Goal: Task Accomplishment & Management: Complete application form

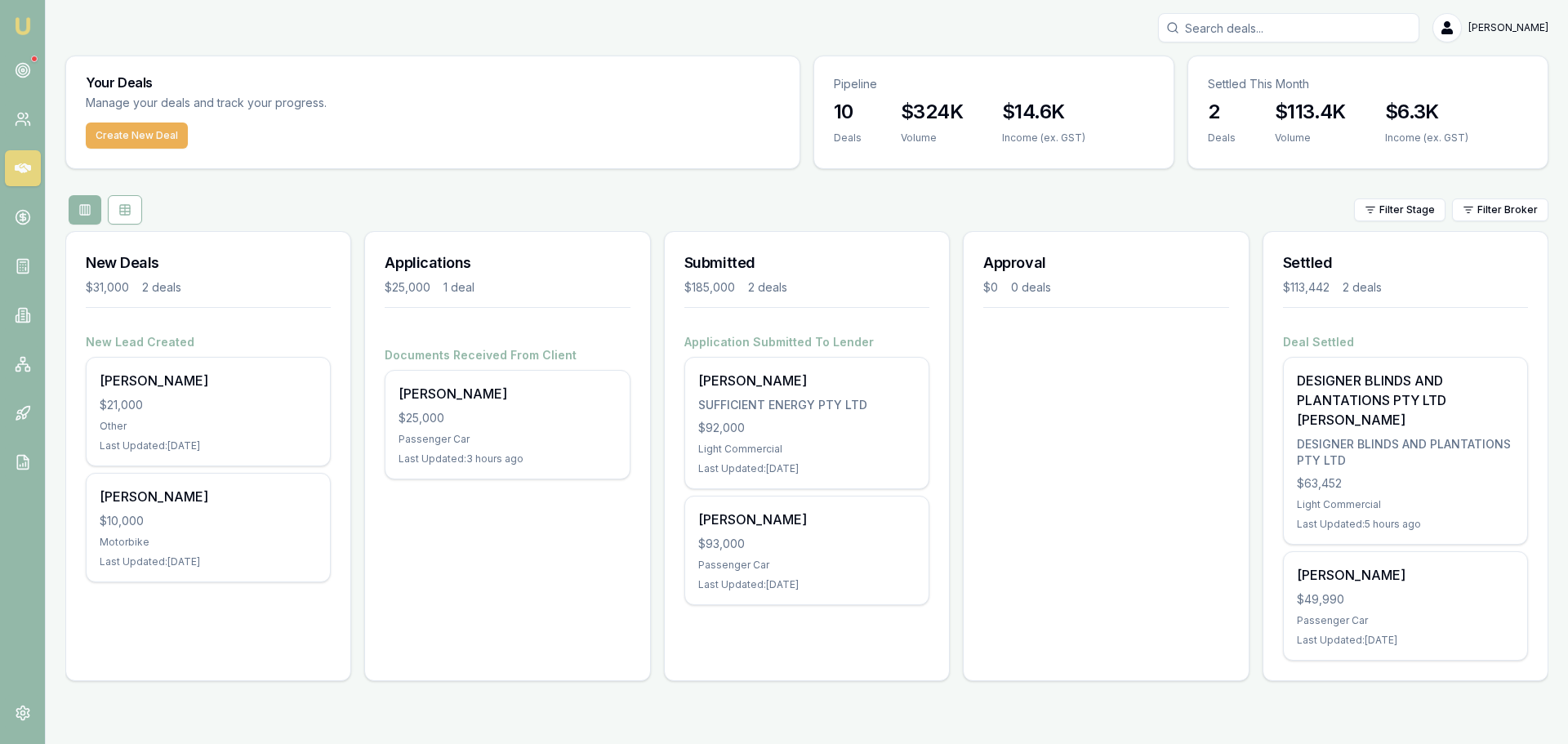
click at [1078, 397] on div "Approval $0 0 deals" at bounding box center [1105, 456] width 286 height 449
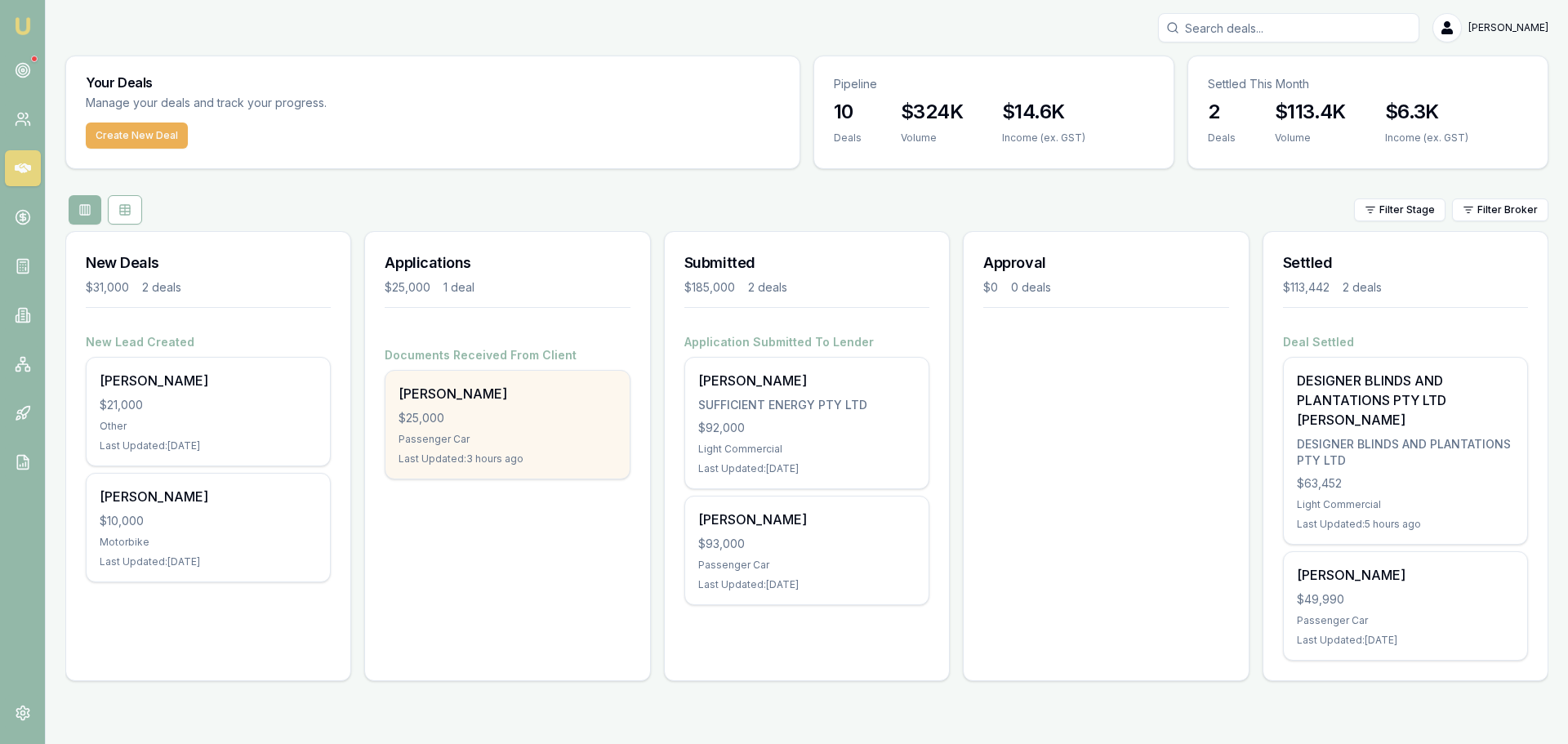
click at [550, 432] on div "Passenger Car" at bounding box center [507, 439] width 217 height 13
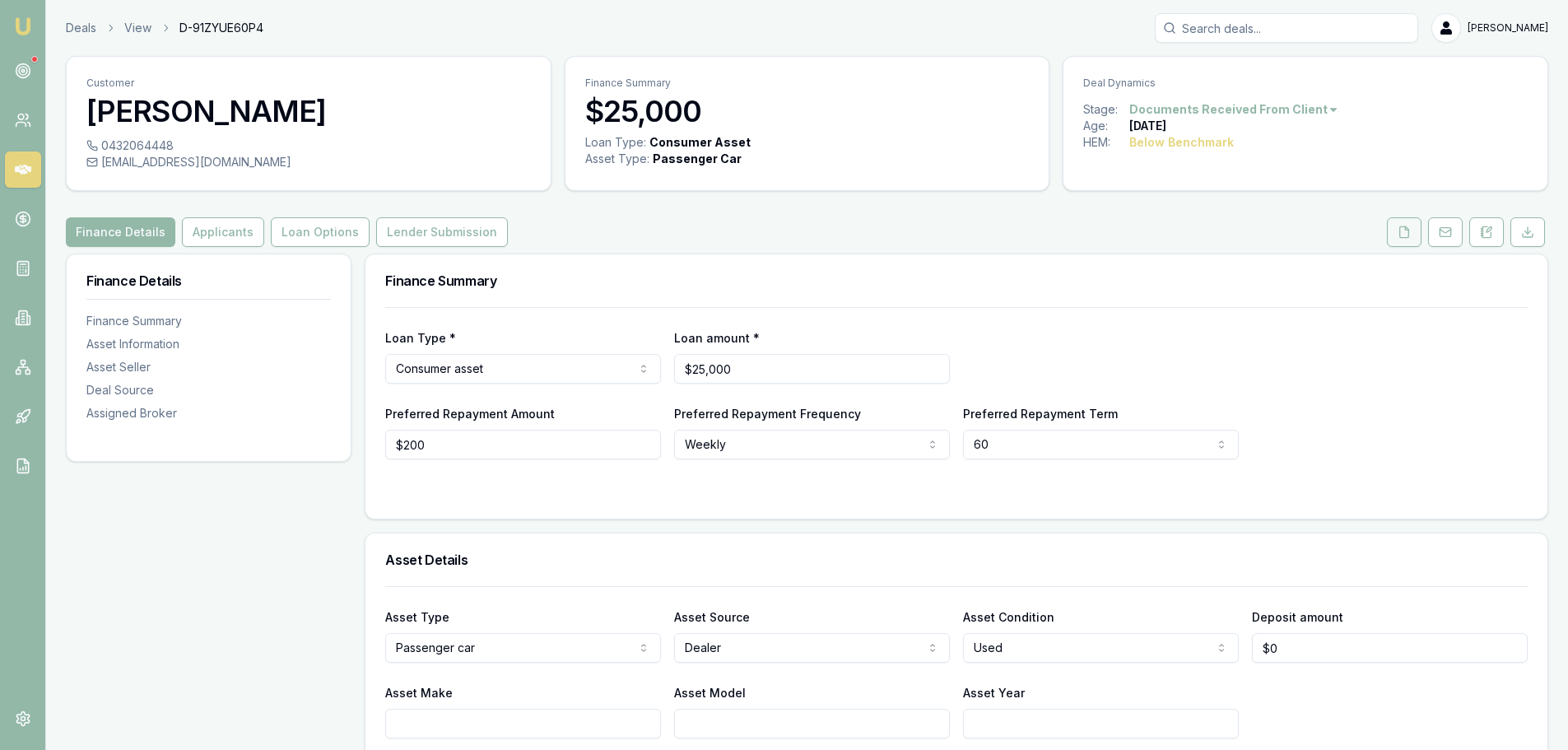
click at [1402, 228] on icon at bounding box center [1404, 232] width 13 height 13
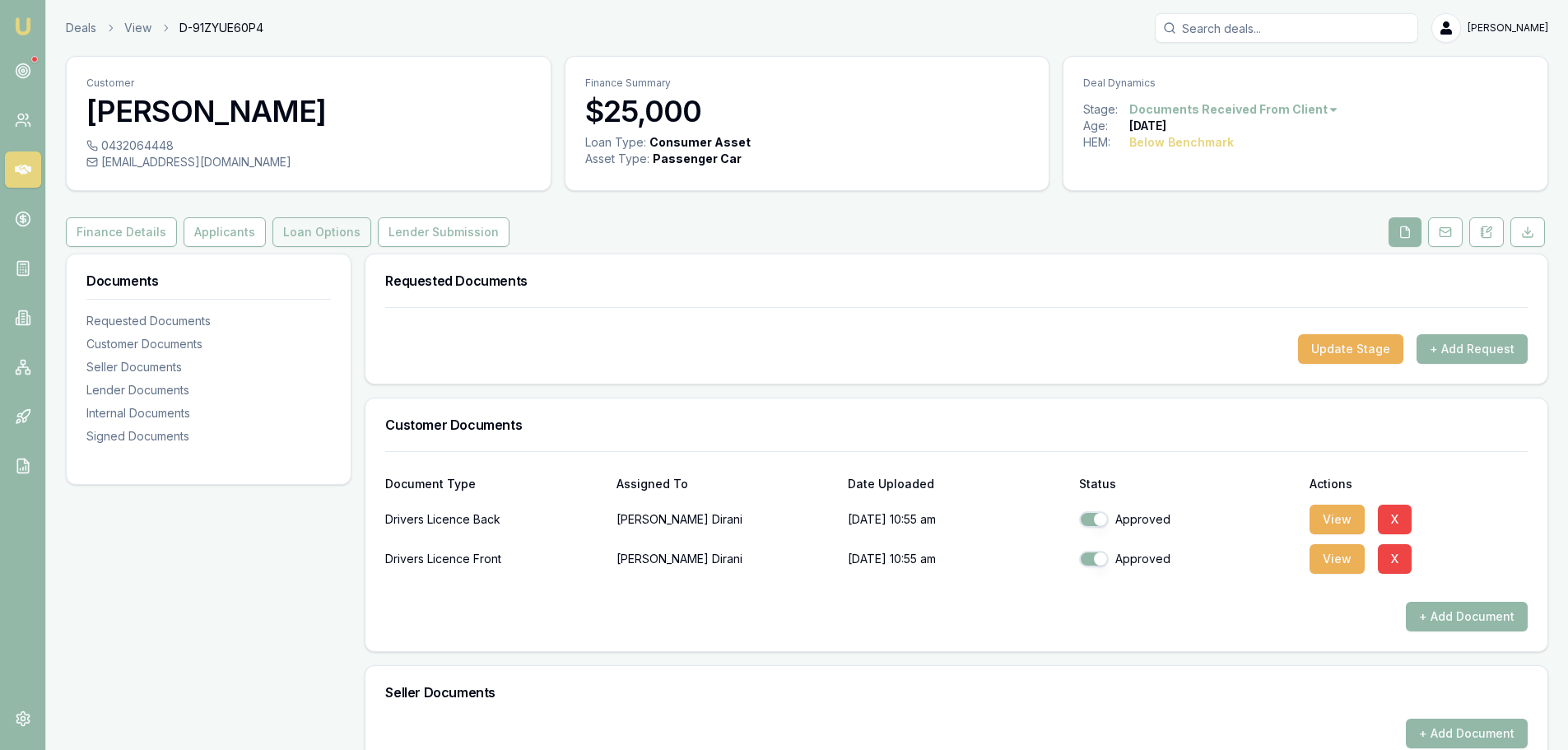
click at [335, 237] on button "Loan Options" at bounding box center [322, 231] width 99 height 30
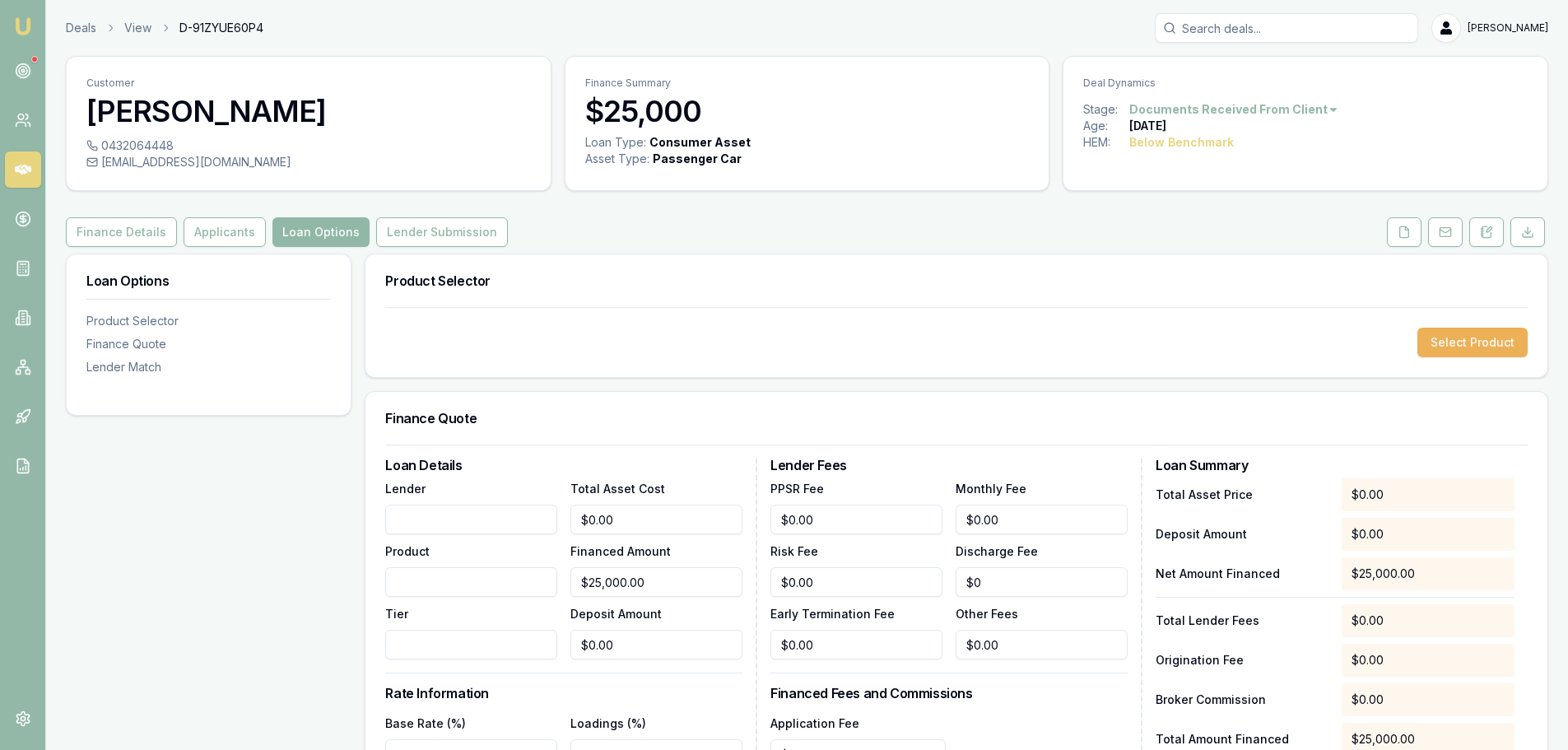
click at [303, 228] on button "Loan Options" at bounding box center [321, 231] width 97 height 30
click at [1452, 345] on button "Select Product" at bounding box center [1473, 342] width 110 height 30
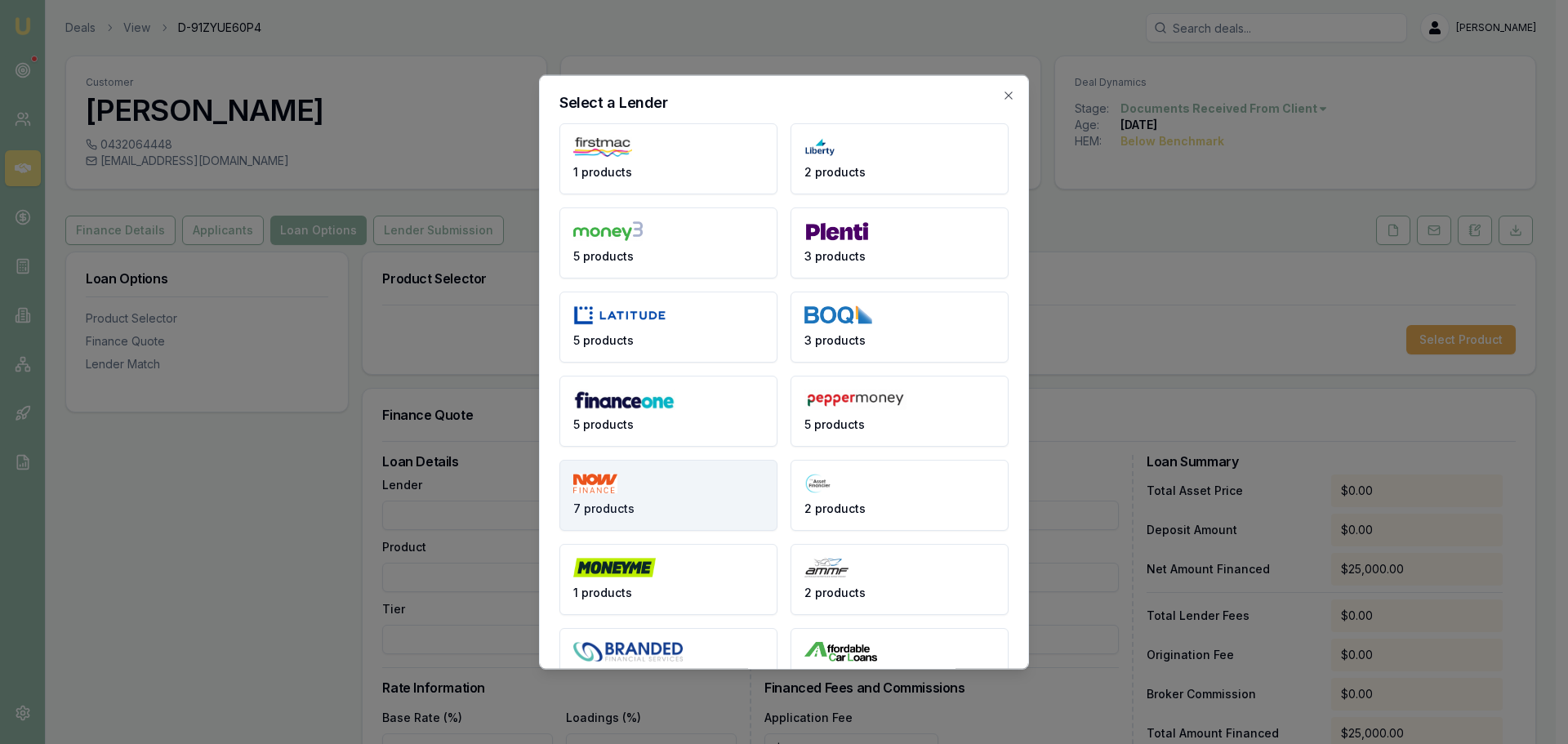
click at [637, 495] on button "7 products" at bounding box center [668, 494] width 218 height 71
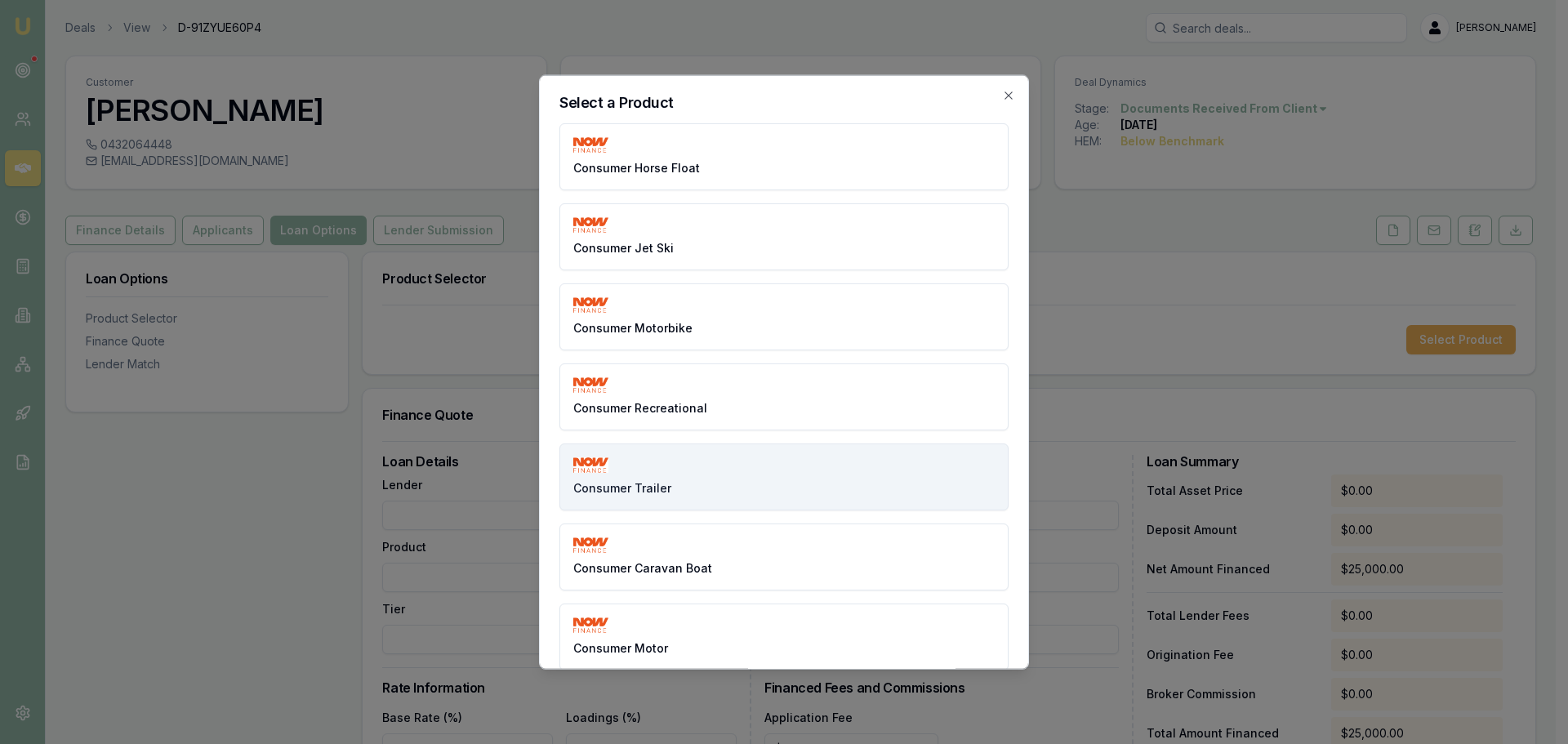
scroll to position [63, 0]
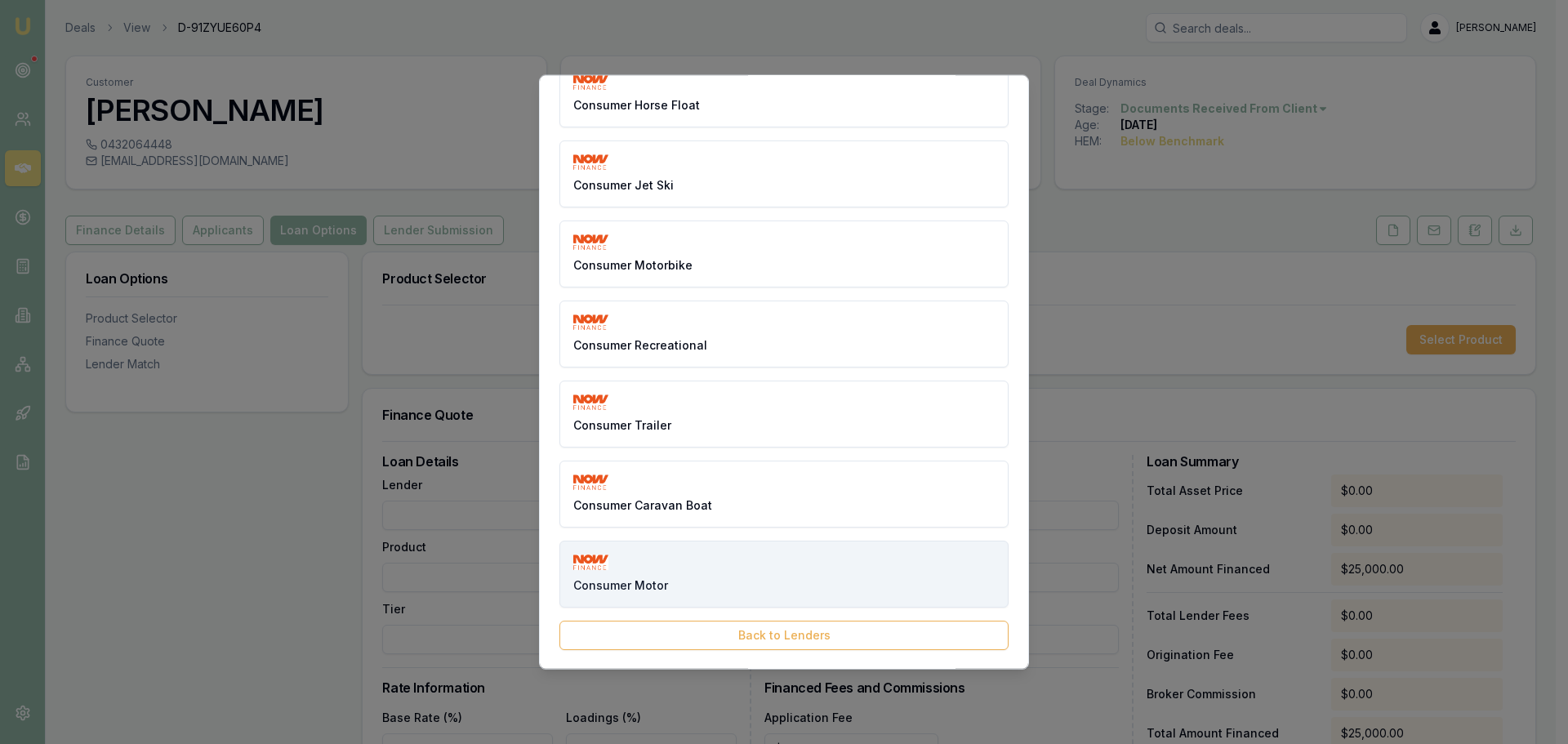
click at [696, 580] on button "Consumer Motor" at bounding box center [784, 573] width 450 height 67
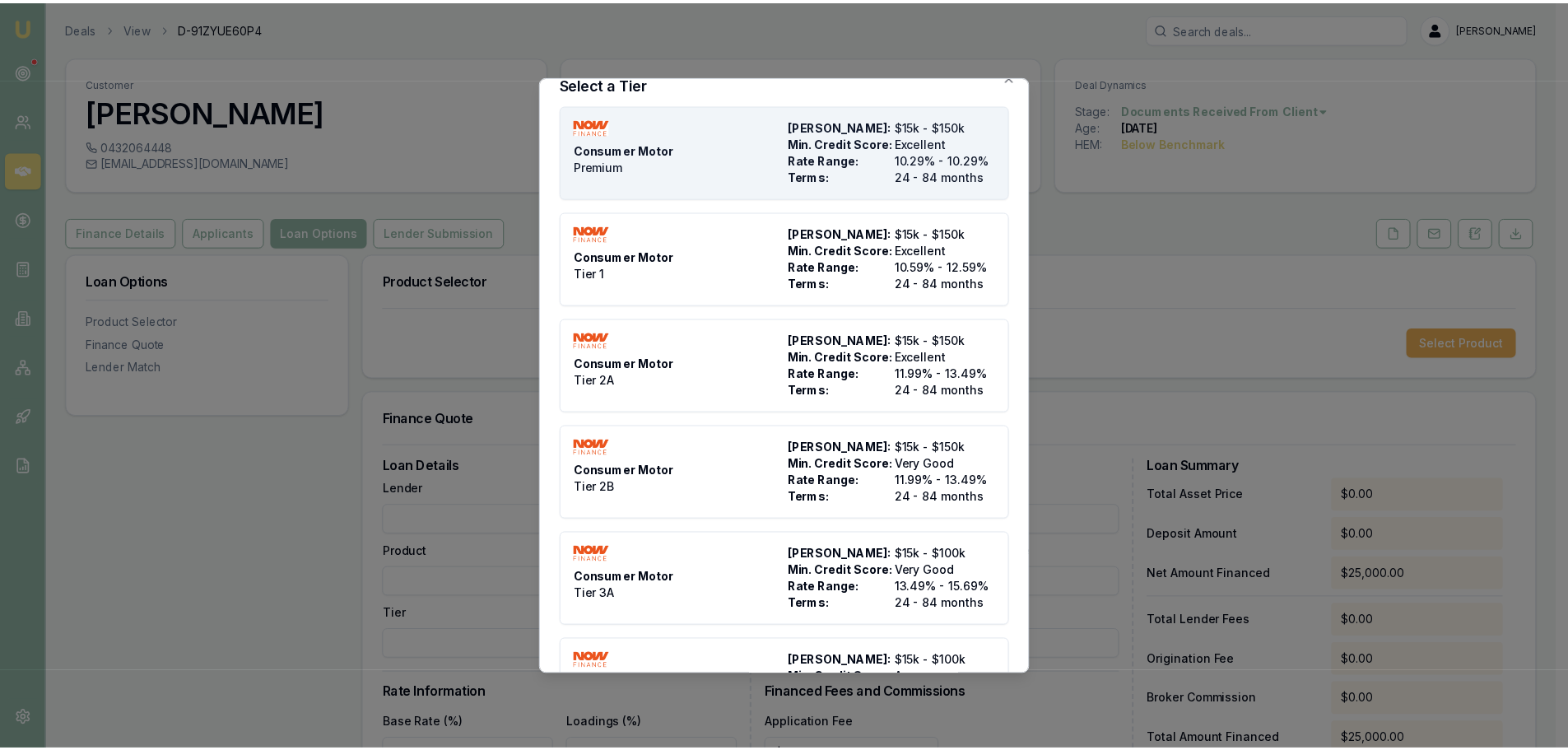
scroll to position [0, 0]
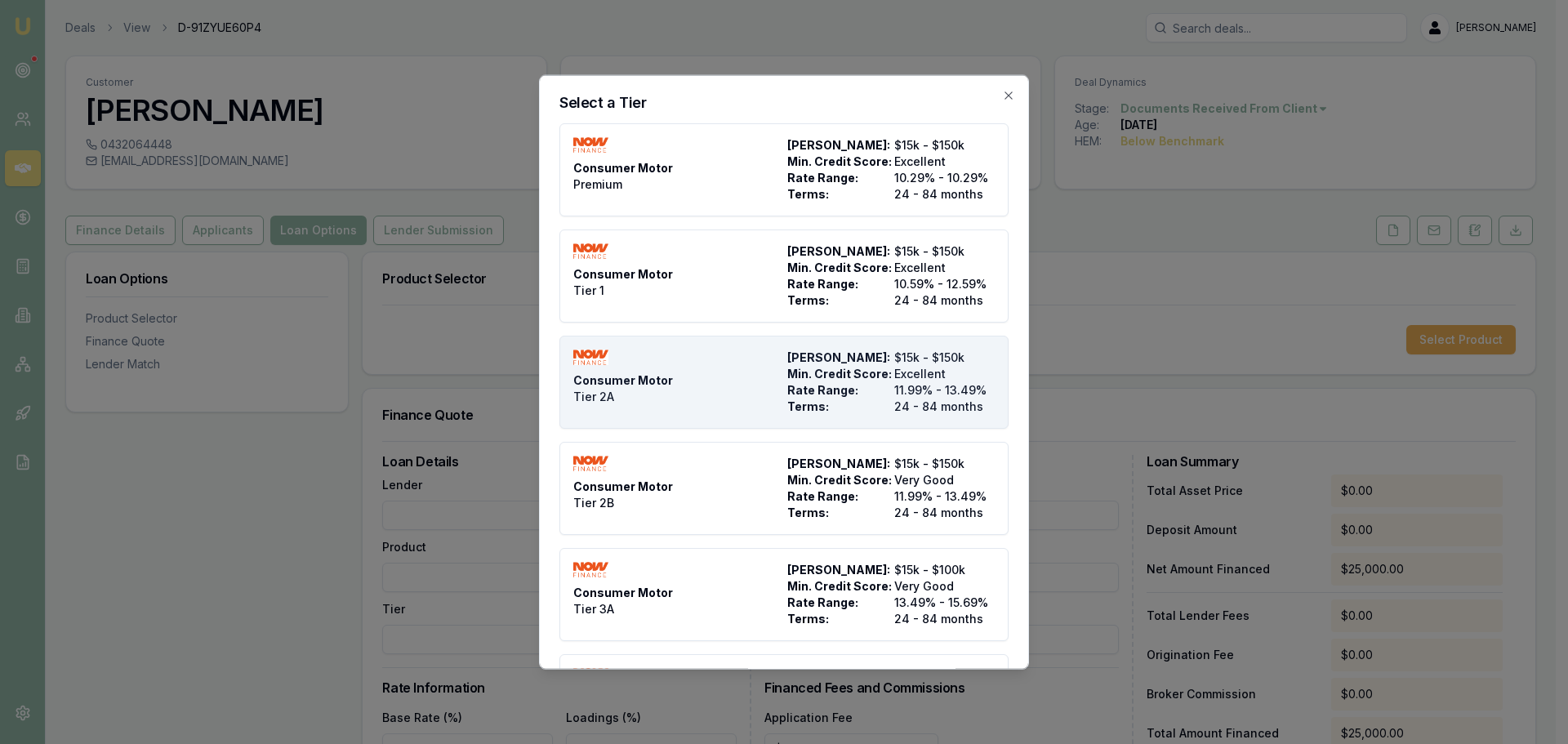
click at [673, 398] on div "Consumer Motor Tier 2A" at bounding box center [677, 380] width 208 height 65
type input "NOW Finance"
type input "Consumer Motor"
type input "Tier 2A"
type input "11.99"
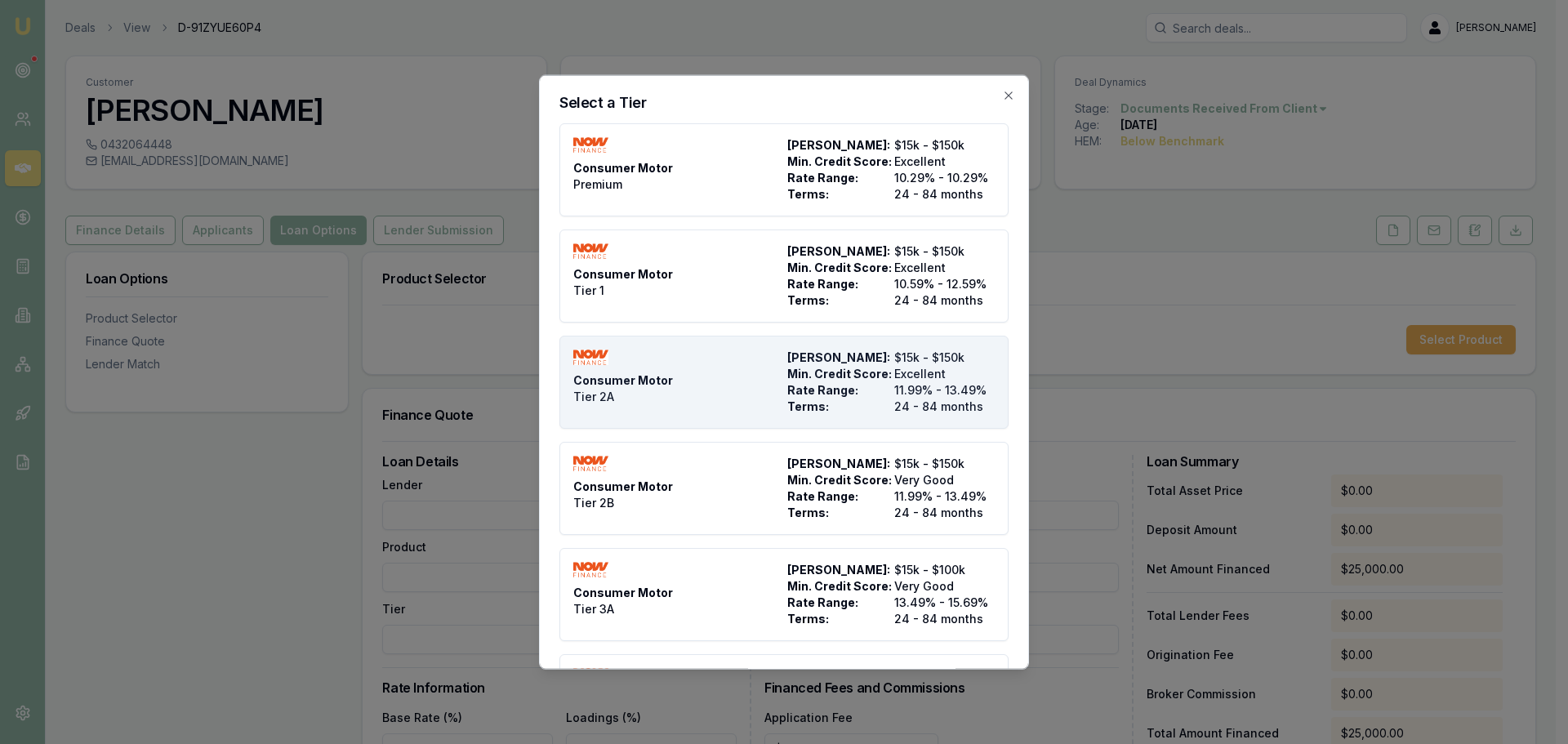
type input "24"
type input "1990"
type input "4"
type input "$1,000.00"
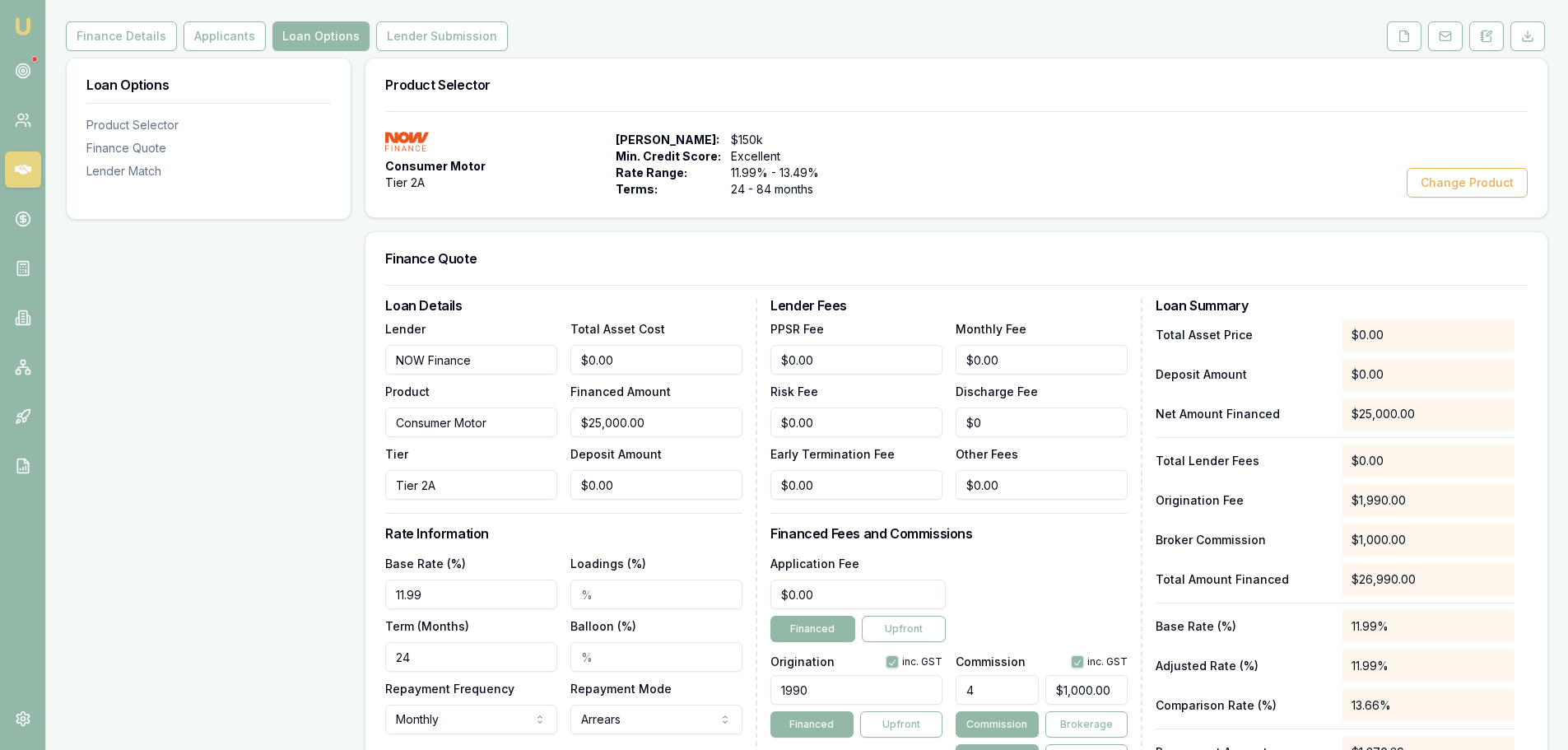
scroll to position [247, 0]
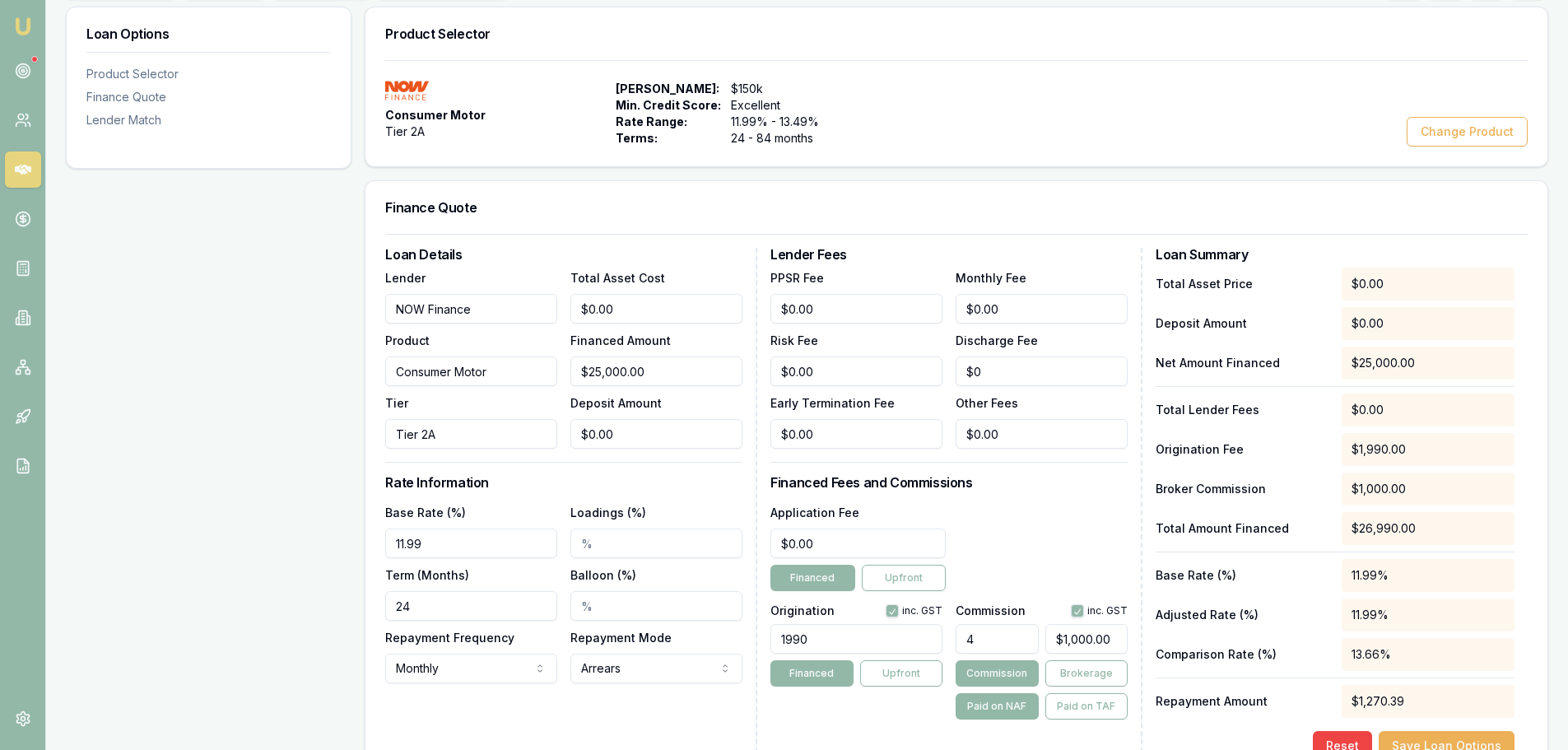
drag, startPoint x: 433, startPoint y: 616, endPoint x: 355, endPoint y: 611, distance: 78.2
click at [355, 611] on div "Loan Options Product Selector Finance Quote Lender Match Product Selector Consu…" at bounding box center [806, 461] width 1482 height 908
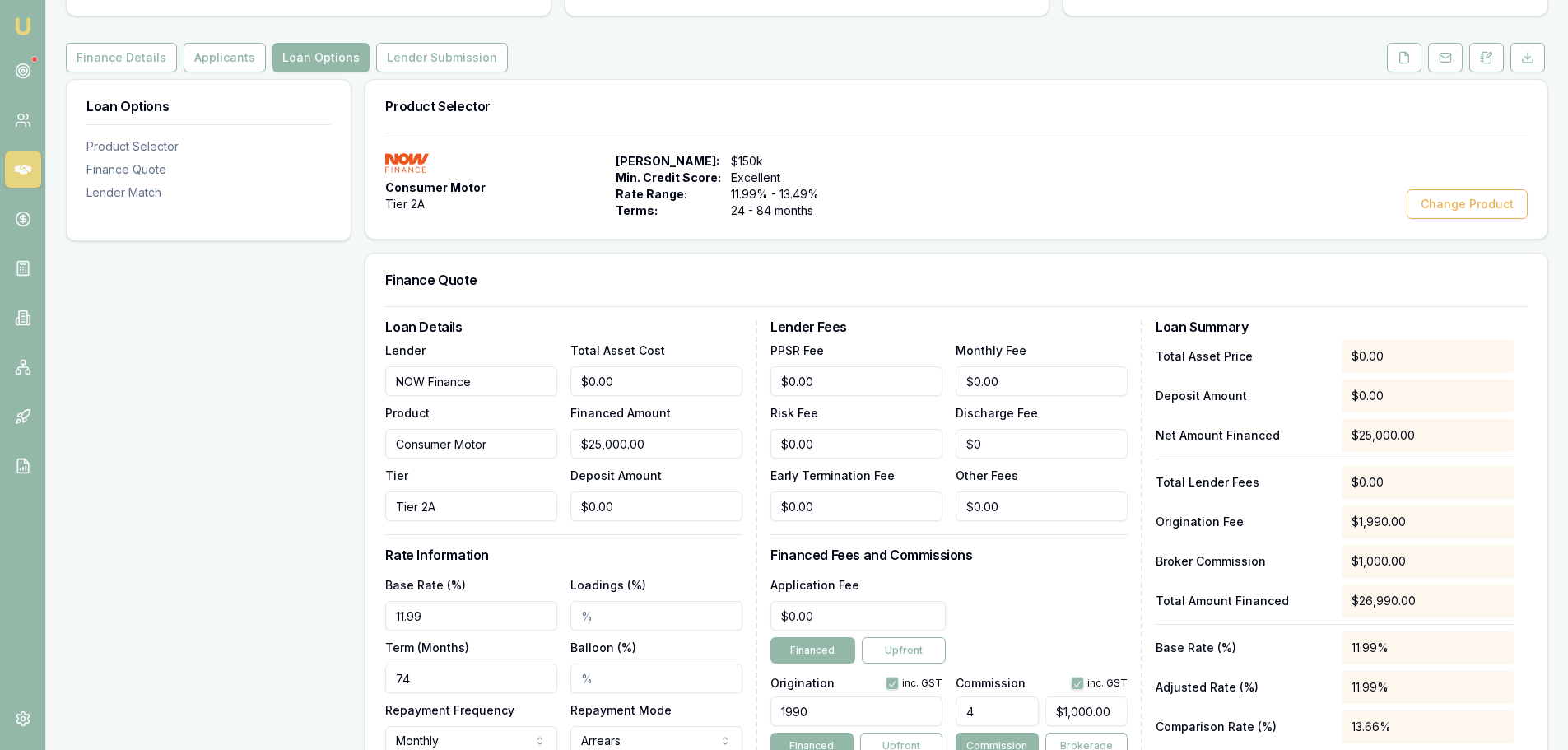
type input "74"
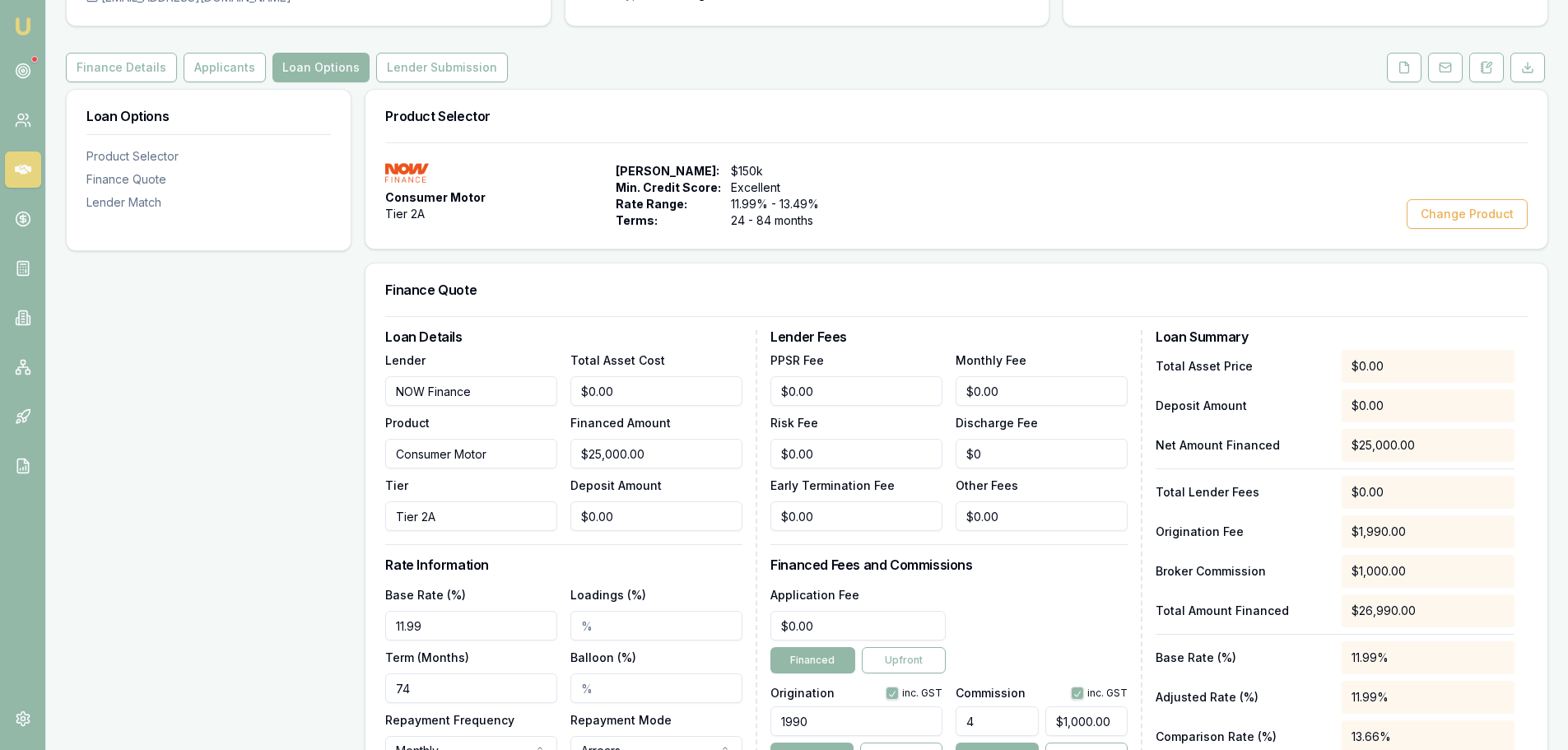
click at [326, 552] on div "Loan Options Product Selector Finance Quote Lender Match" at bounding box center [208, 543] width 286 height 908
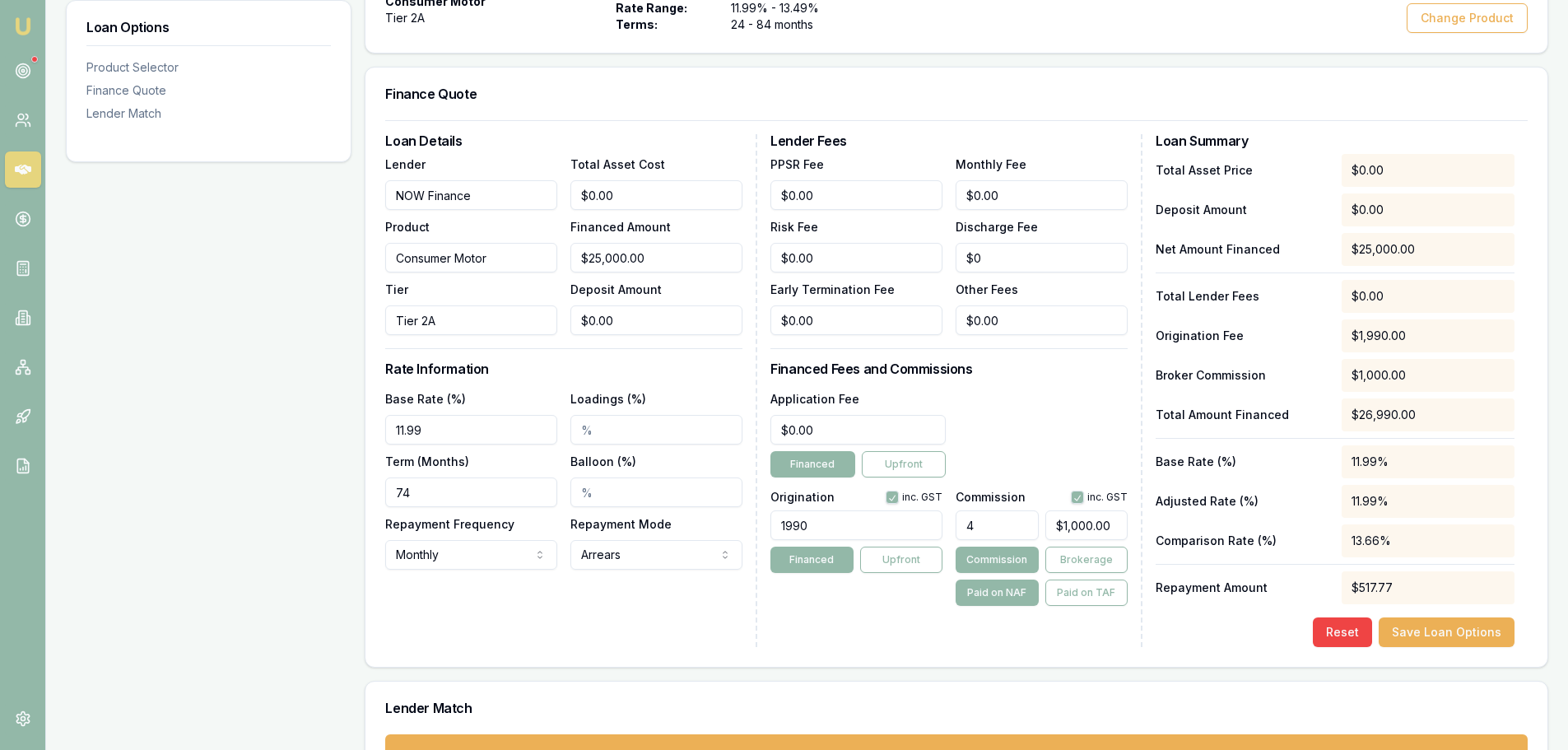
scroll to position [411, 0]
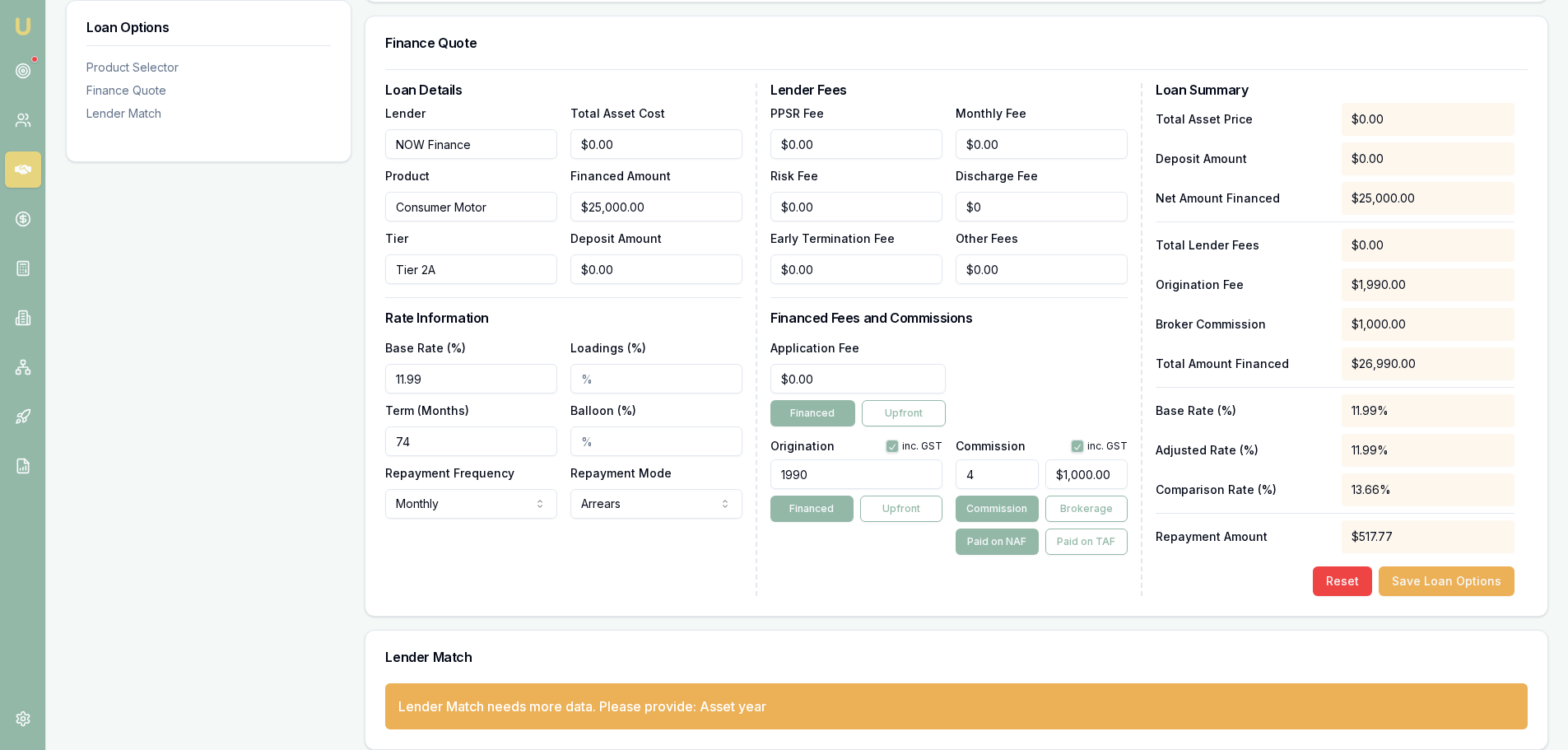
drag, startPoint x: 815, startPoint y: 468, endPoint x: 763, endPoint y: 470, distance: 52.0
click at [763, 470] on div "Loan Details Lender NOW Finance Product Consumer Motor Tier Tier 2A Total Asset…" at bounding box center [957, 339] width 1142 height 513
type input "1500.00"
click at [702, 563] on div "Loan Details Lender NOW Finance Product Consumer Motor Tier Tier 2A Total Asset…" at bounding box center [571, 339] width 372 height 513
drag, startPoint x: 830, startPoint y: 377, endPoint x: 768, endPoint y: 380, distance: 62.1
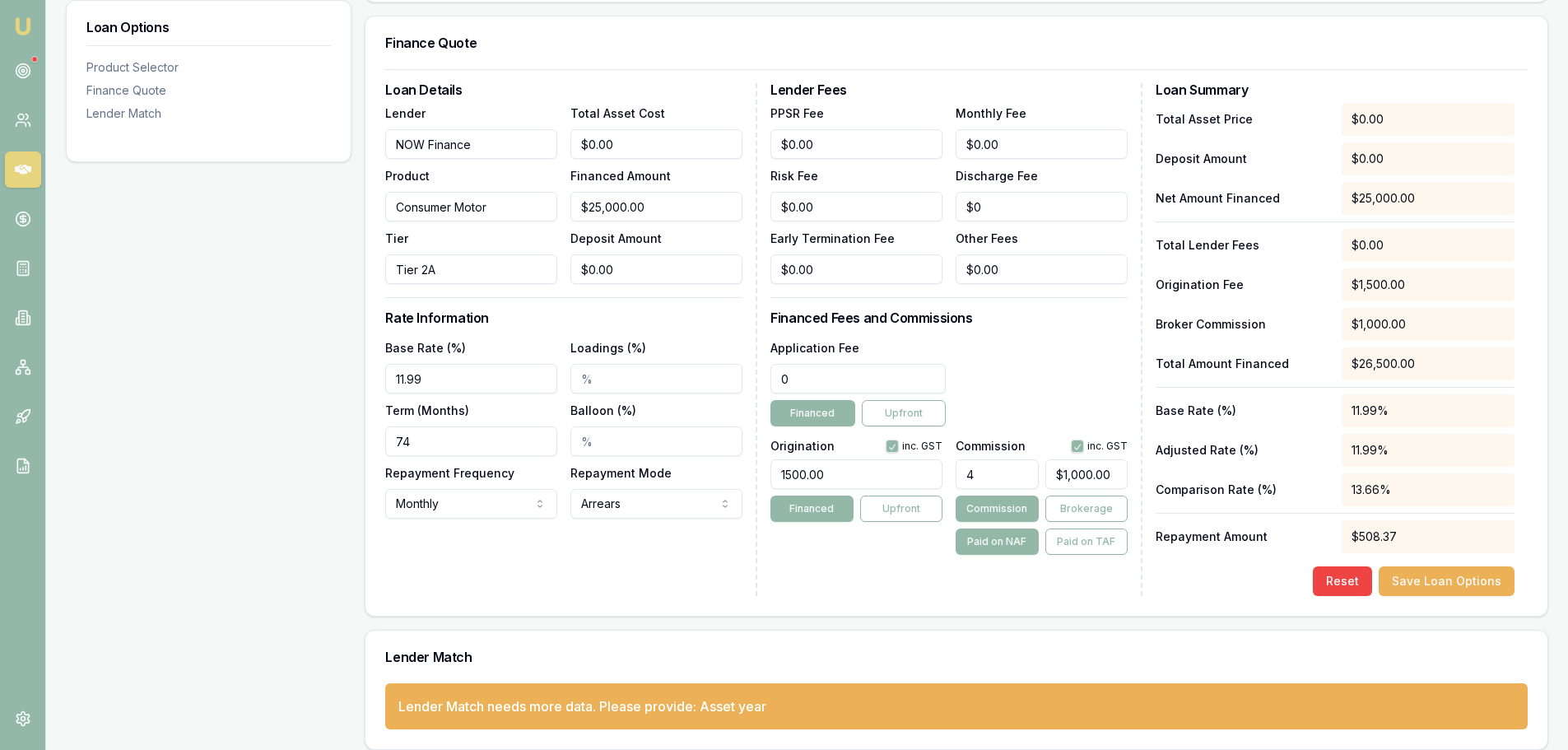
click at [768, 380] on div "Loan Details Lender NOW Finance Product Consumer Motor Tier Tier 2A Total Asset…" at bounding box center [957, 339] width 1142 height 513
type input "$495.00"
click at [204, 400] on div "Loan Options Product Selector Finance Quote Lender Match" at bounding box center [208, 296] width 286 height 908
click at [1055, 362] on div "Application Fee $495.00 Financed Upfront" at bounding box center [948, 382] width 357 height 89
click at [987, 471] on input "4" at bounding box center [997, 474] width 82 height 30
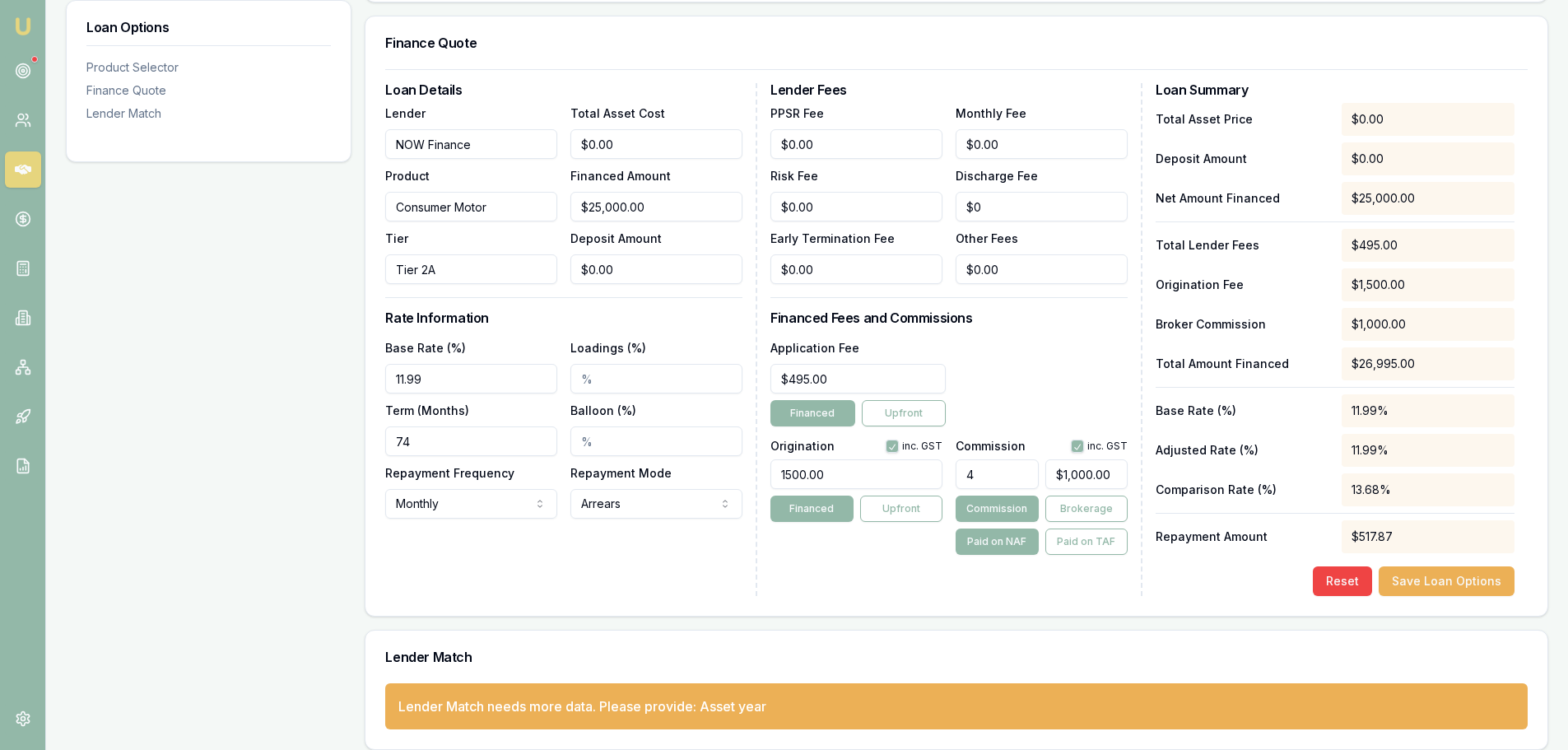
type input "4.00%"
click at [1043, 386] on div "Application Fee $495.00 Financed Upfront" at bounding box center [948, 382] width 357 height 89
click at [1452, 582] on button "Save Loan Options" at bounding box center [1446, 581] width 136 height 30
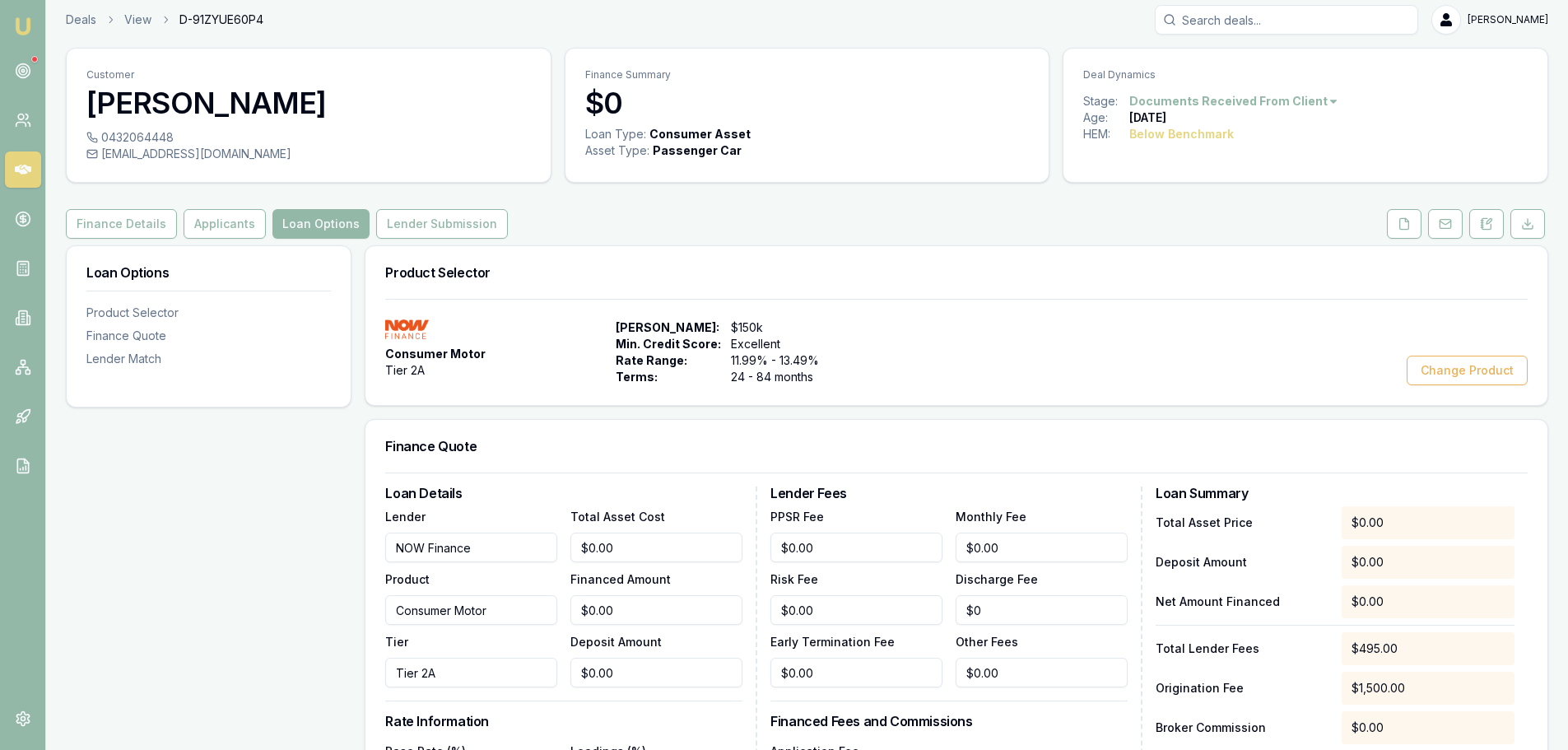
scroll to position [0, 0]
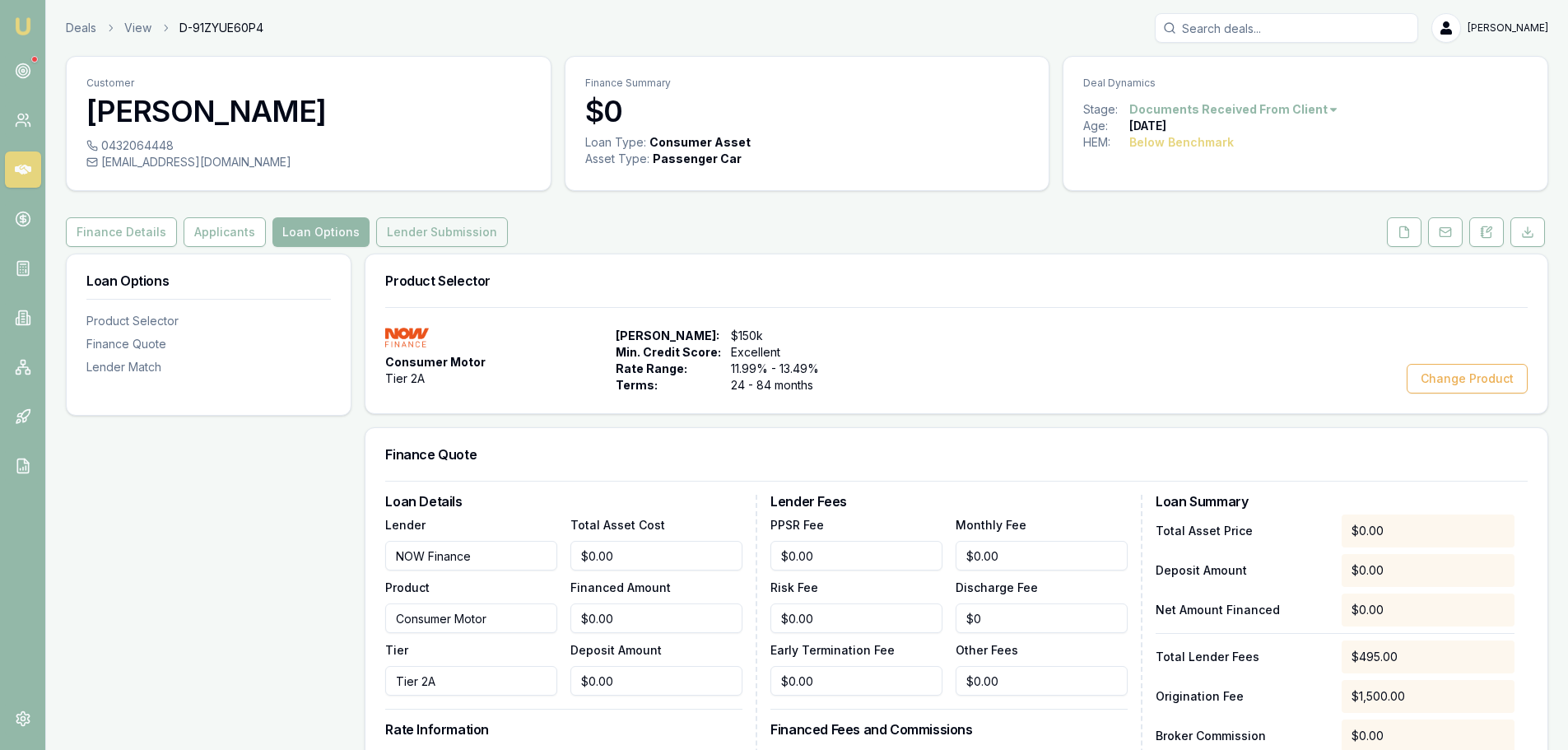
click at [417, 229] on button "Lender Submission" at bounding box center [442, 231] width 131 height 30
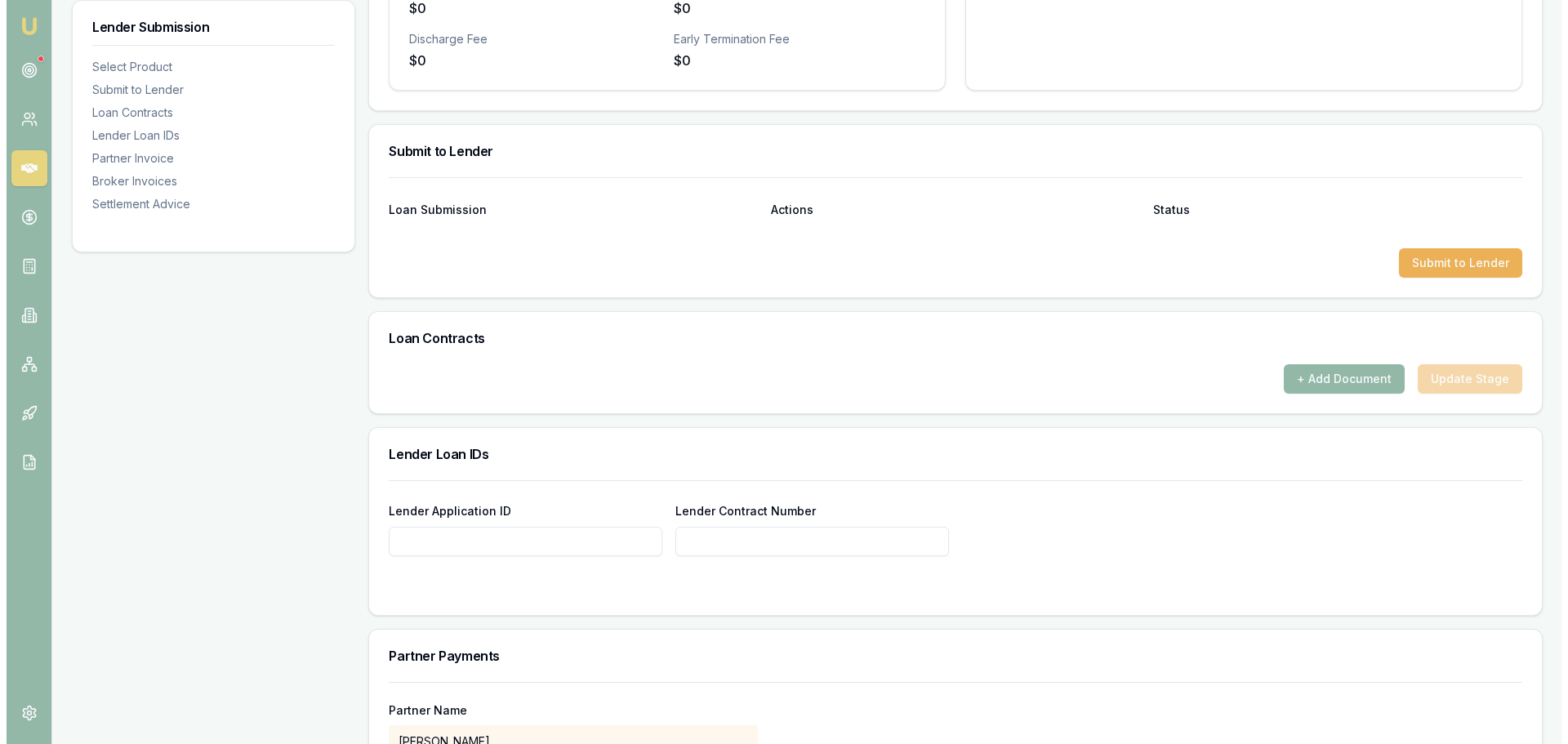
scroll to position [735, 0]
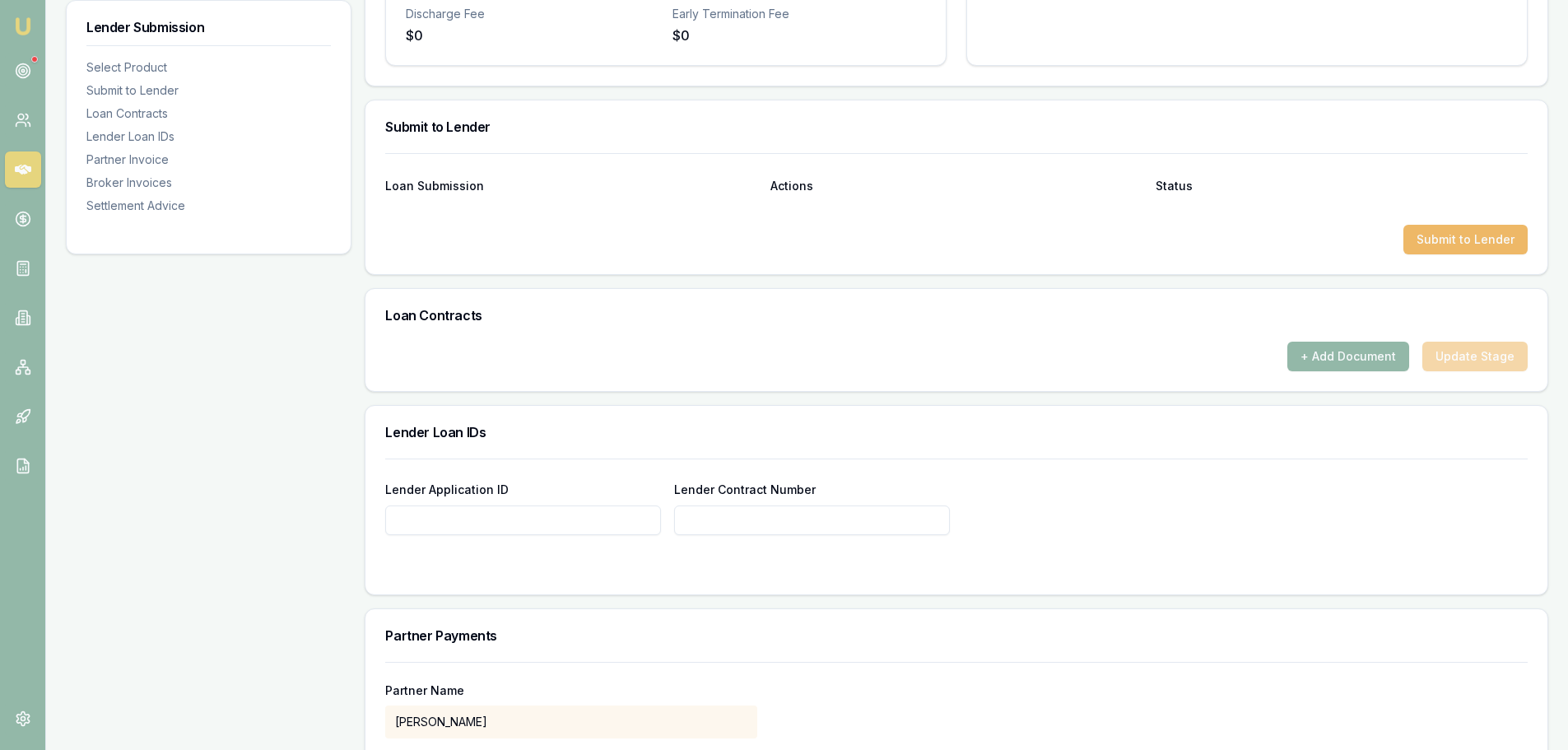
click at [1469, 249] on button "Submit to Lender" at bounding box center [1465, 239] width 125 height 30
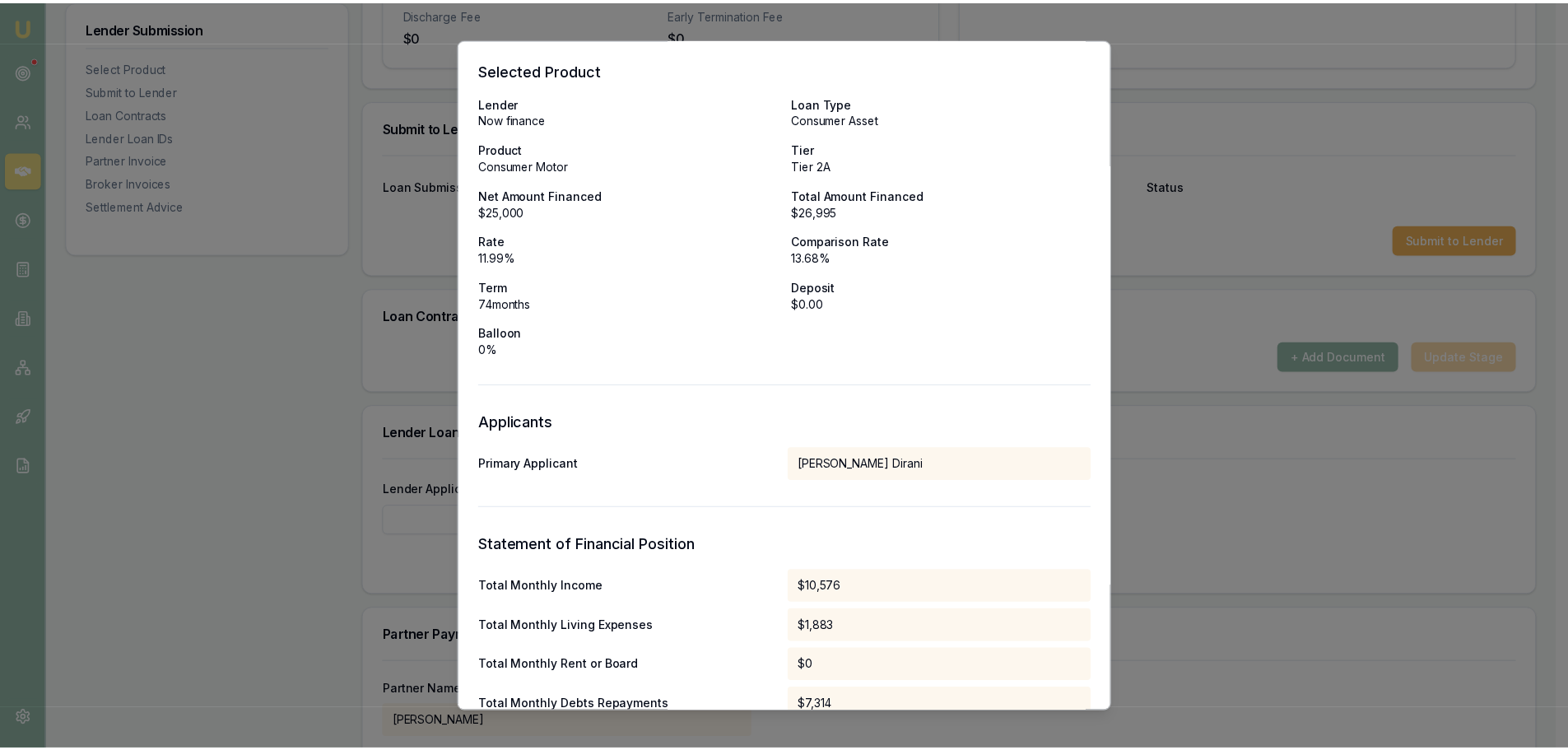
scroll to position [0, 0]
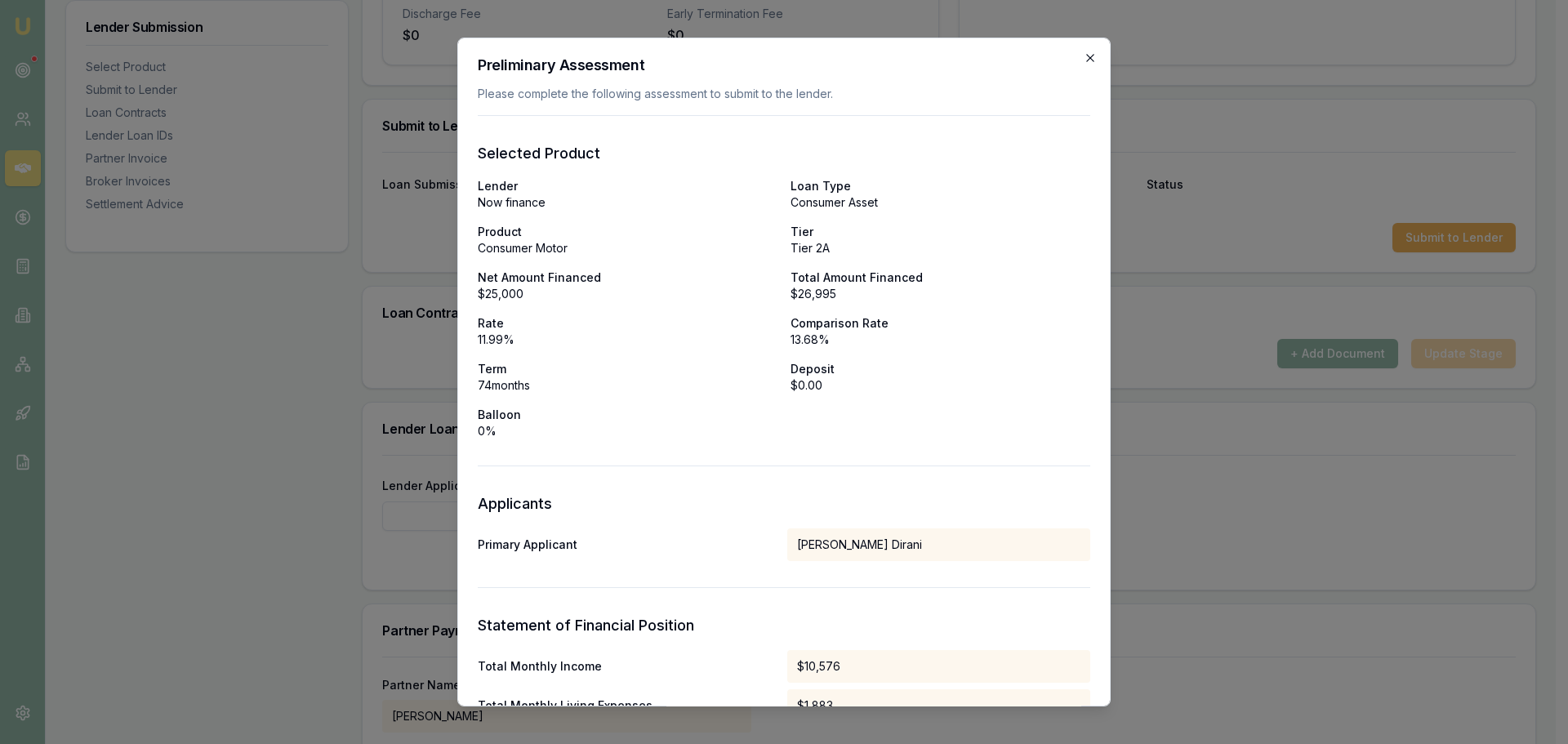
click at [1086, 58] on icon "button" at bounding box center [1090, 58] width 8 height 8
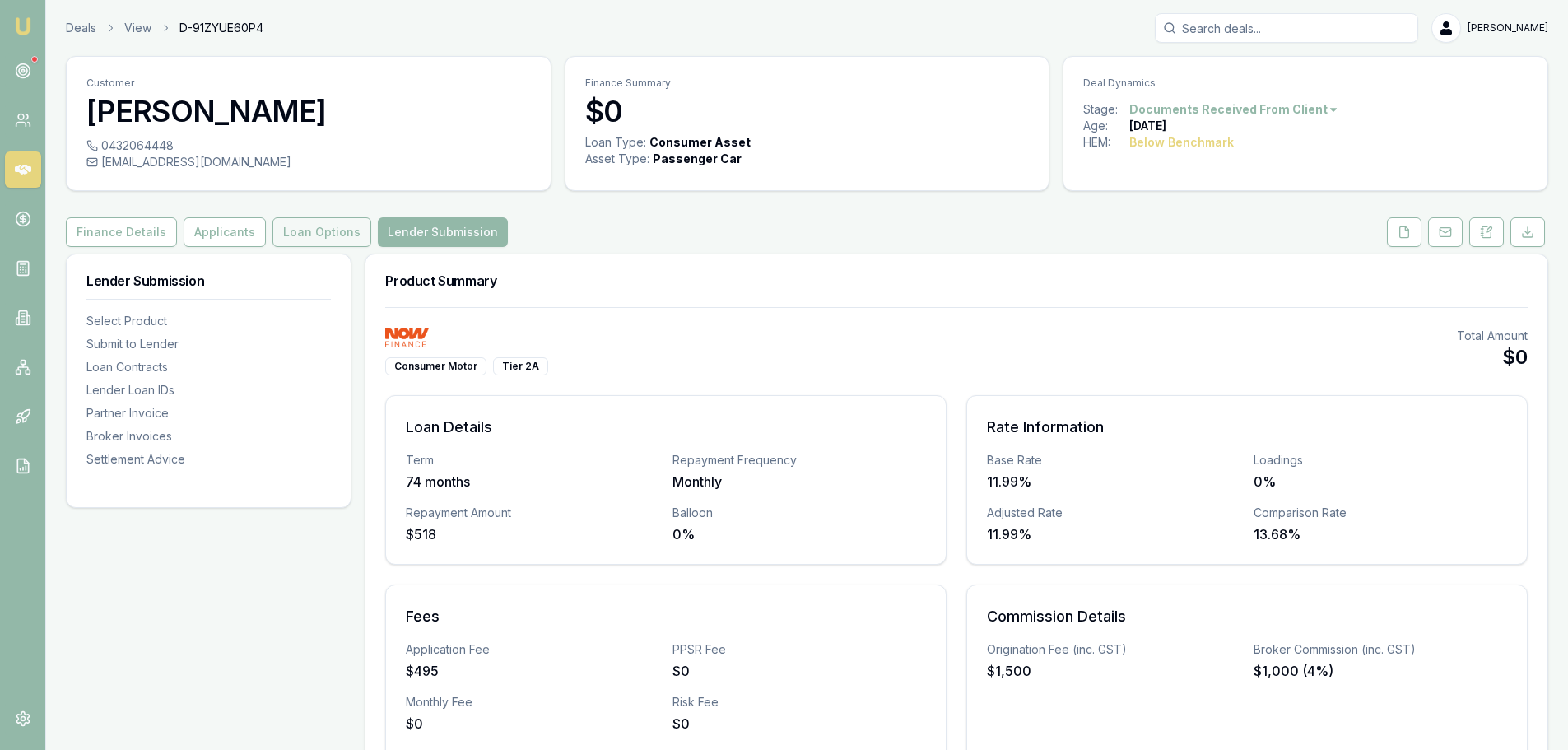
click at [308, 231] on button "Loan Options" at bounding box center [322, 231] width 99 height 30
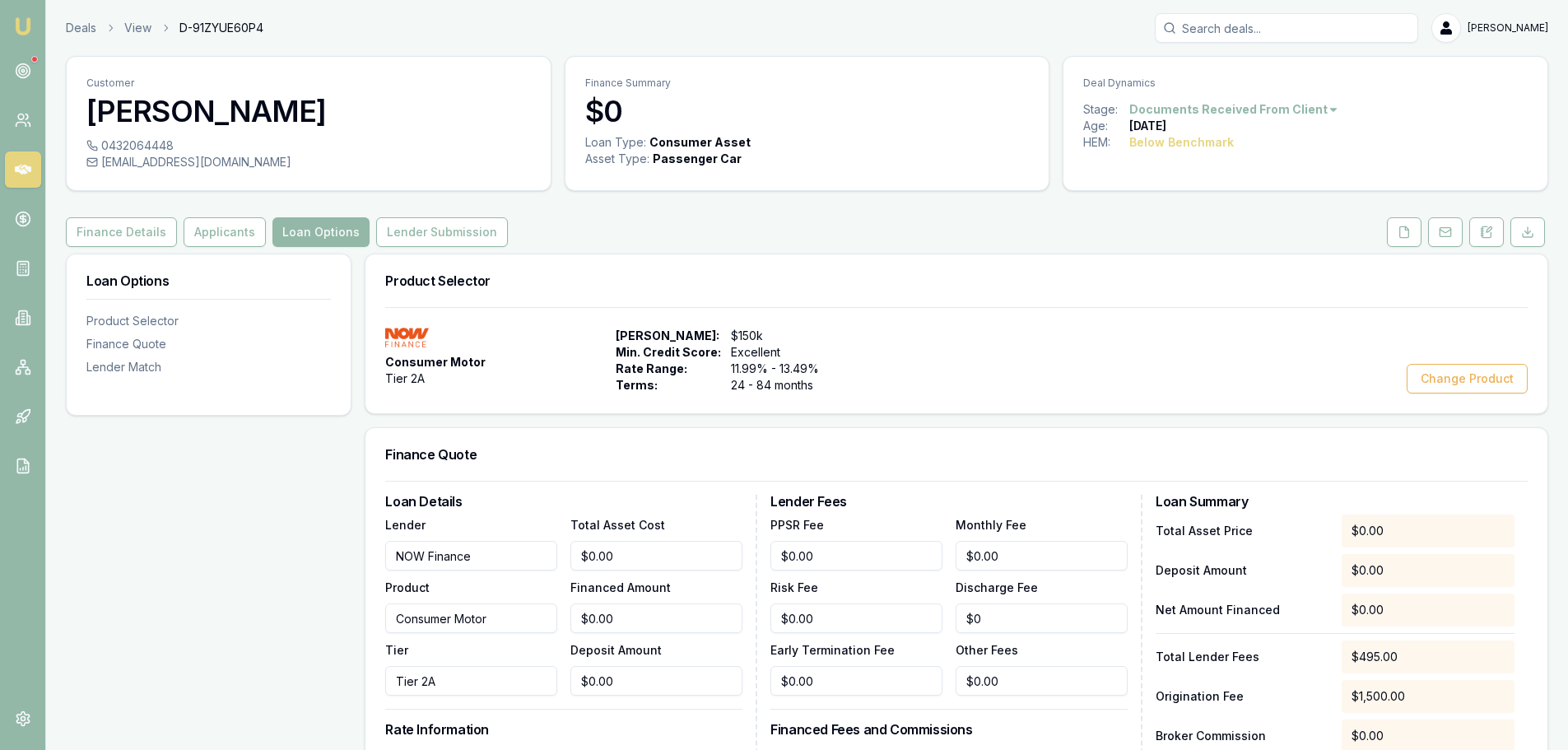
scroll to position [424, 0]
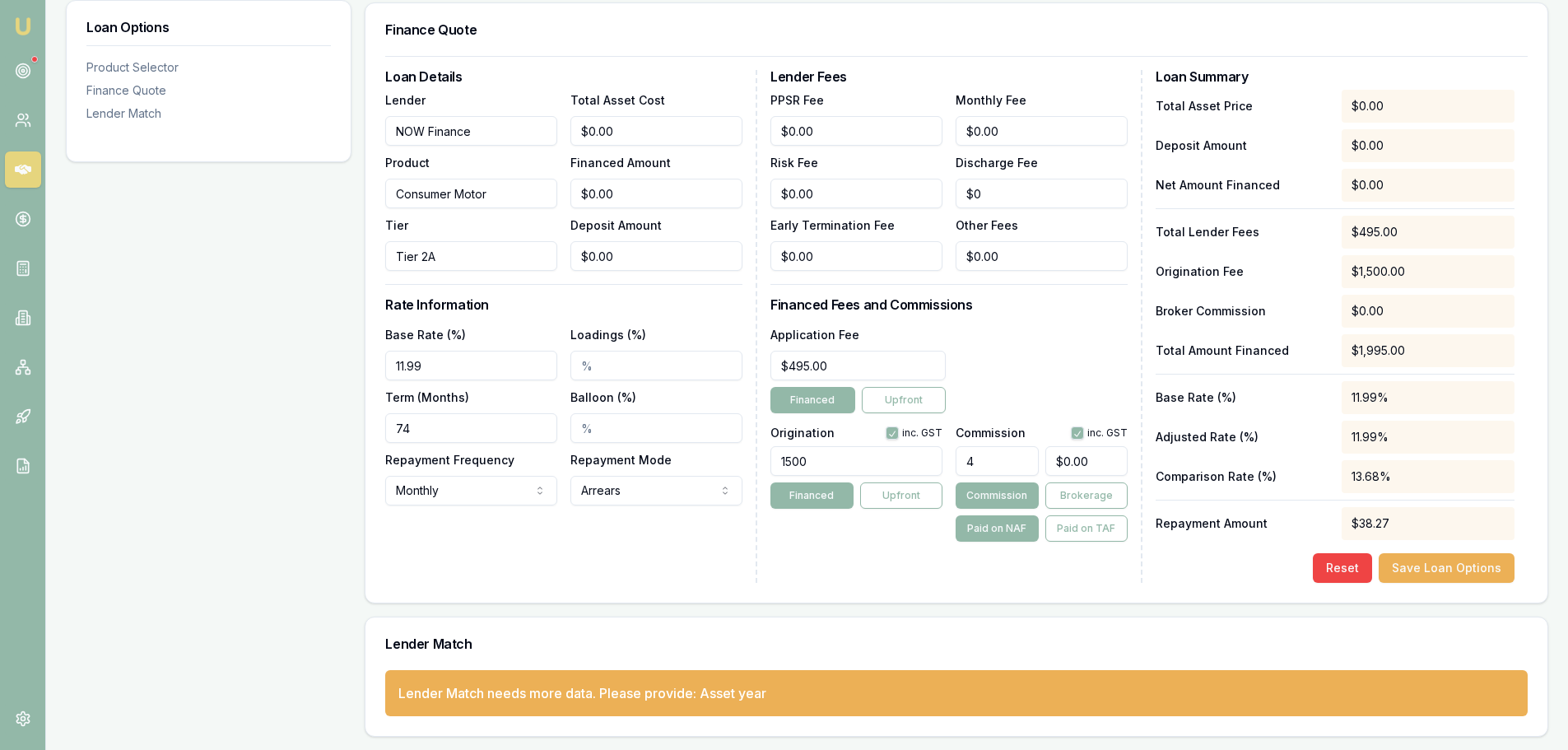
drag, startPoint x: 1008, startPoint y: 455, endPoint x: 912, endPoint y: 459, distance: 96.1
click at [912, 459] on div "Origination inc. GST 1500 Financed Upfront Commission inc. GST 4 $0.00 Commissi…" at bounding box center [948, 481] width 357 height 122
click at [1041, 368] on div "Application Fee $495.00 Financed Upfront" at bounding box center [948, 368] width 357 height 89
click at [1157, 602] on div "Finance Quote Loan Details Lender NOW Finance Product Consumer Motor Tier Tier …" at bounding box center [956, 303] width 1183 height 601
click at [1446, 557] on button "Save Loan Options" at bounding box center [1446, 567] width 136 height 30
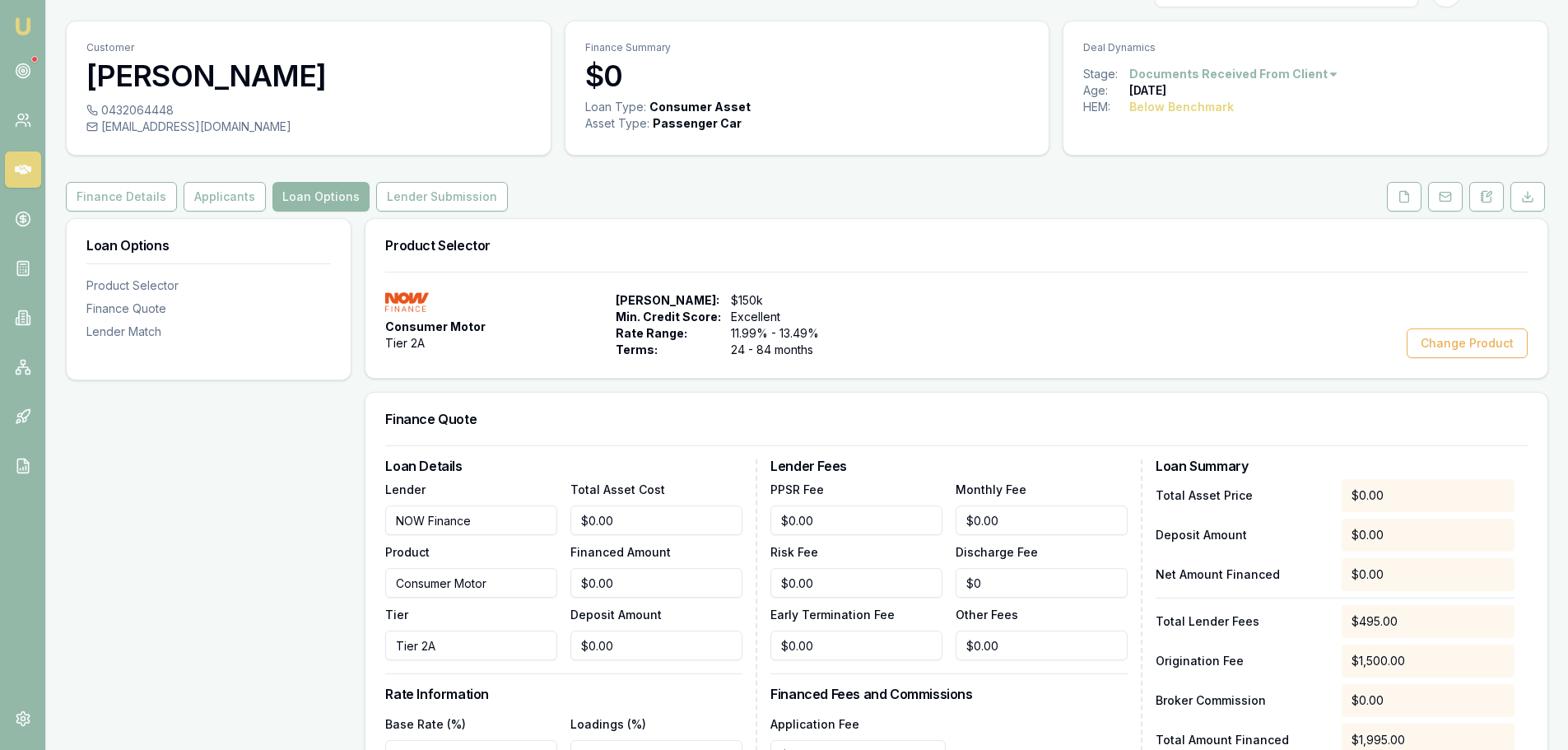
scroll to position [0, 0]
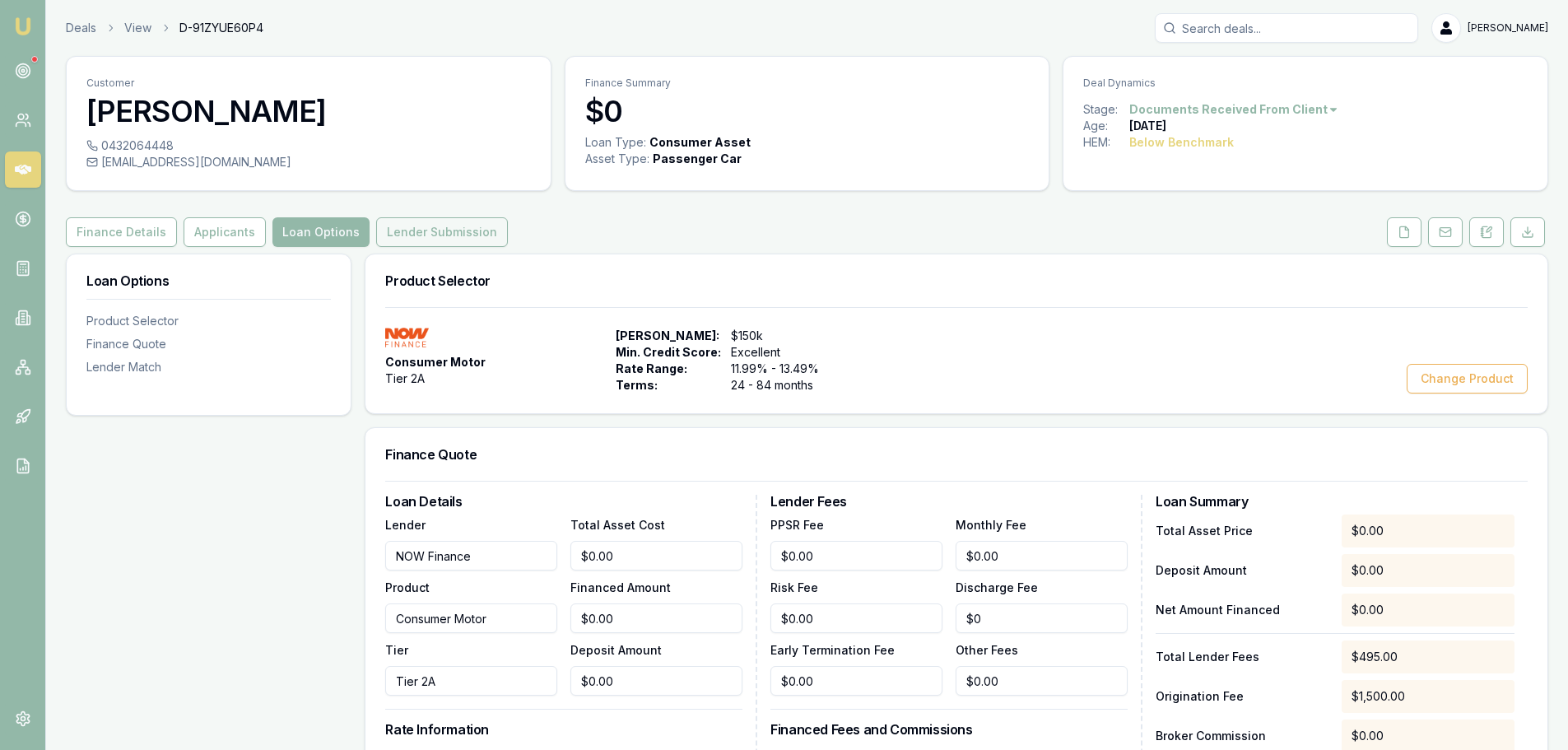
click at [445, 240] on button "Lender Submission" at bounding box center [442, 231] width 131 height 30
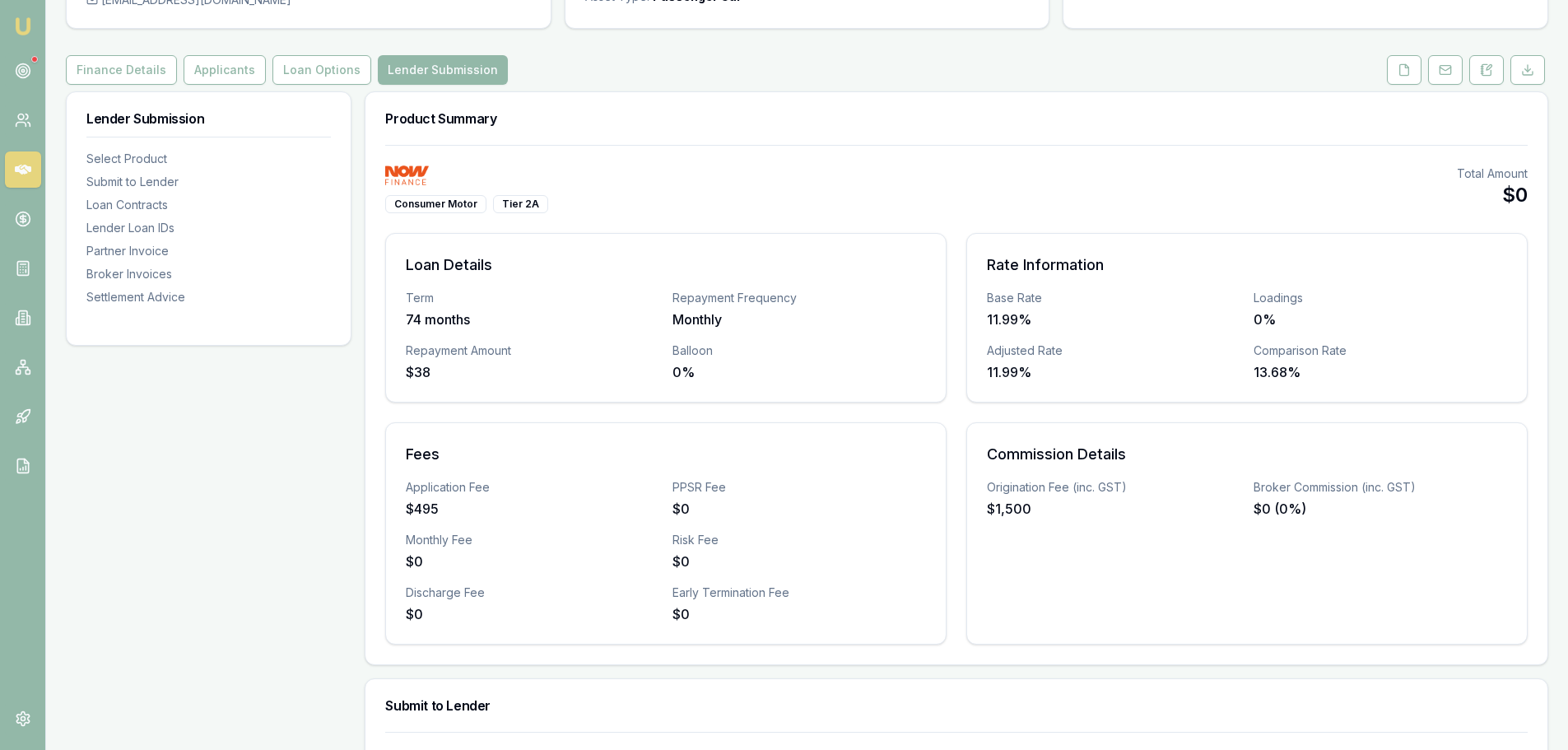
scroll to position [82, 0]
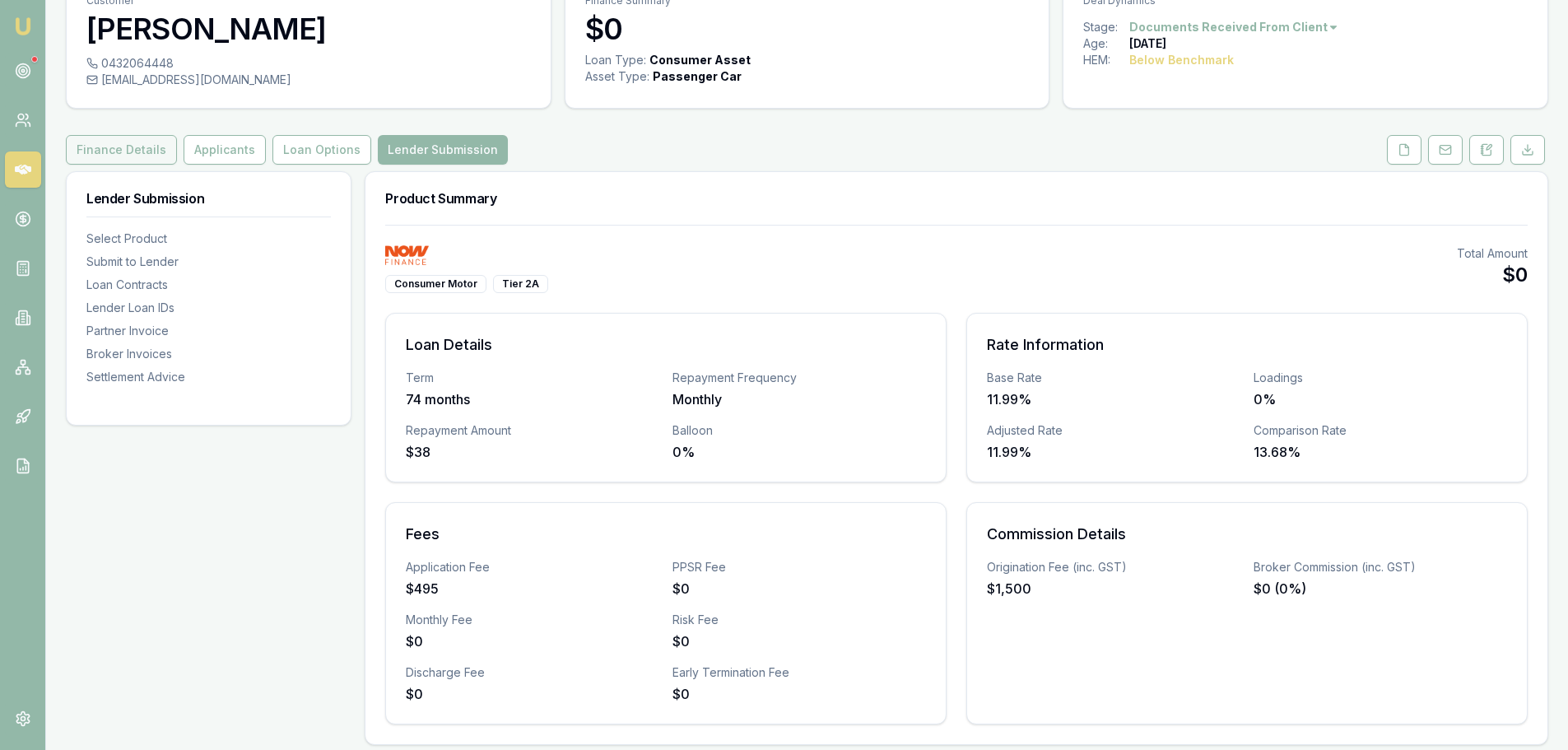
click at [111, 149] on button "Finance Details" at bounding box center [121, 149] width 111 height 30
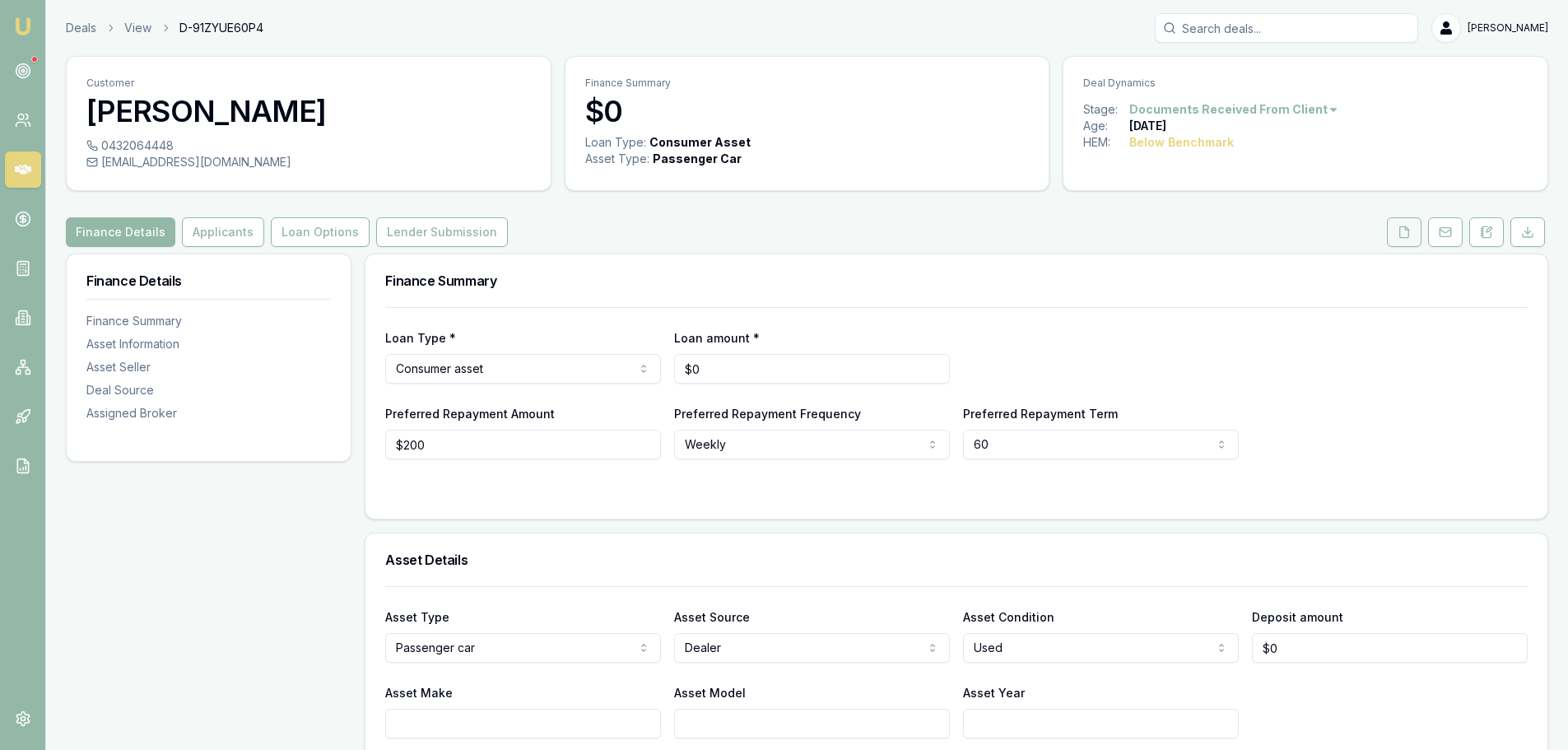
click at [1409, 237] on icon at bounding box center [1405, 231] width 10 height 10
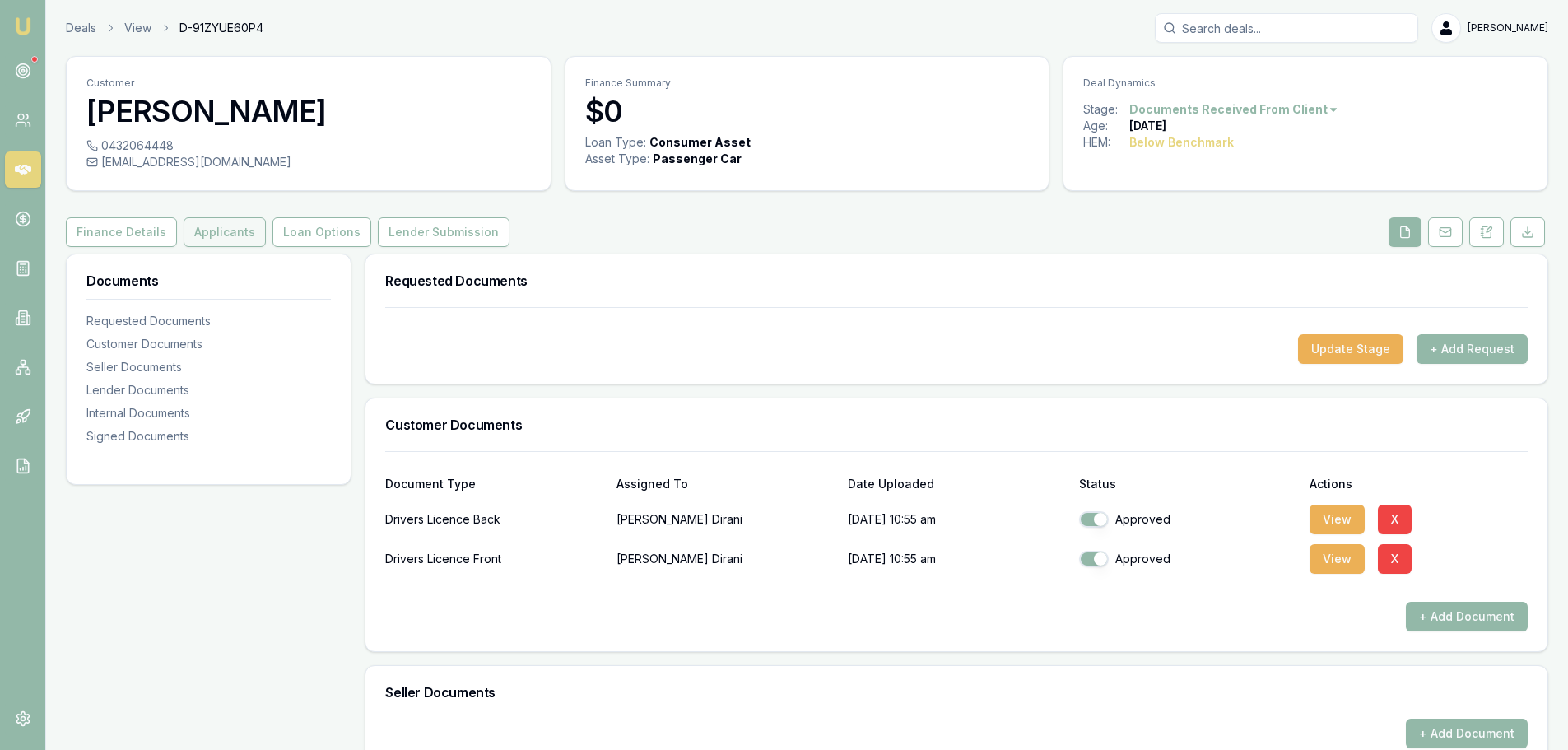
click at [216, 233] on button "Applicants" at bounding box center [225, 231] width 82 height 30
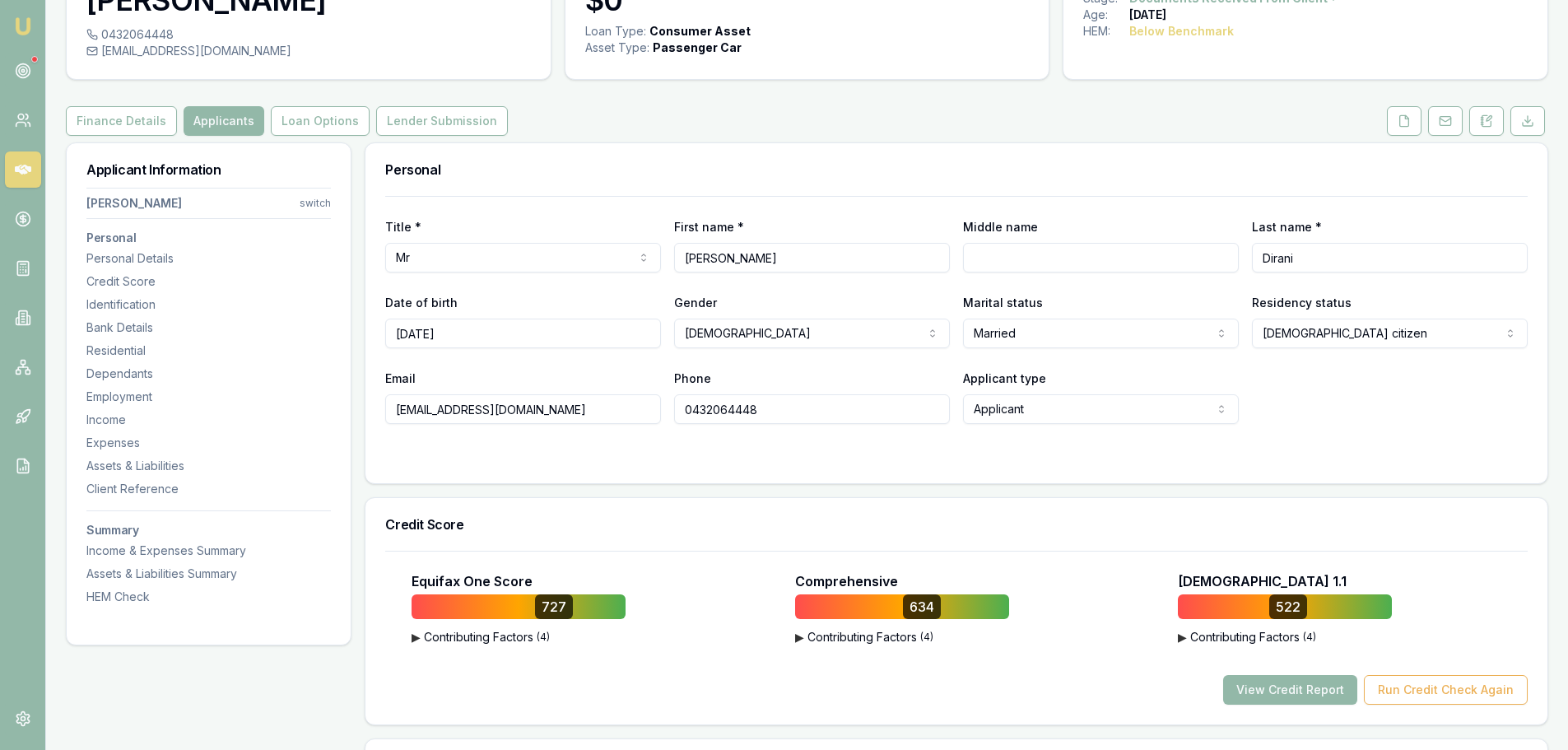
scroll to position [82, 0]
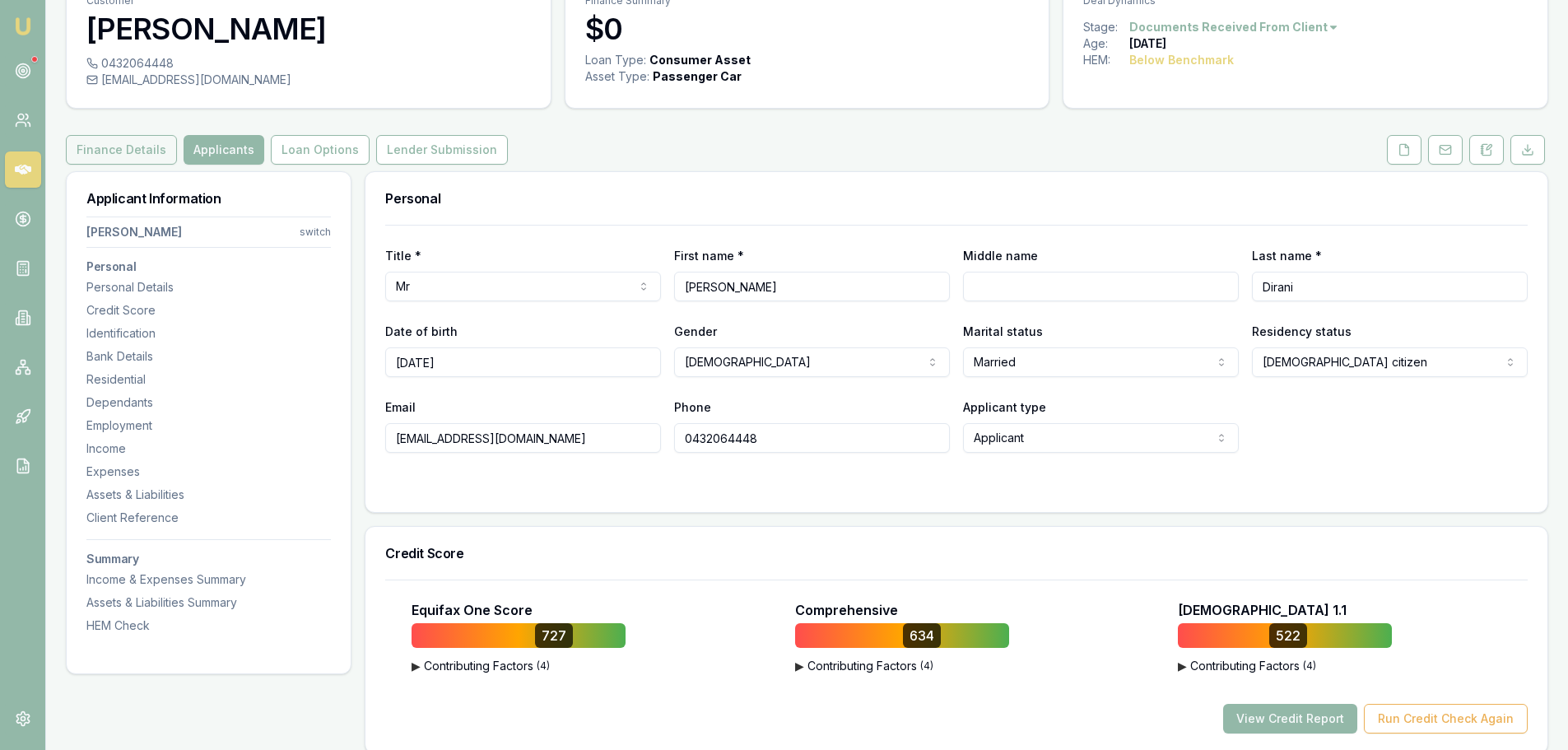
click at [134, 147] on button "Finance Details" at bounding box center [121, 149] width 111 height 30
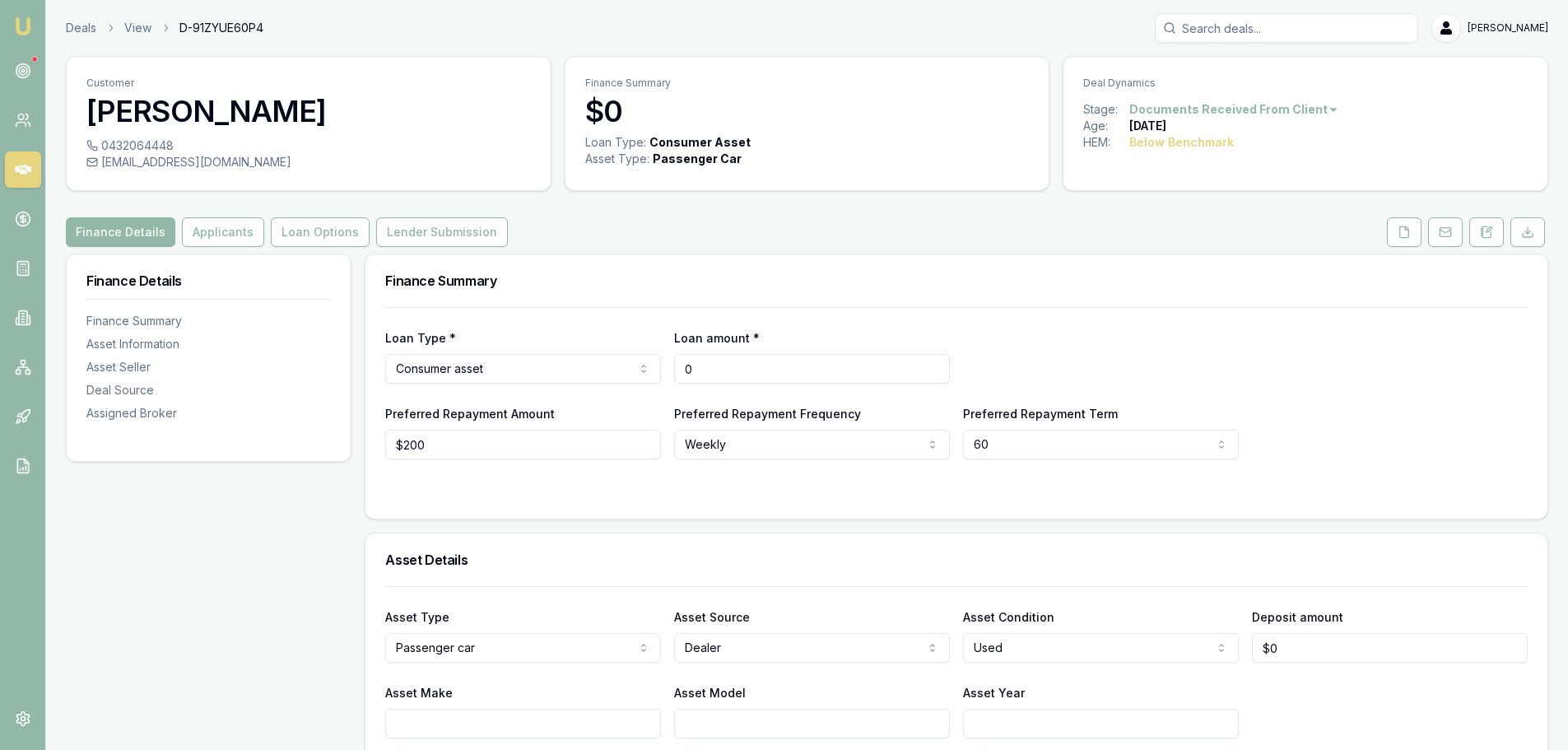
drag, startPoint x: 743, startPoint y: 368, endPoint x: 637, endPoint y: 373, distance: 106.1
click at [637, 373] on div "Loan Type * Consumer asset Consumer loan Consumer asset Commercial loan Commerc…" at bounding box center [957, 355] width 1142 height 56
type input "$25,000"
click at [1098, 351] on div "Loan Type * Consumer asset Consumer loan Consumer asset Commercial loan Commerc…" at bounding box center [957, 355] width 1142 height 56
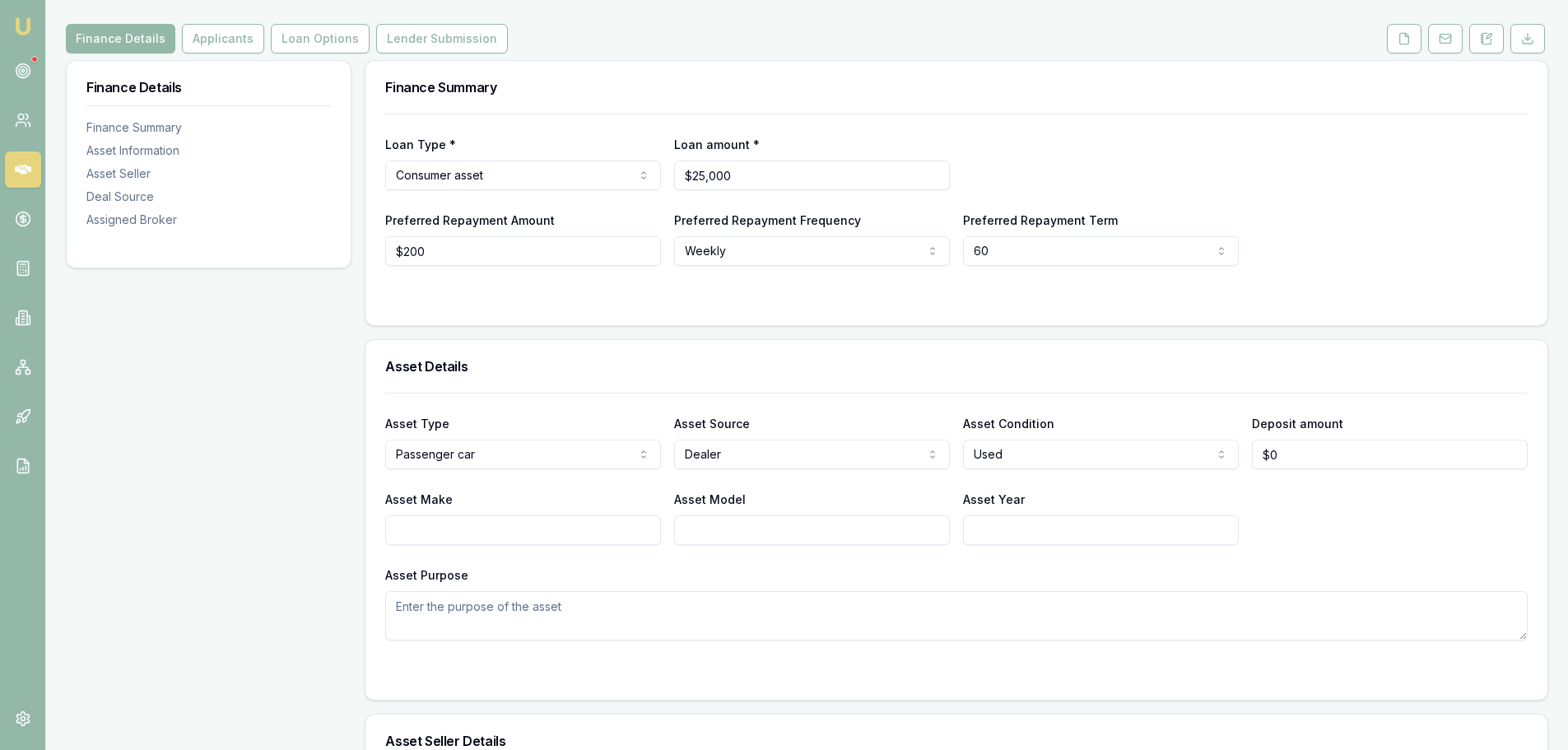
scroll to position [247, 0]
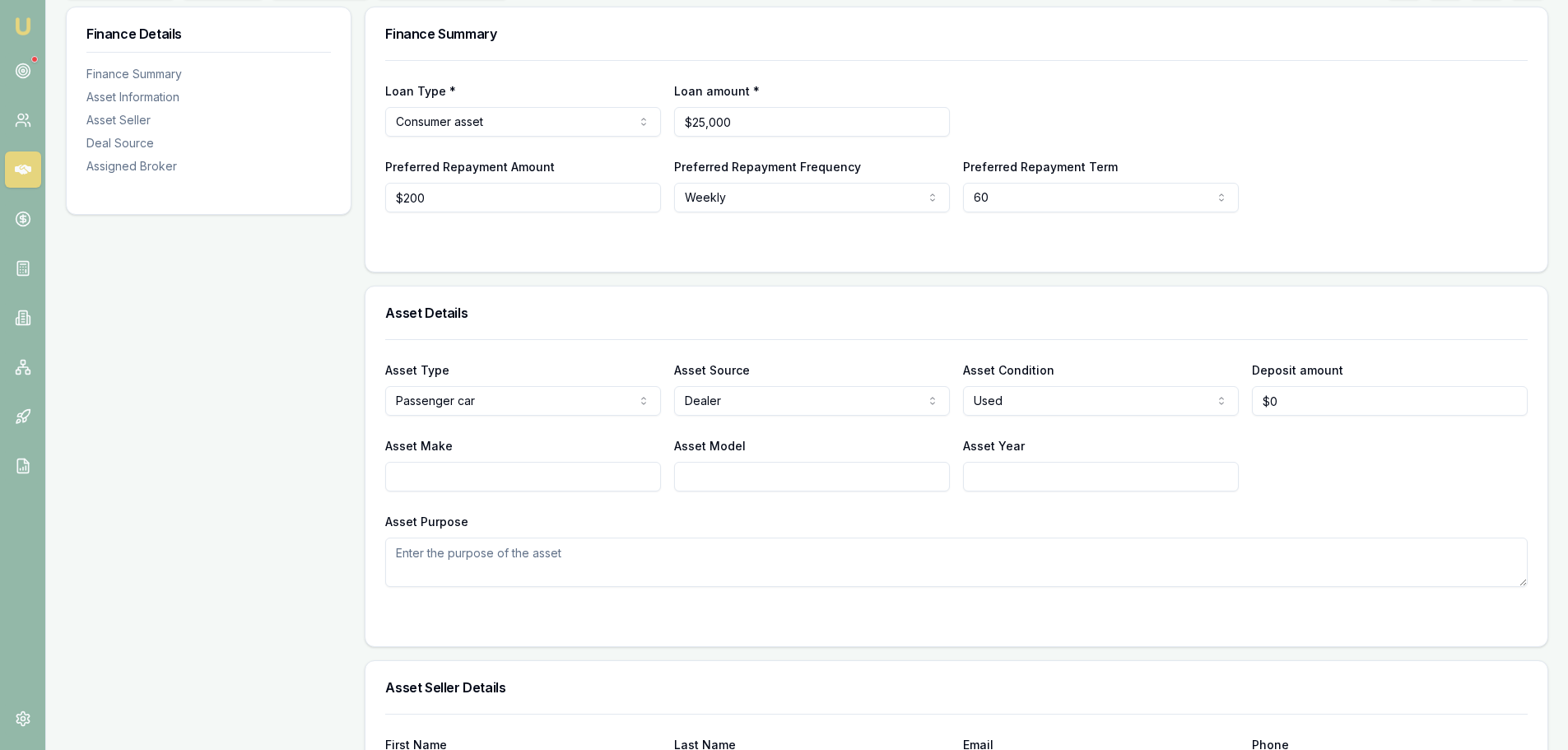
click at [1012, 201] on html "Emu Broker Deals View D-91ZYUE60P4 Evette Abdo Toggle Menu Customer Hadi Dirani…" at bounding box center [784, 128] width 1568 height 750
select select "84"
click at [1360, 150] on div "Loan Type * Consumer asset Consumer loan Consumer asset Commercial loan Commerc…" at bounding box center [957, 136] width 1142 height 152
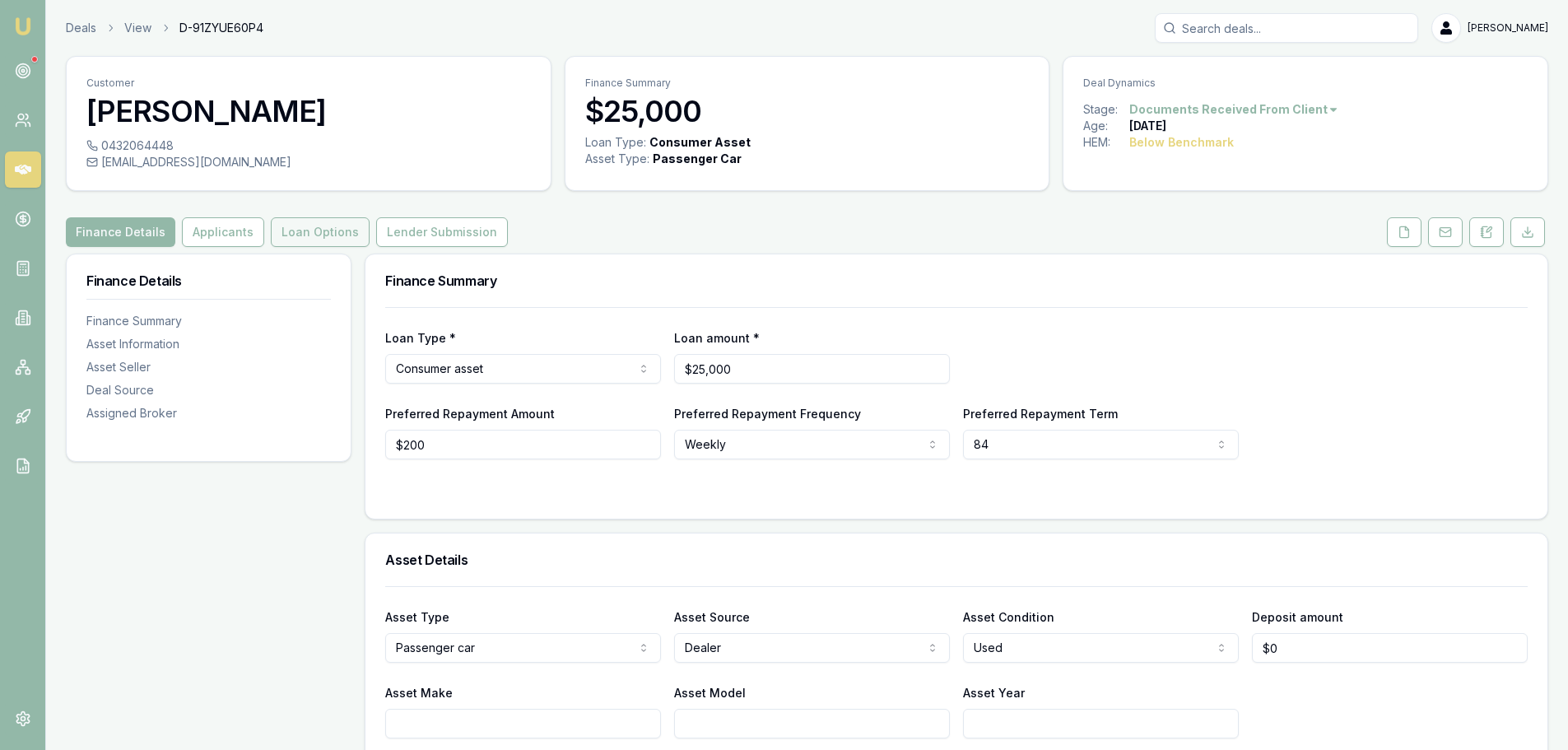
click at [308, 234] on button "Loan Options" at bounding box center [320, 231] width 99 height 30
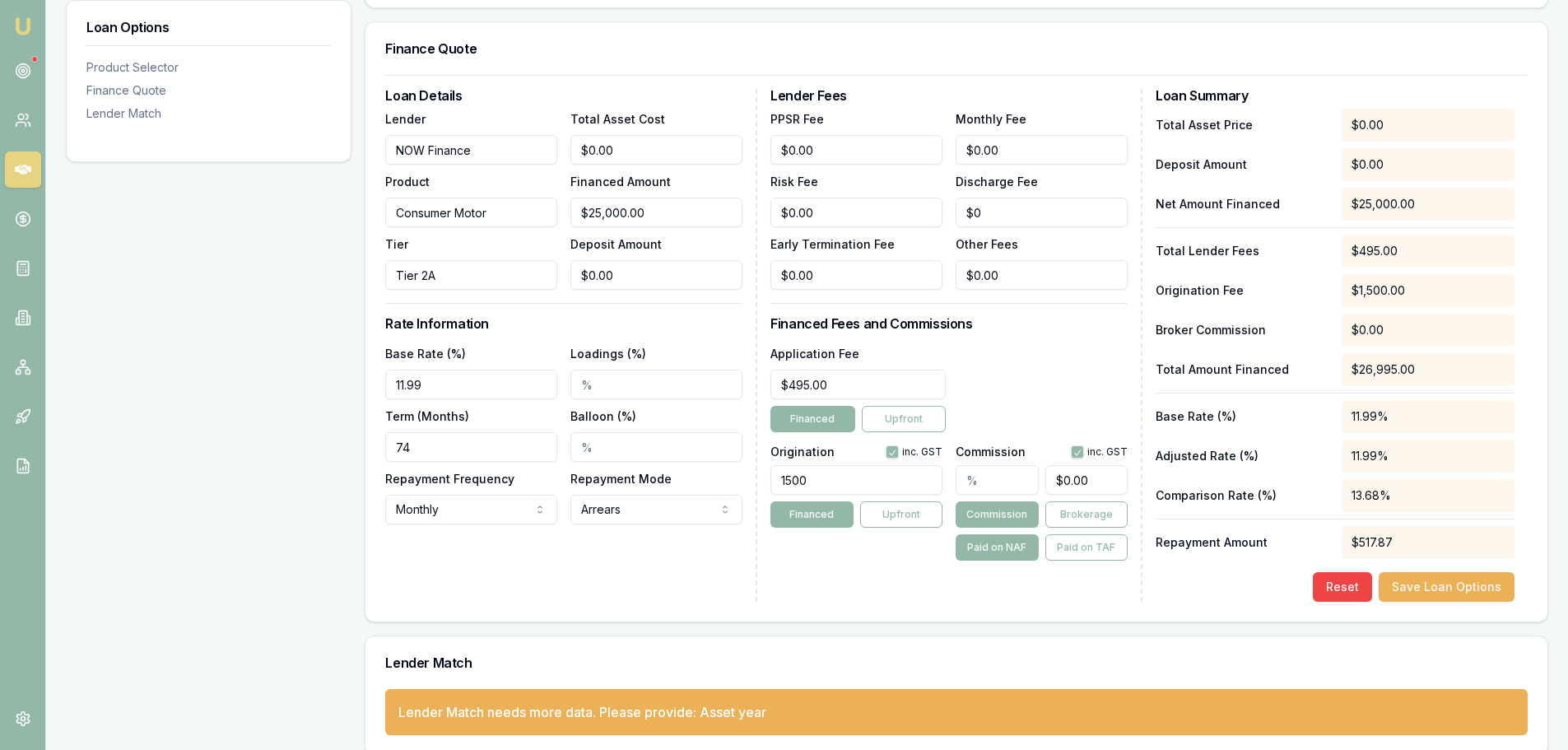
scroll to position [411, 0]
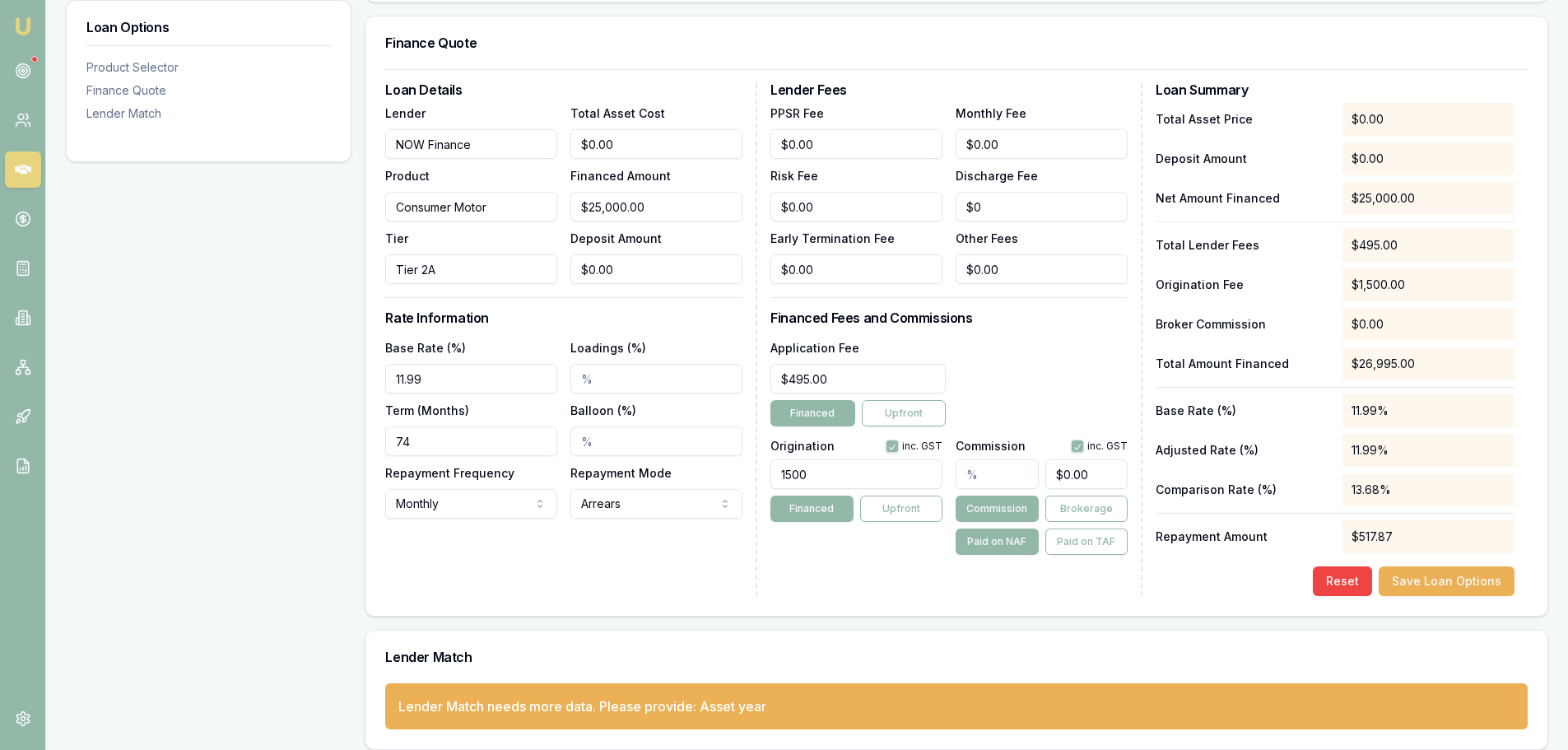
drag, startPoint x: 430, startPoint y: 444, endPoint x: 339, endPoint y: 443, distance: 91.0
click at [339, 443] on div "Loan Options Product Selector Finance Quote Lender Match Product Selector Consu…" at bounding box center [806, 296] width 1482 height 908
type input "84"
click at [156, 428] on div "Loan Options Product Selector Finance Quote Lender Match" at bounding box center [208, 296] width 286 height 908
click at [270, 503] on div "Loan Options Product Selector Finance Quote Lender Match" at bounding box center [208, 296] width 286 height 908
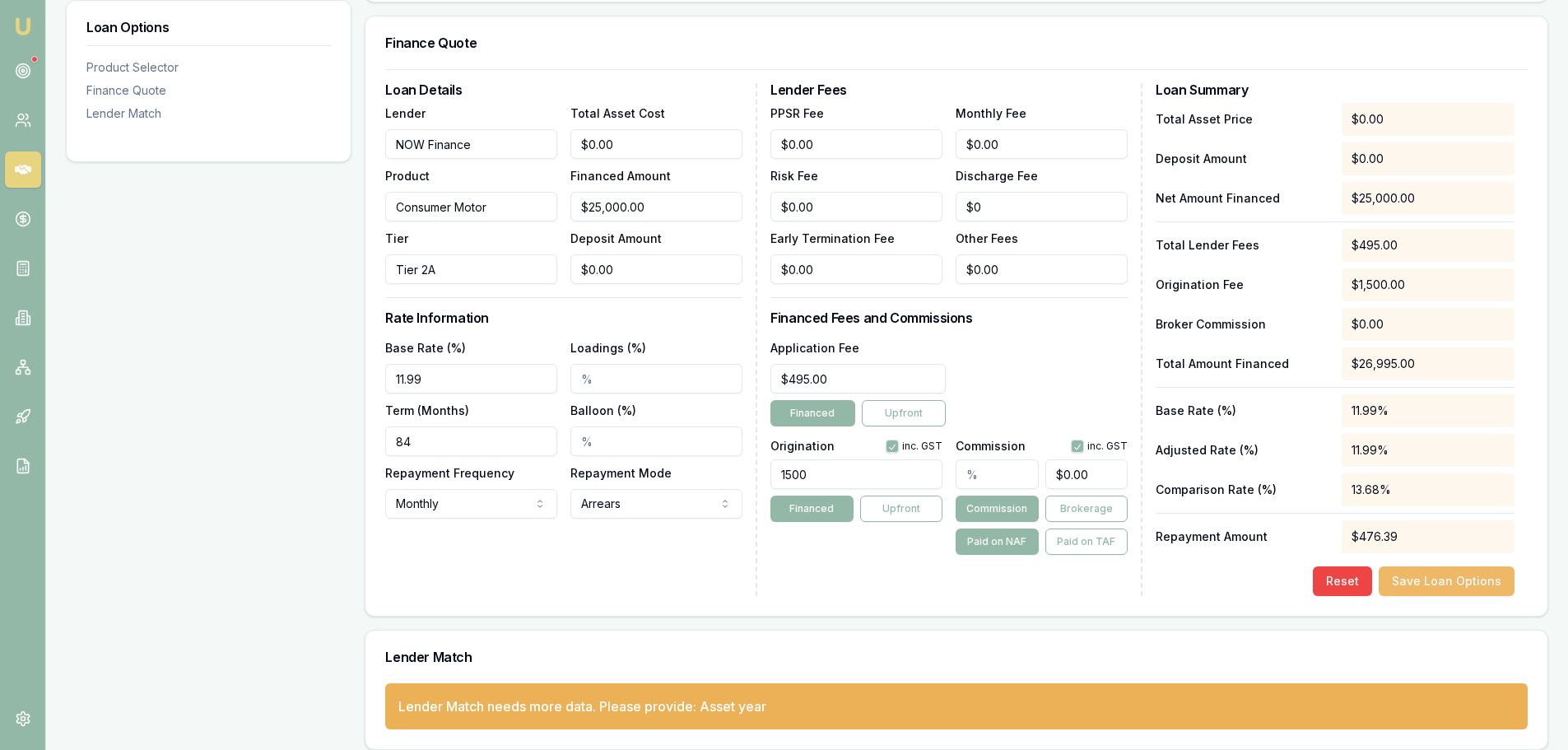
click at [1481, 591] on button "Save Loan Options" at bounding box center [1446, 581] width 136 height 30
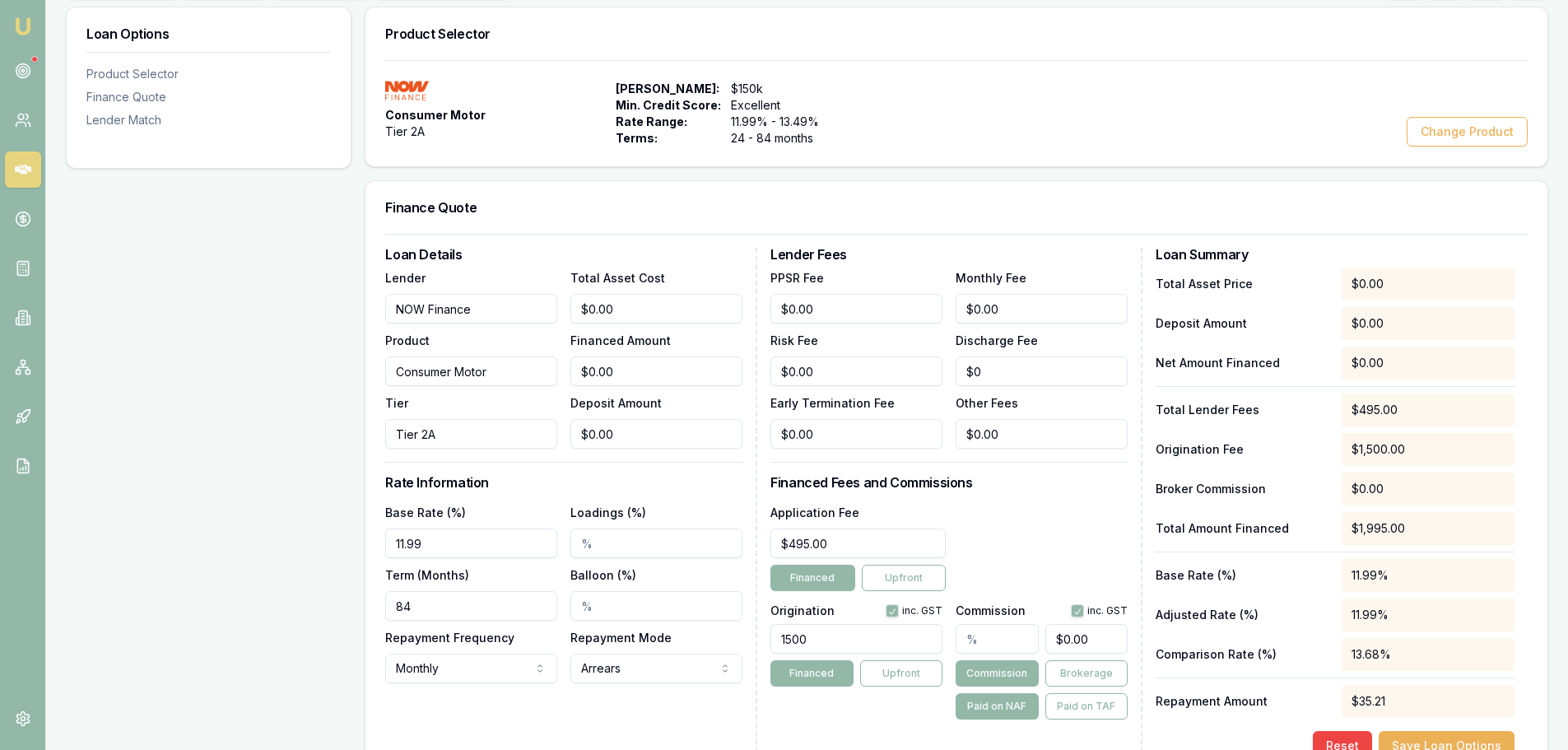
scroll to position [0, 0]
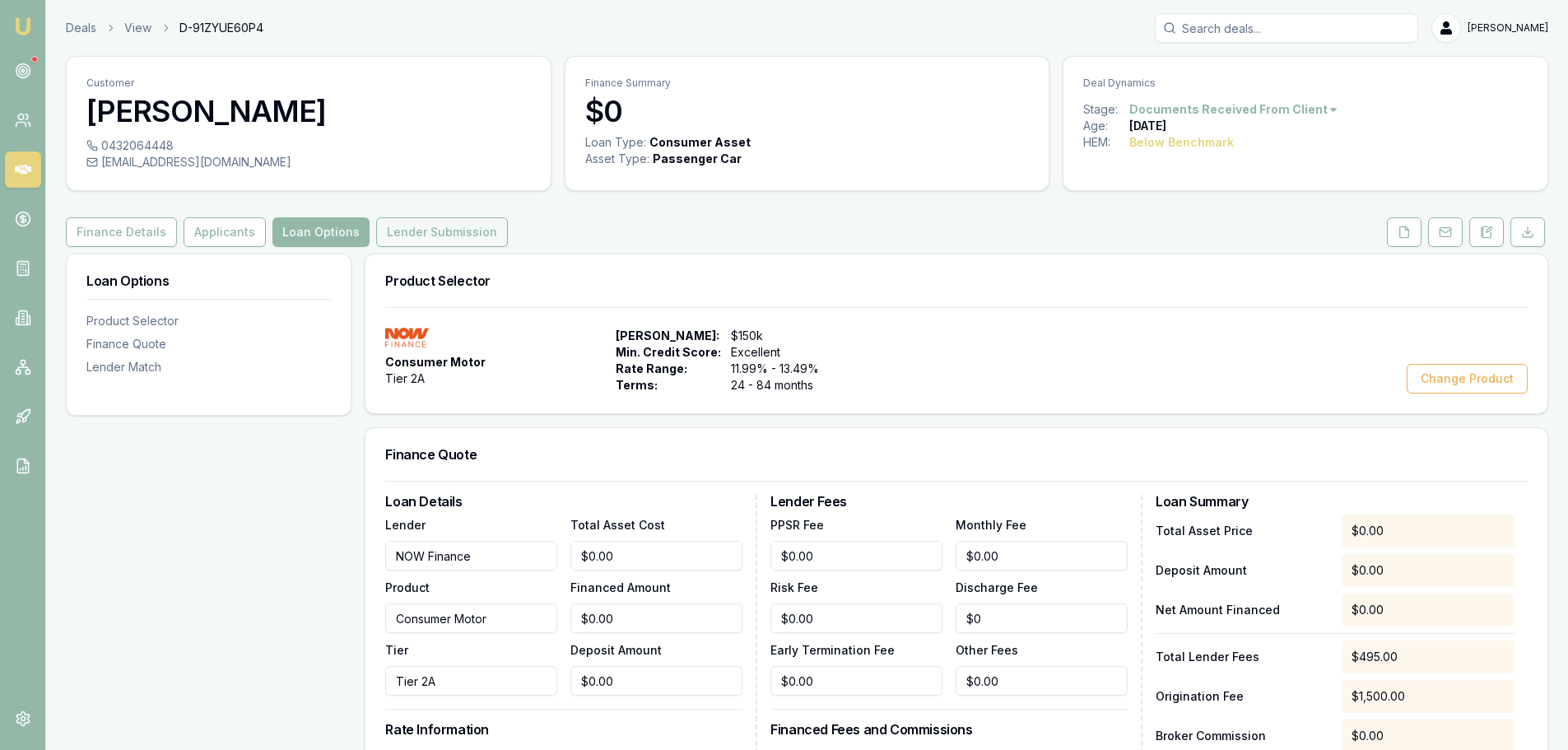
drag, startPoint x: 432, startPoint y: 233, endPoint x: 449, endPoint y: 228, distance: 17.7
click at [432, 233] on button "Lender Submission" at bounding box center [442, 231] width 131 height 30
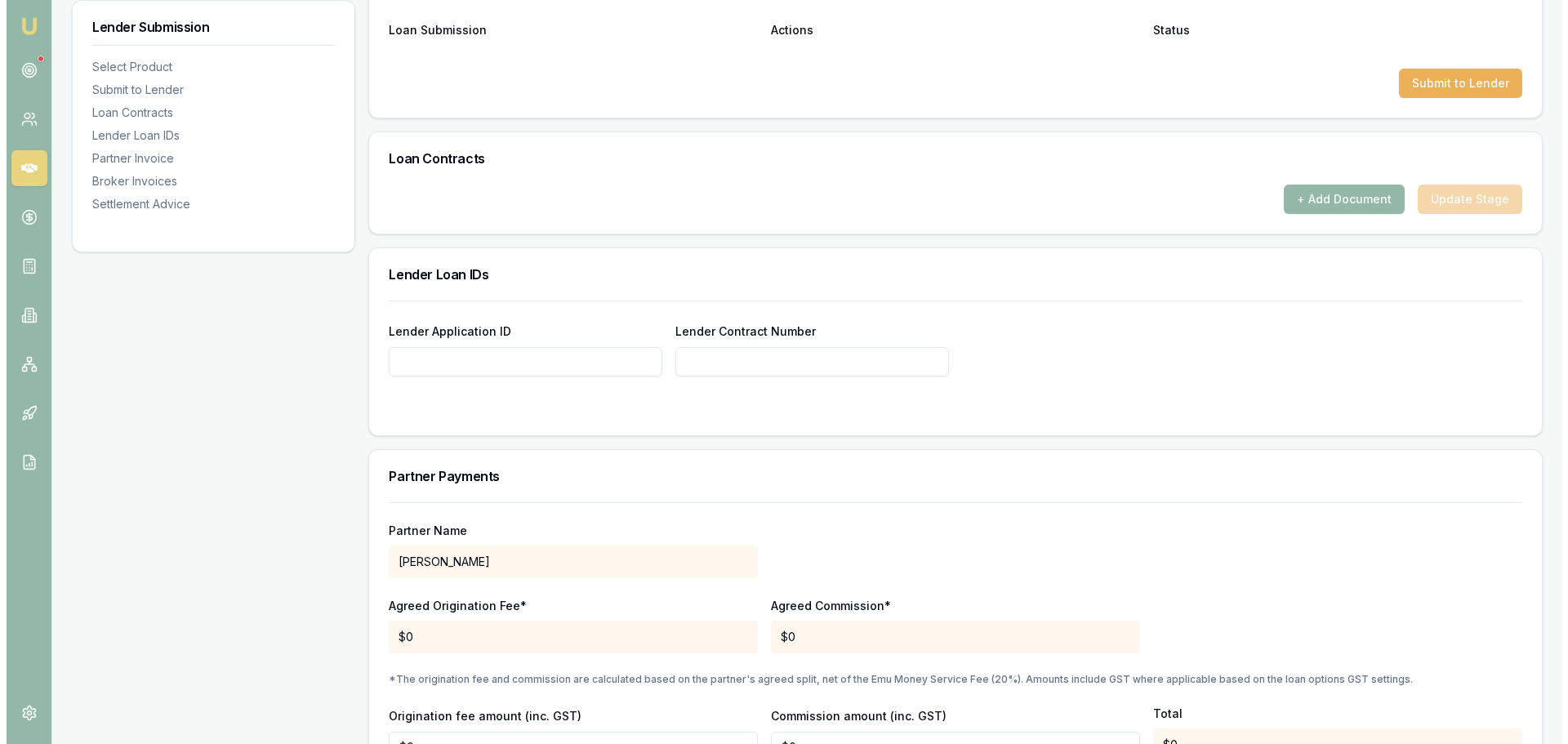
scroll to position [898, 0]
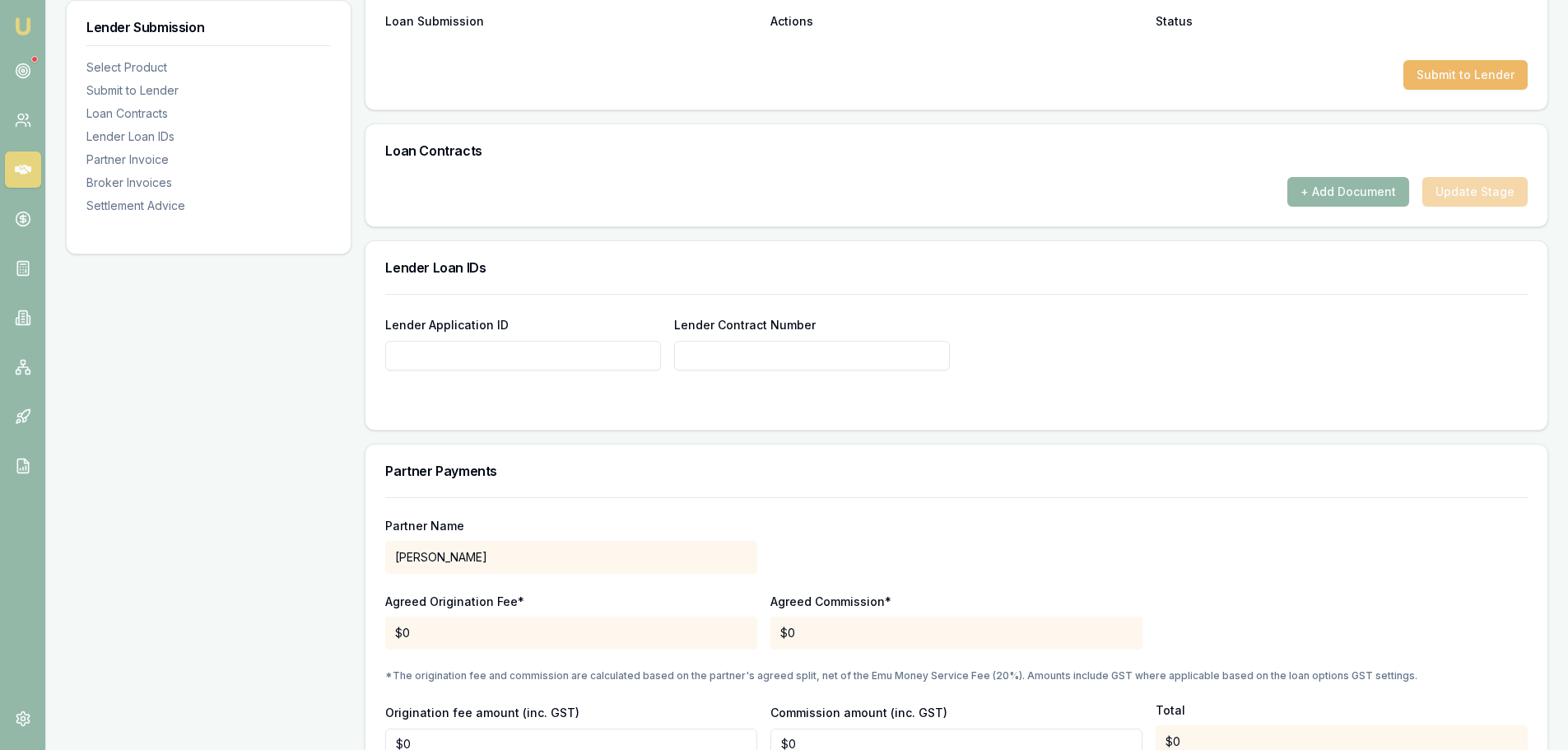
click at [1469, 81] on button "Submit to Lender" at bounding box center [1465, 74] width 125 height 30
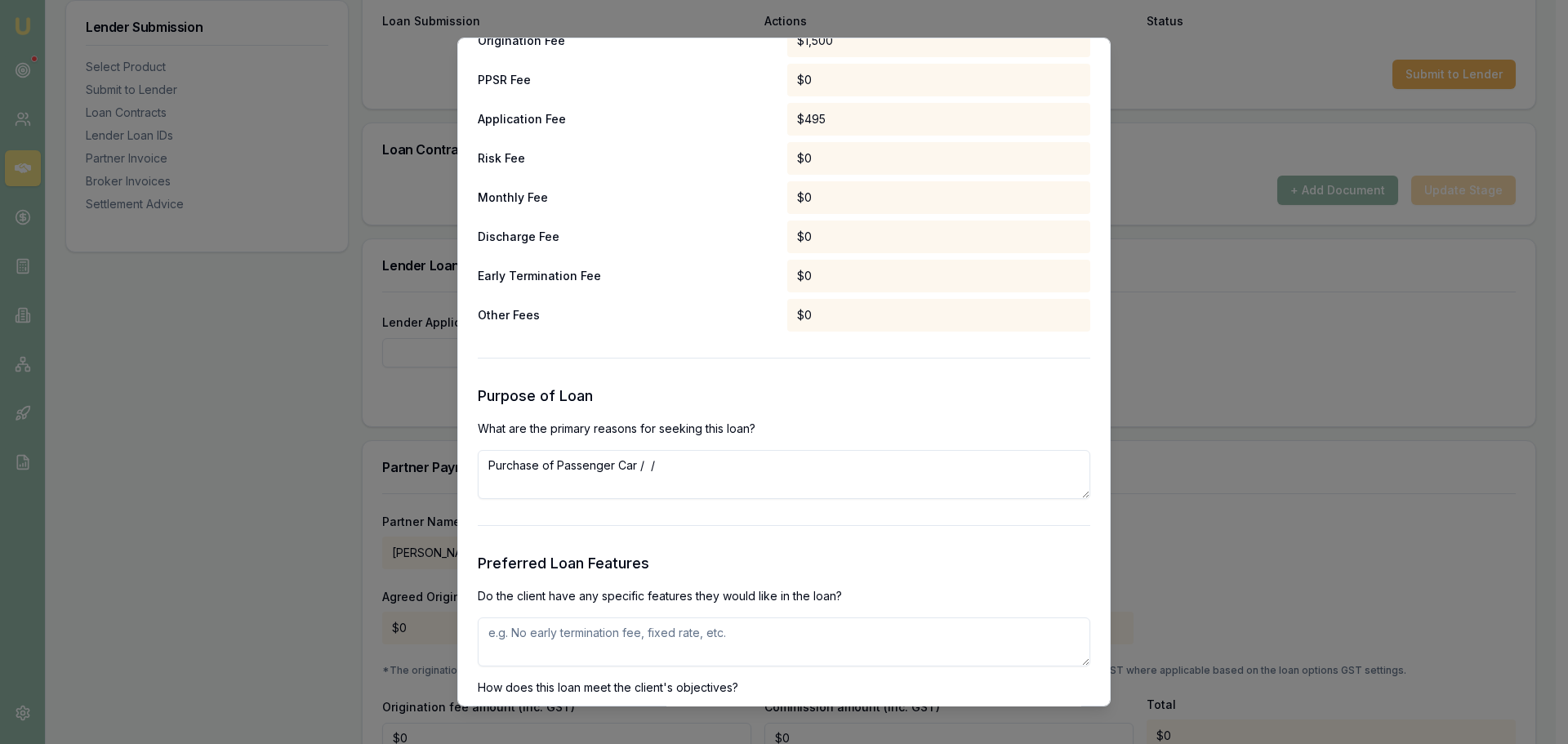
scroll to position [1551, 0]
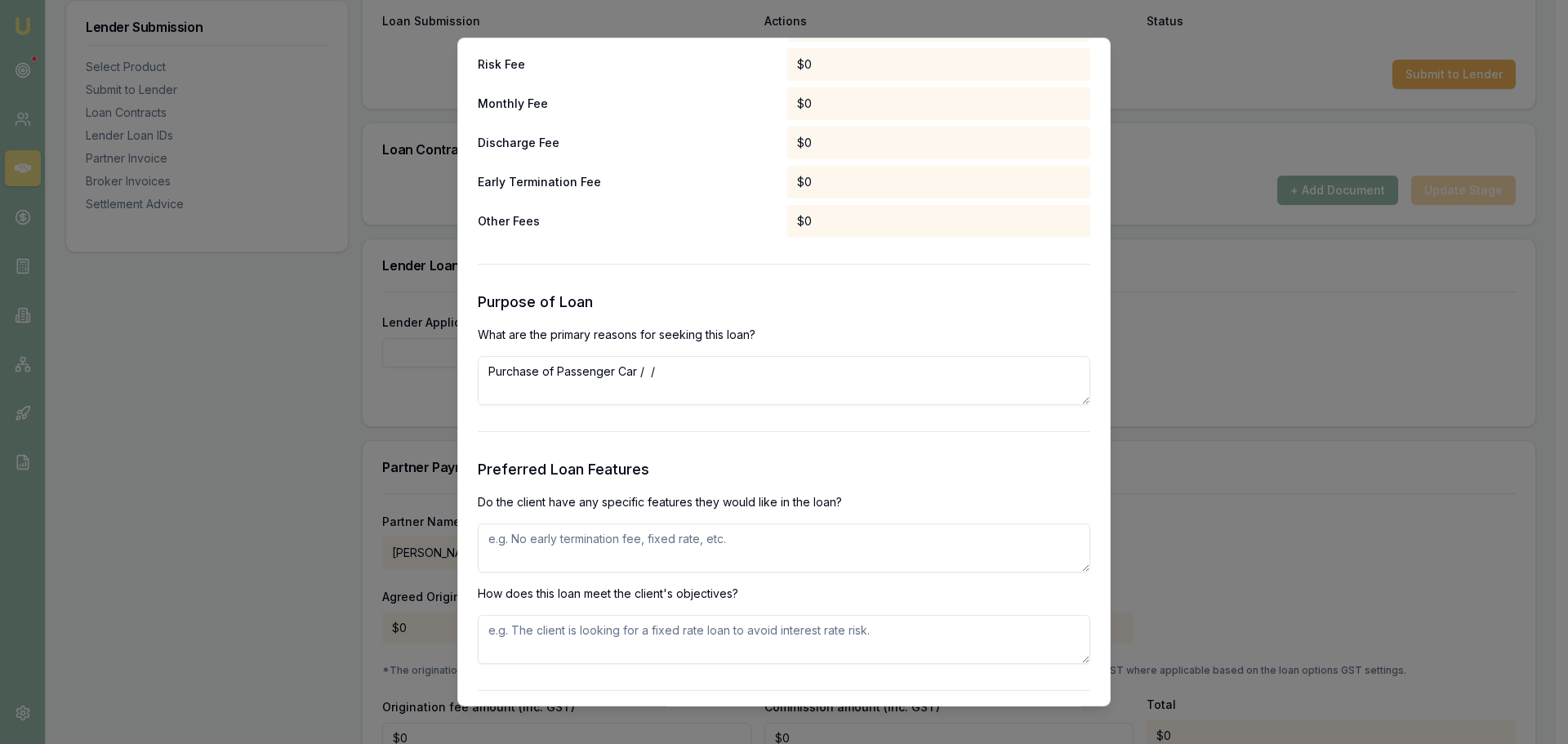
click at [521, 383] on textarea "Purchase of Passenger Car / /" at bounding box center [784, 380] width 613 height 49
click at [675, 371] on textarea "Purchase of Passenger Car / /" at bounding box center [784, 380] width 613 height 49
type textarea "Purchase of Passenger Car / / private usage"
click at [516, 549] on textarea at bounding box center [784, 548] width 613 height 49
type textarea "rate"
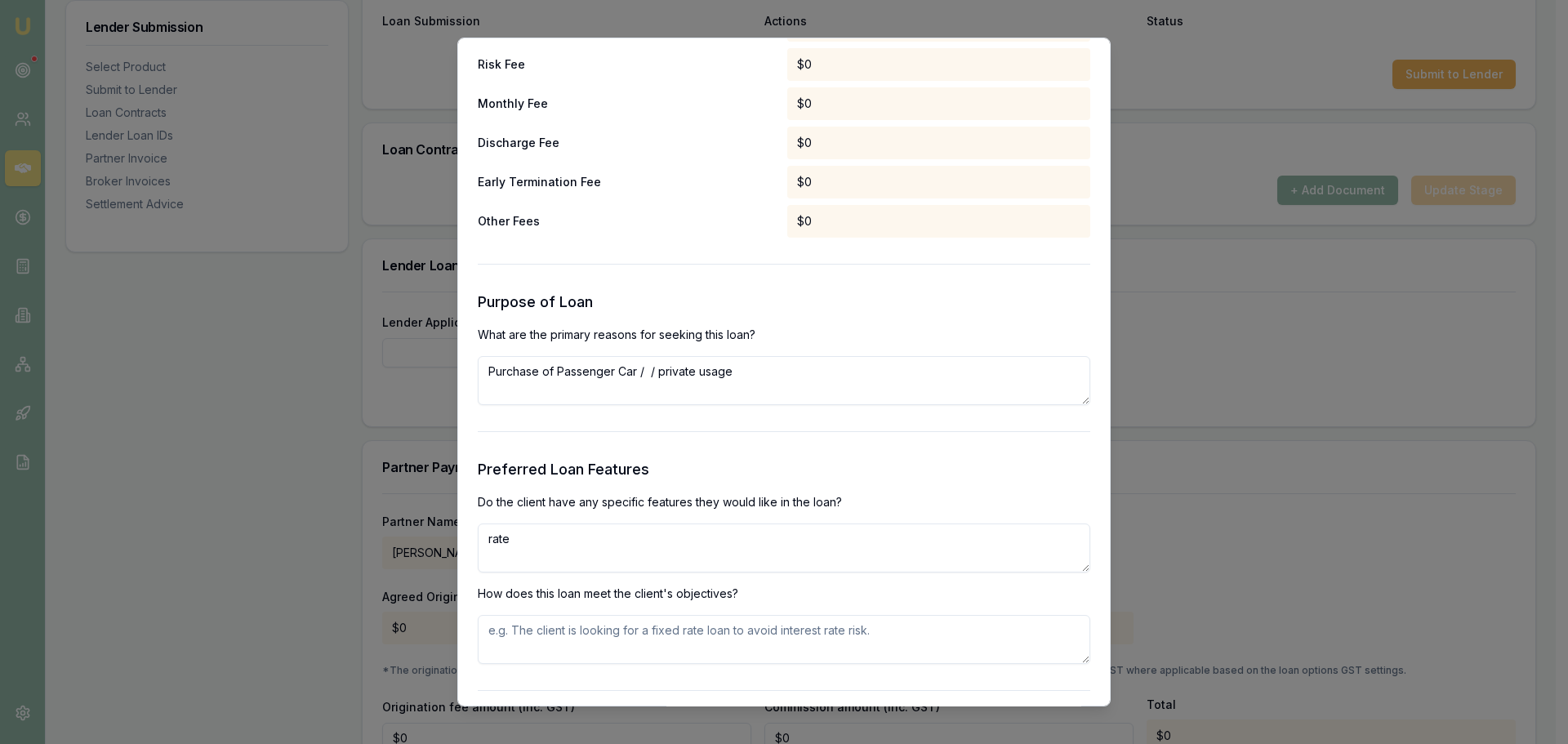
click at [513, 636] on textarea at bounding box center [784, 639] width 613 height 49
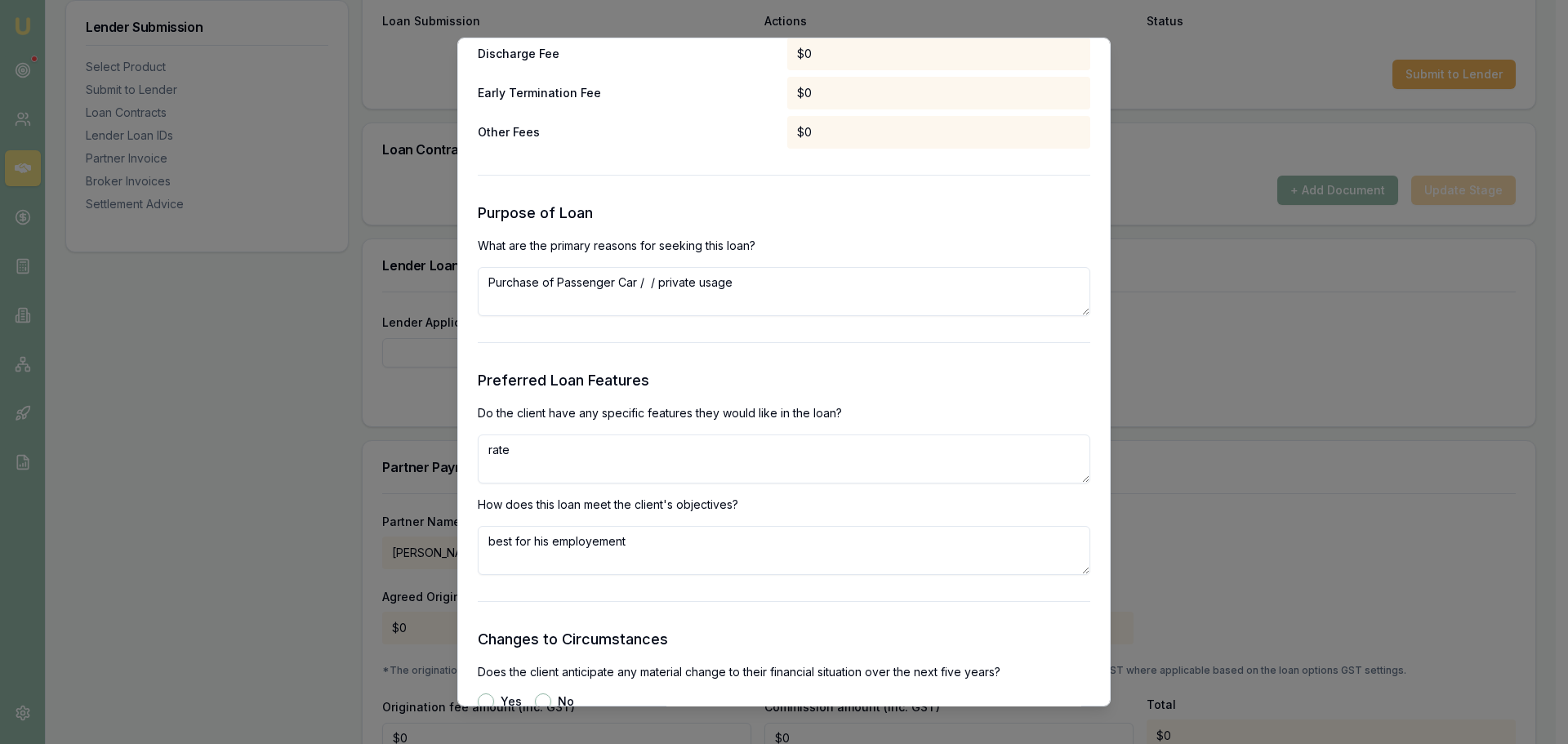
scroll to position [1796, 0]
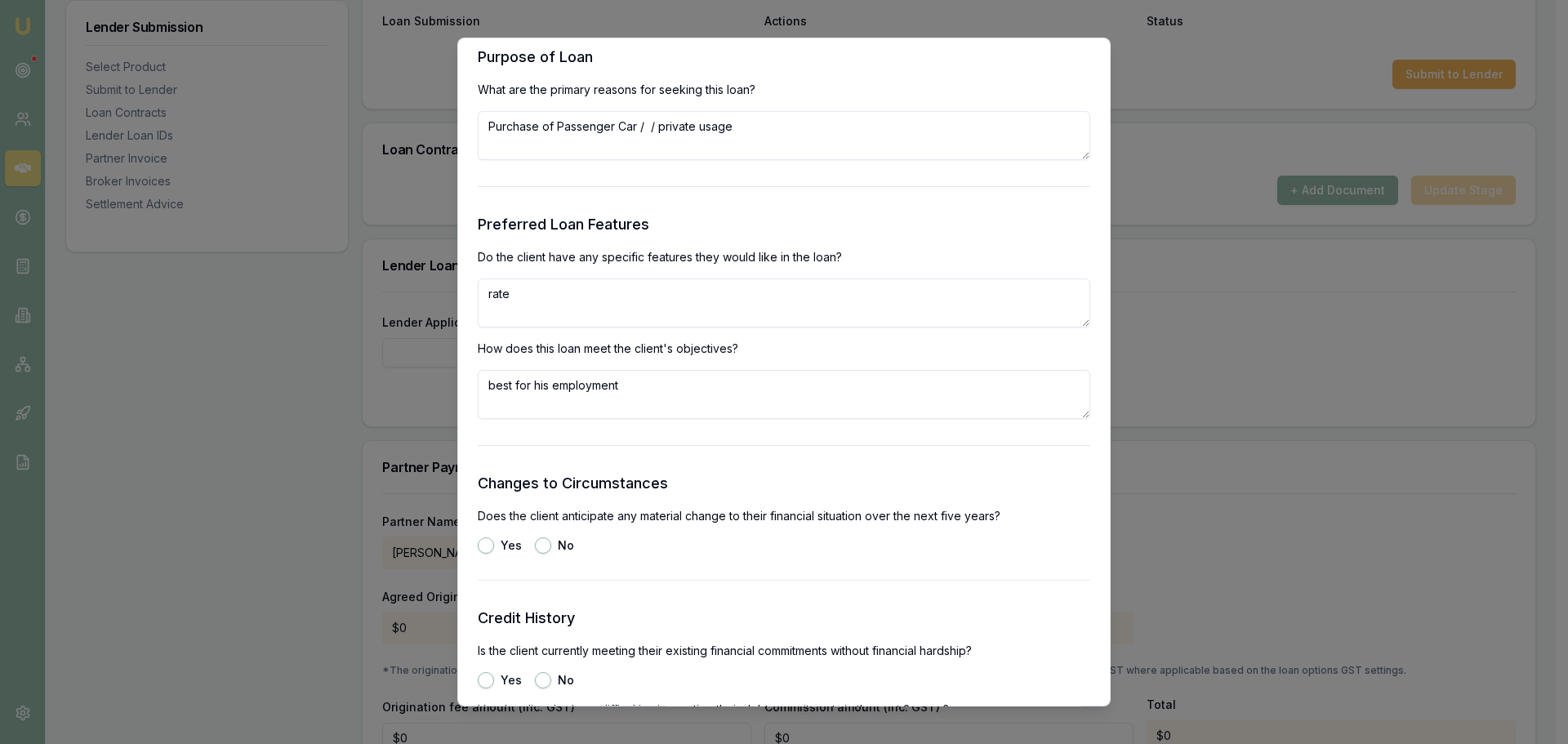
type textarea "best for his employment"
click at [546, 546] on button "No" at bounding box center [542, 545] width 16 height 16
radio input "true"
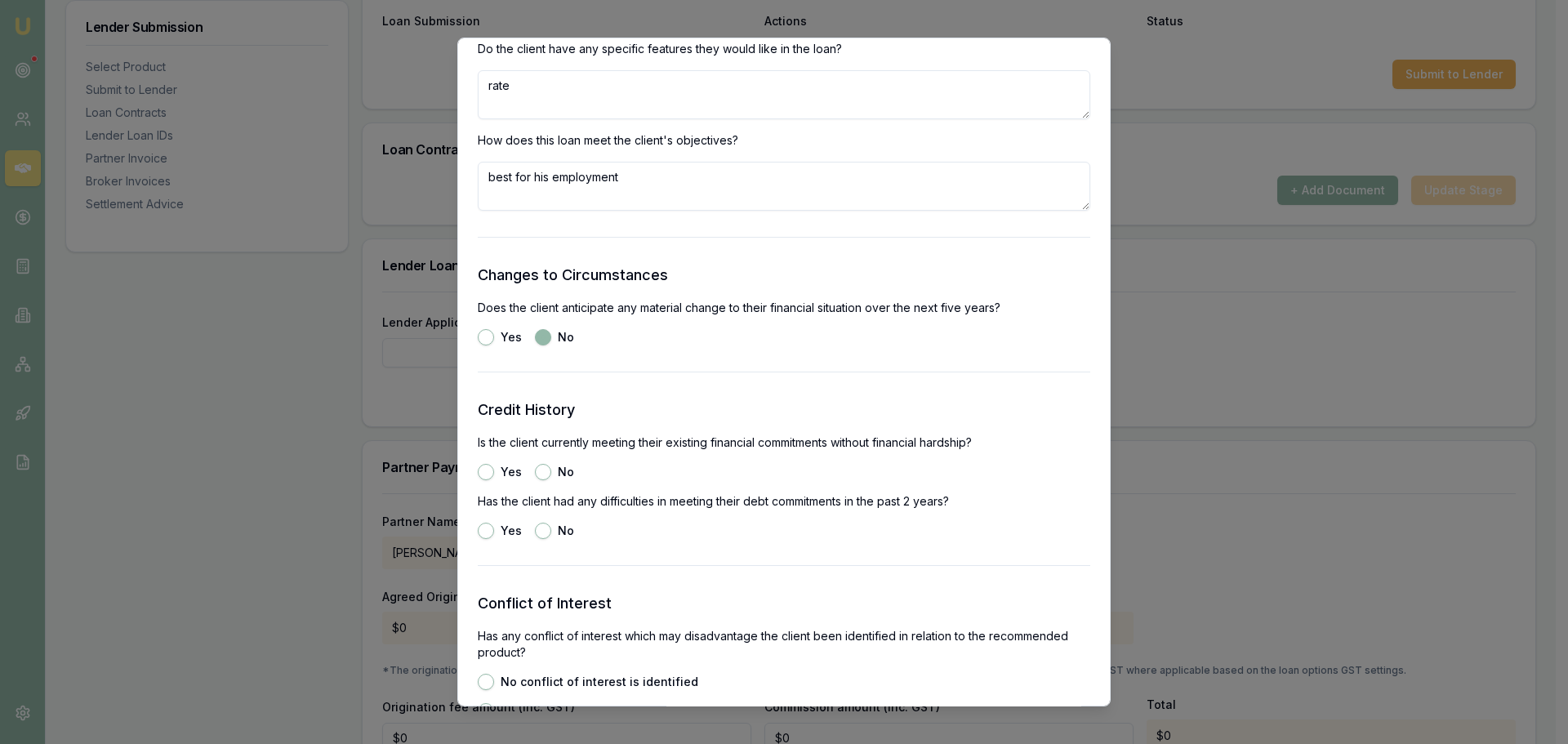
scroll to position [2041, 0]
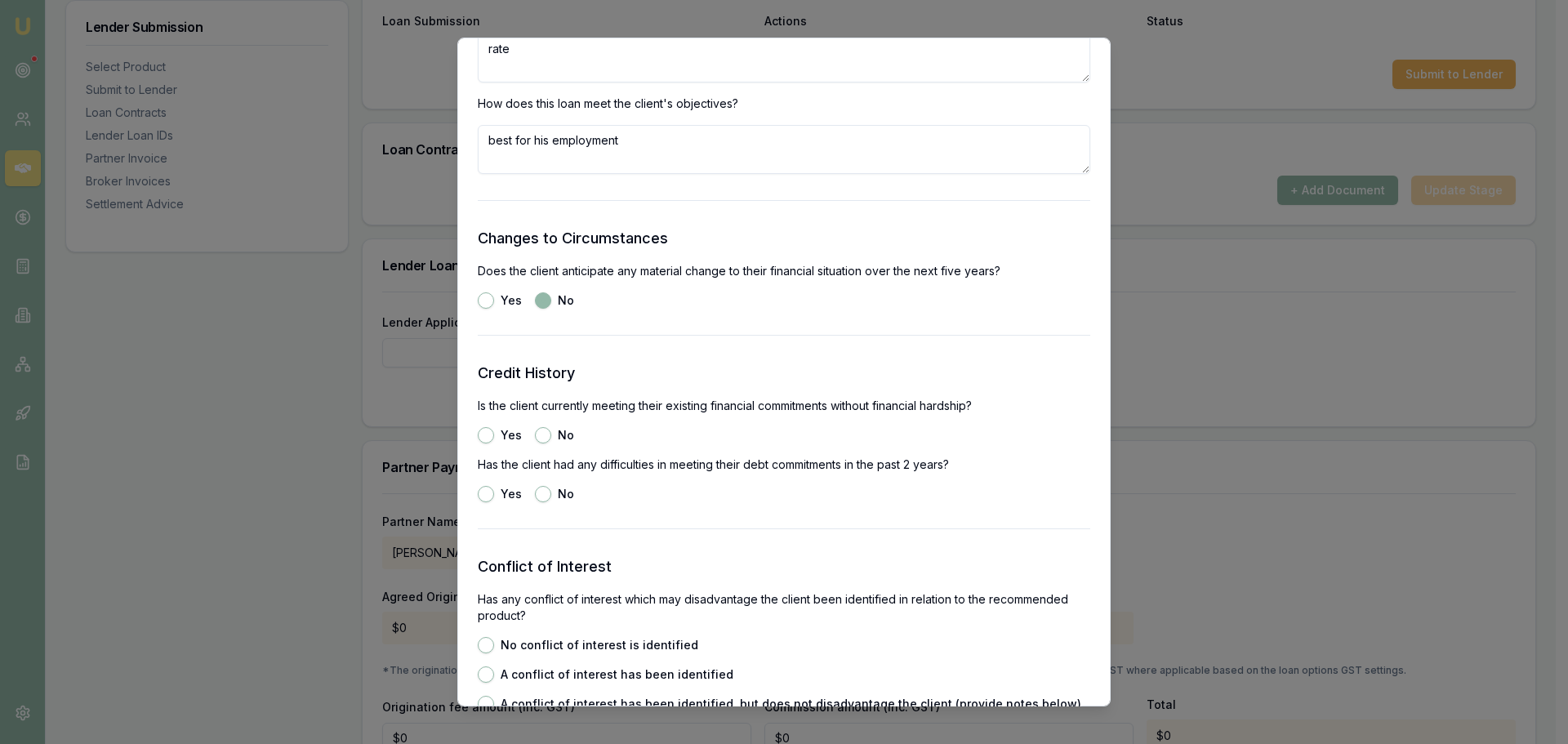
click at [484, 437] on button "Yes" at bounding box center [486, 434] width 16 height 16
radio input "true"
click at [545, 493] on button "No" at bounding box center [542, 494] width 16 height 16
radio input "true"
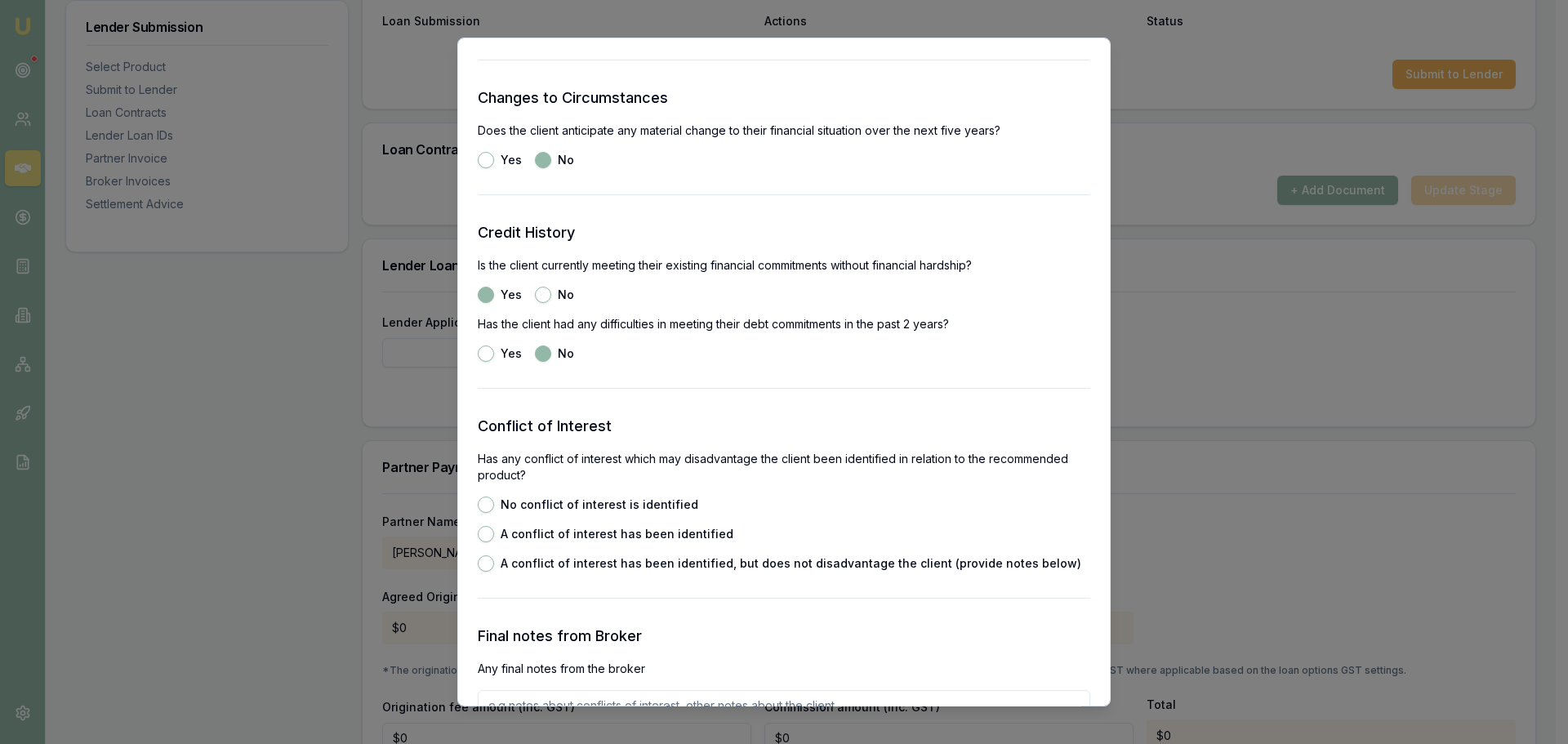
scroll to position [2286, 0]
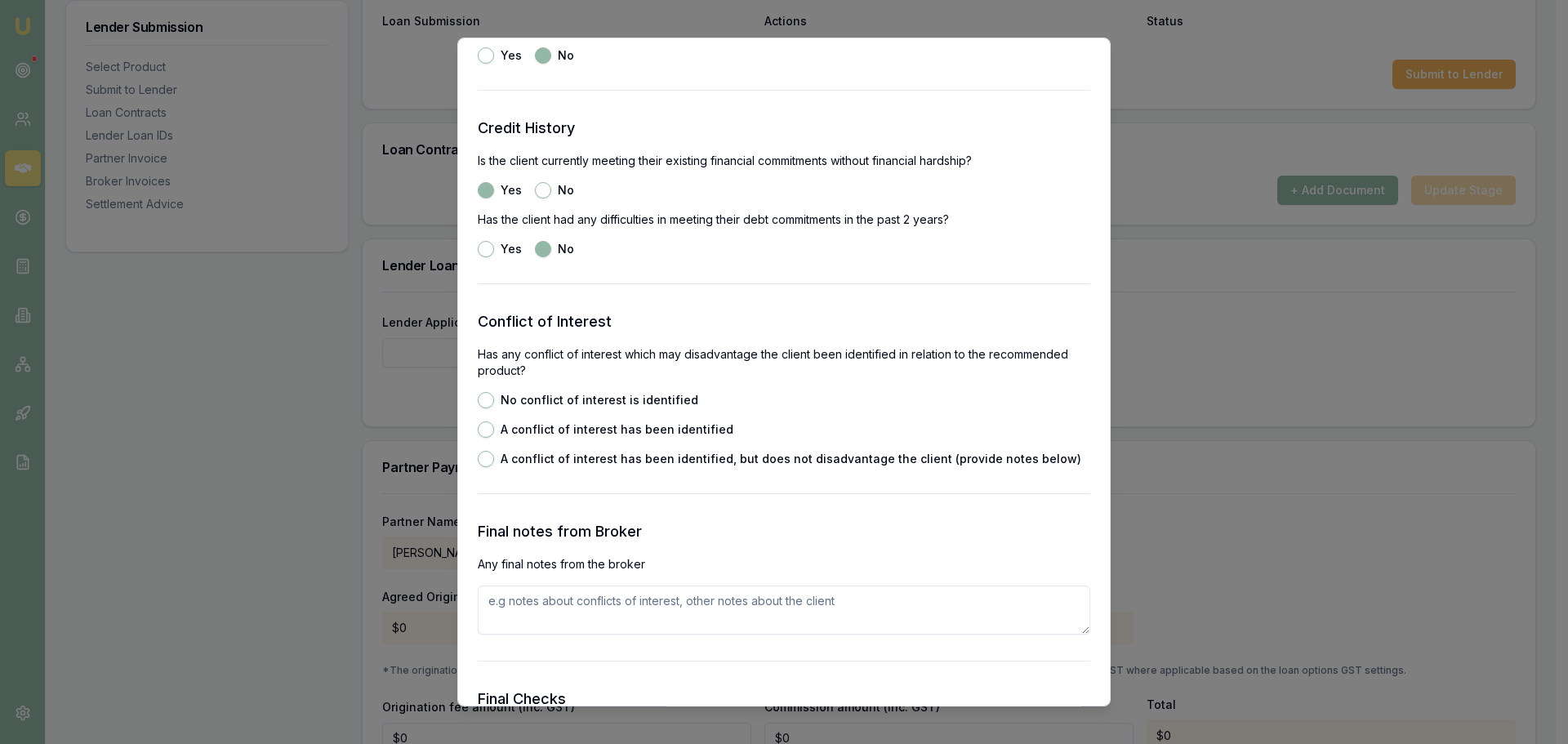
click at [486, 397] on button "No conflict of interest is identified" at bounding box center [486, 399] width 16 height 16
radio input "true"
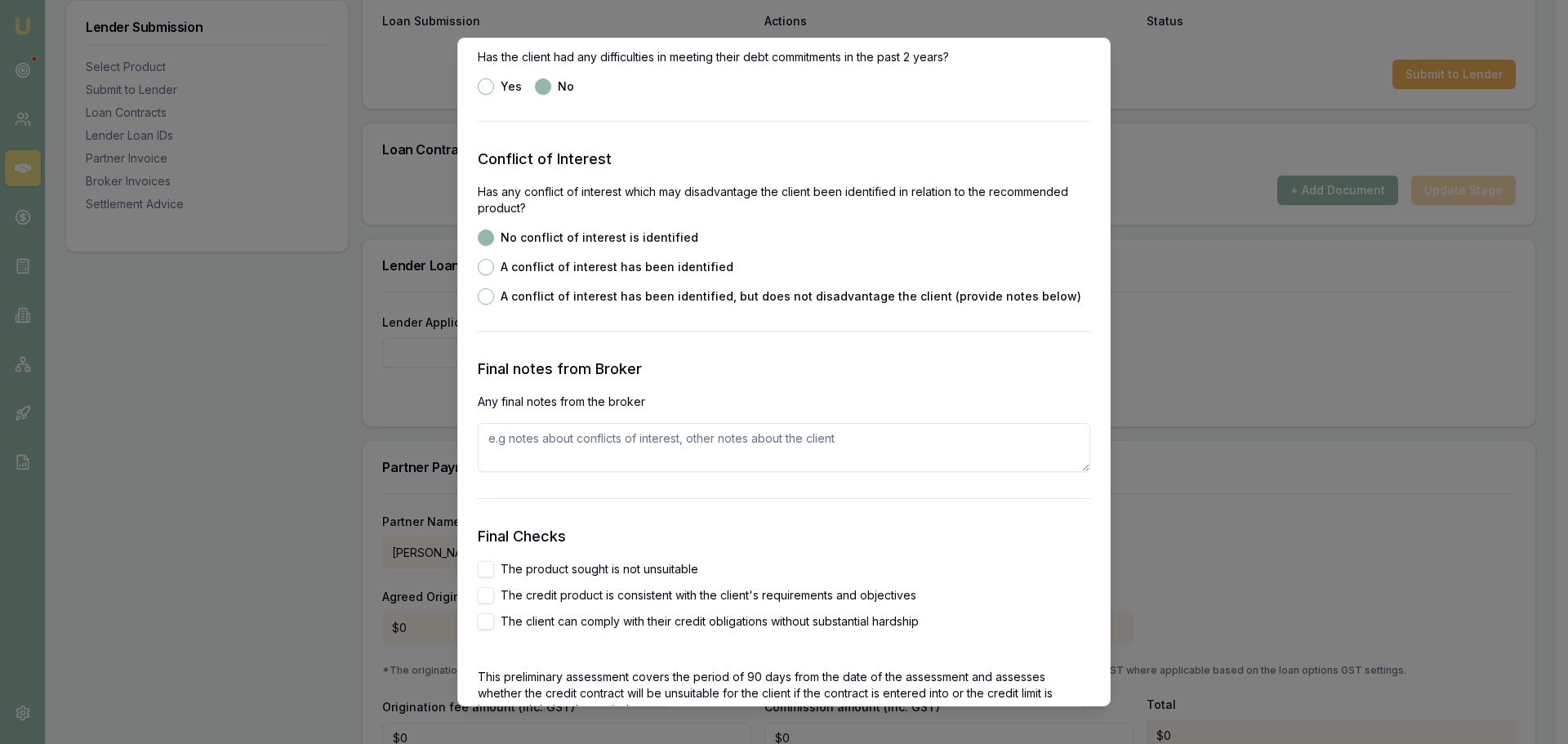
scroll to position [2449, 0]
click at [511, 442] on textarea at bounding box center [784, 447] width 613 height 49
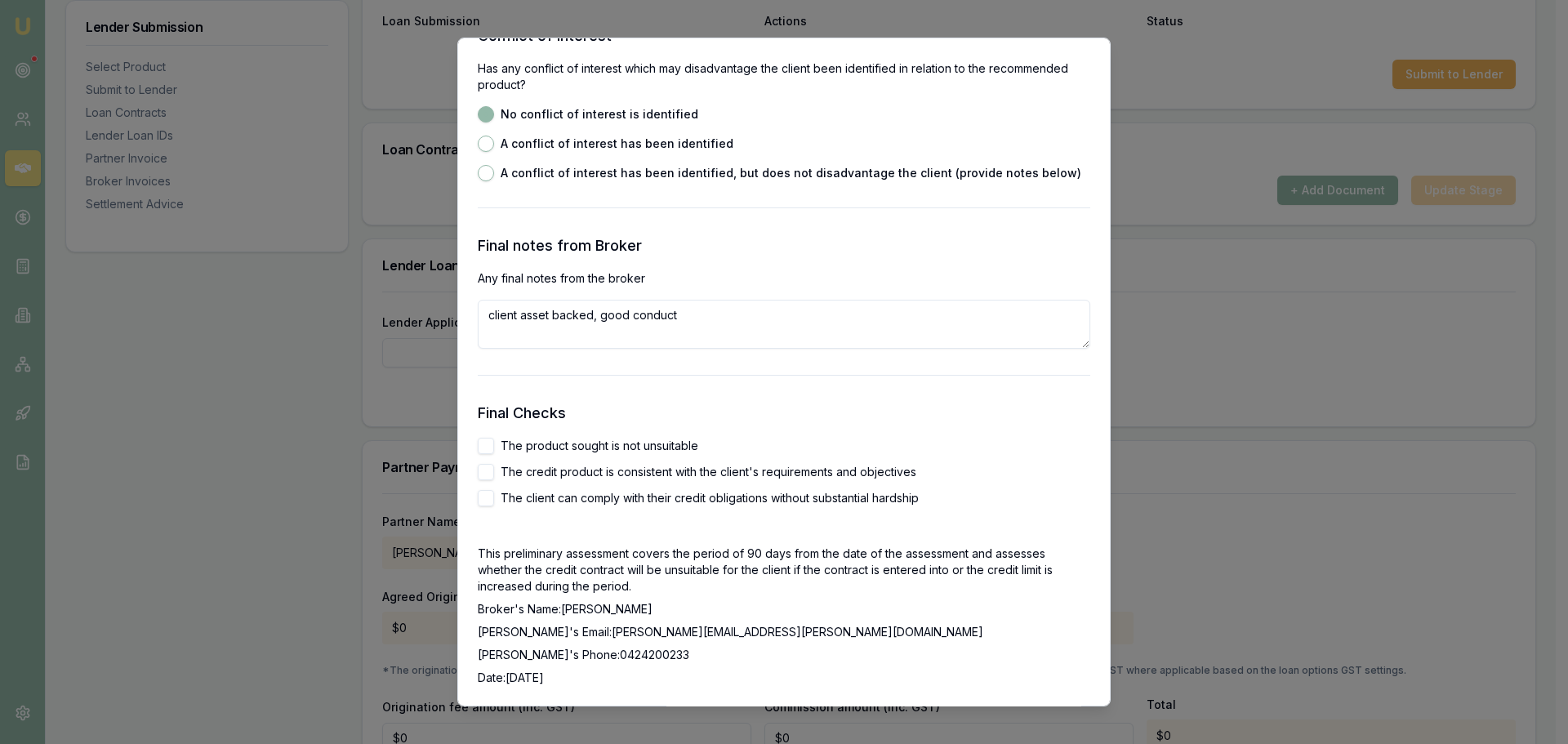
scroll to position [2695, 0]
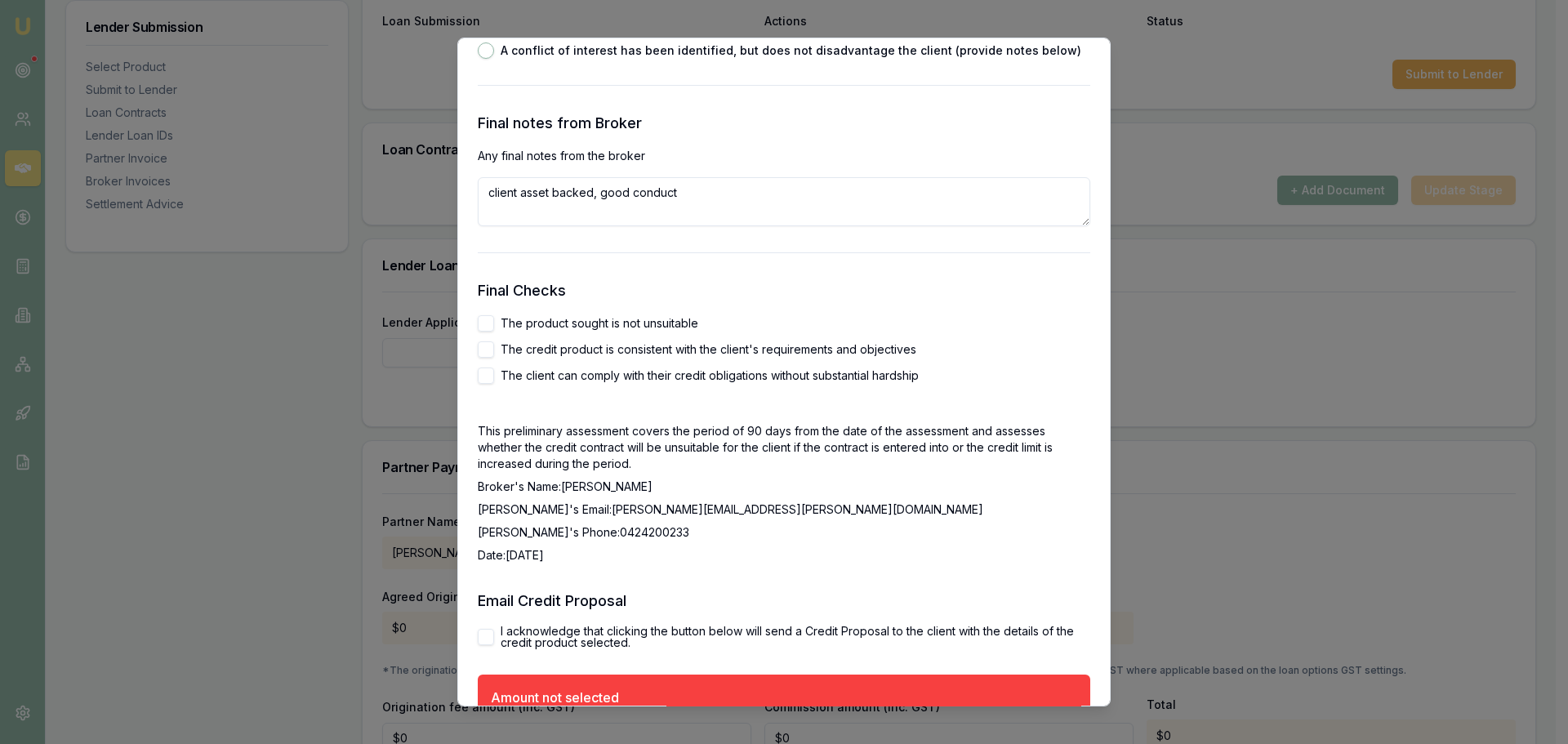
type textarea "client asset backed, good conduct"
click at [486, 319] on button "The product sought is not unsuitable" at bounding box center [486, 323] width 16 height 16
checkbox input "true"
click at [491, 351] on button "The credit product is consistent with the client's requirements and objectives" at bounding box center [486, 348] width 16 height 16
checkbox input "true"
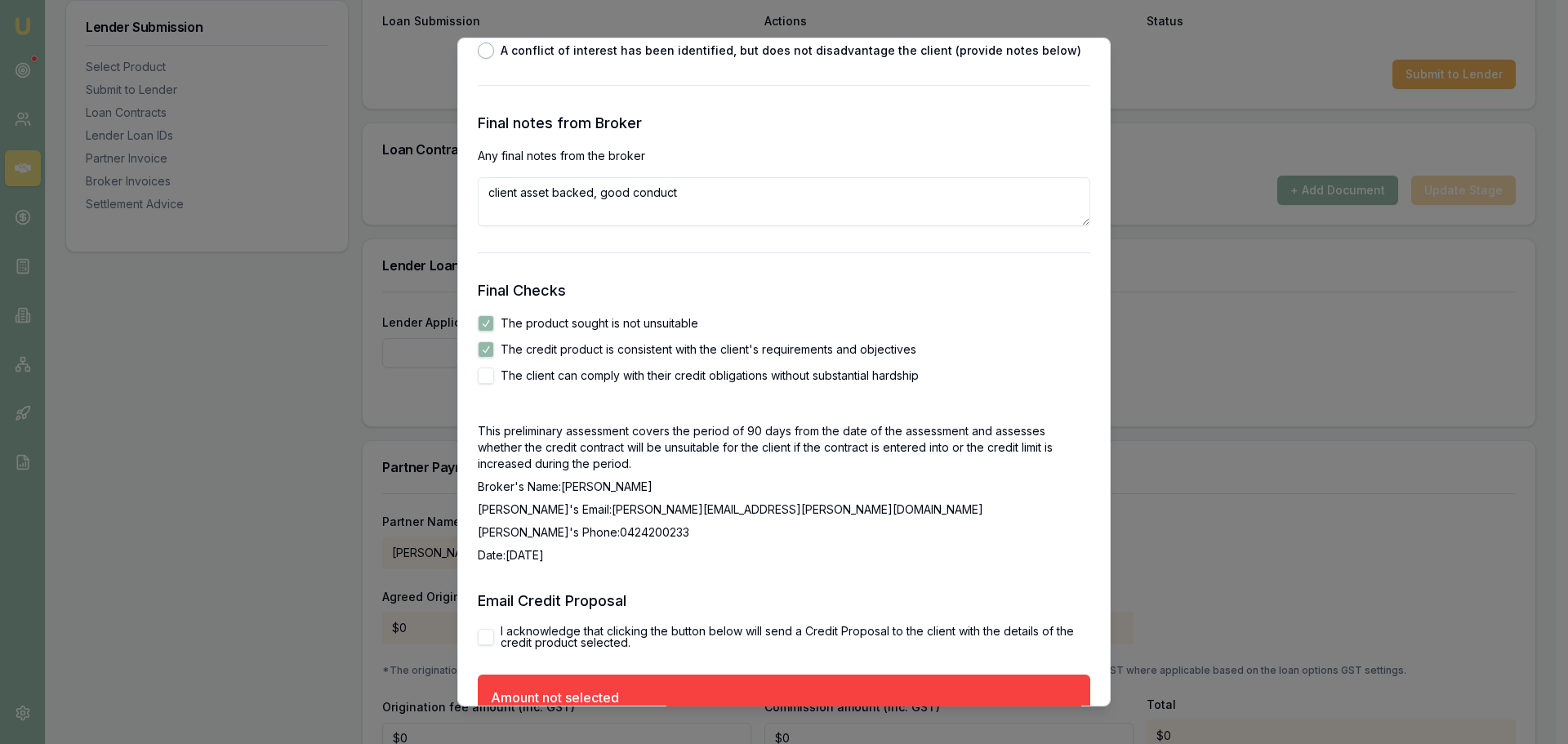
click at [489, 374] on button "The client can comply with their credit obligations without substantial hardship" at bounding box center [486, 375] width 16 height 16
checkbox input "true"
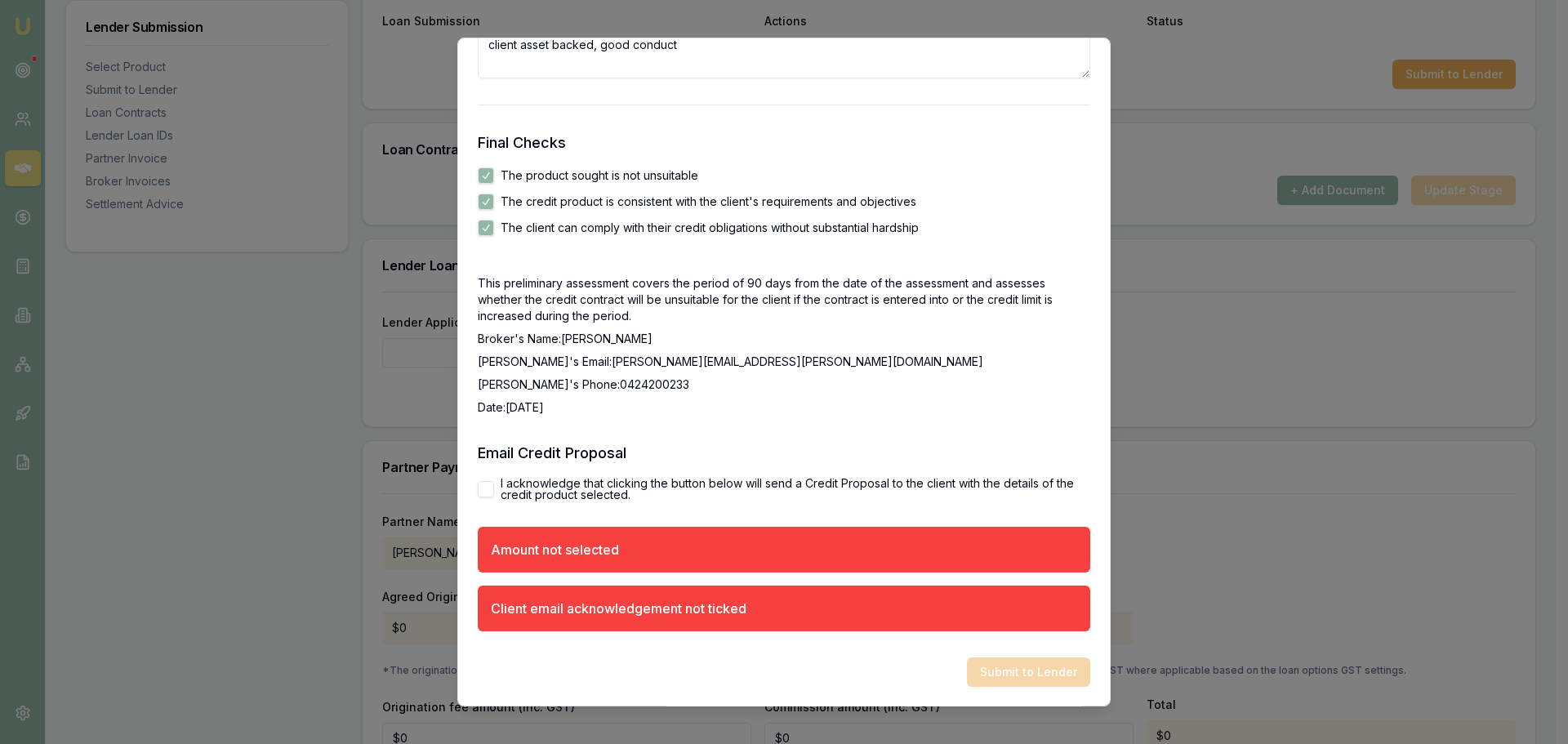
click at [488, 491] on button "I acknowledge that clicking the button below will send a Credit Proposal to the…" at bounding box center [486, 488] width 16 height 16
checkbox input "true"
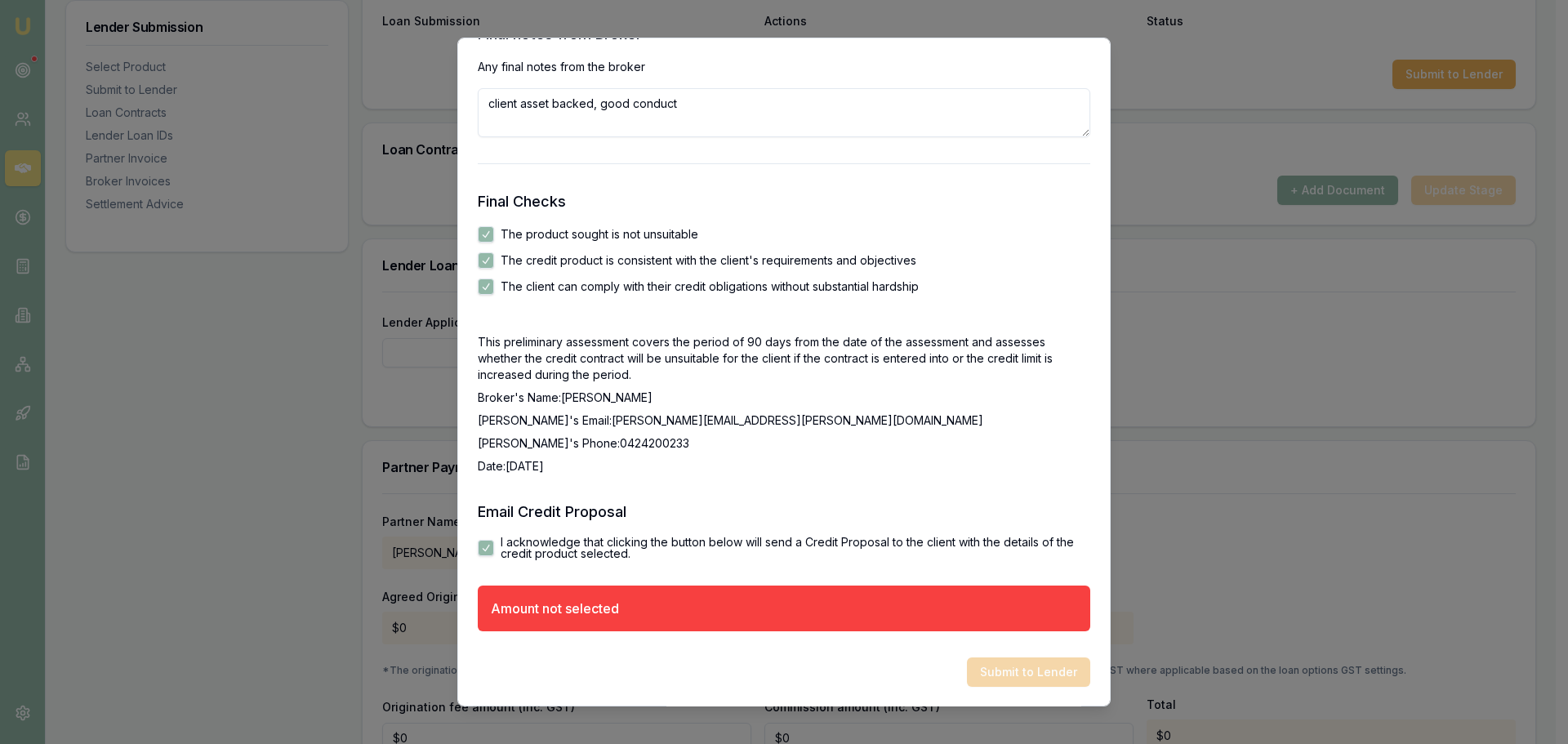
scroll to position [2783, 0]
click at [558, 613] on div "Amount not selected" at bounding box center [555, 608] width 128 height 20
click at [1017, 679] on div "Submit to Lender" at bounding box center [784, 671] width 613 height 29
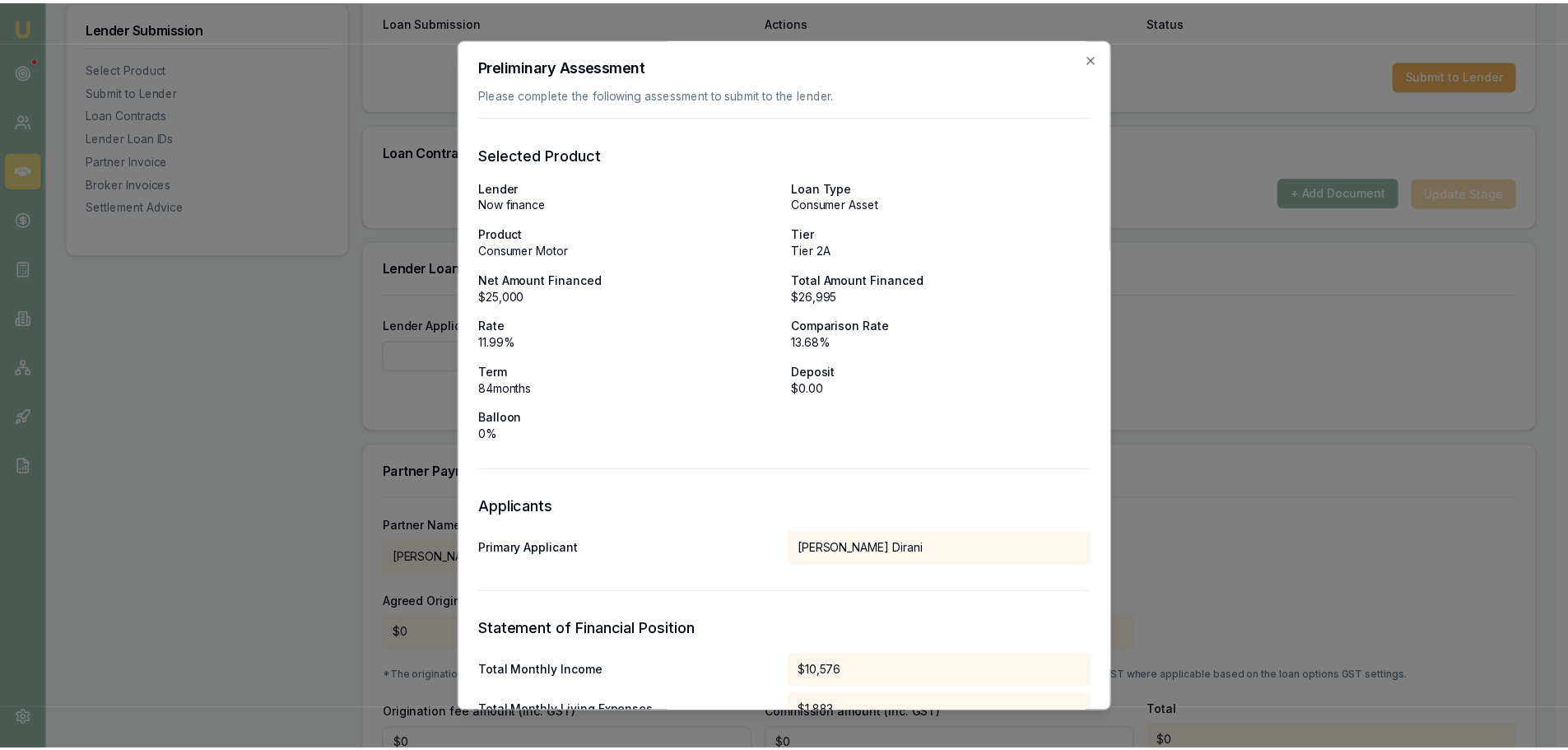
scroll to position [0, 0]
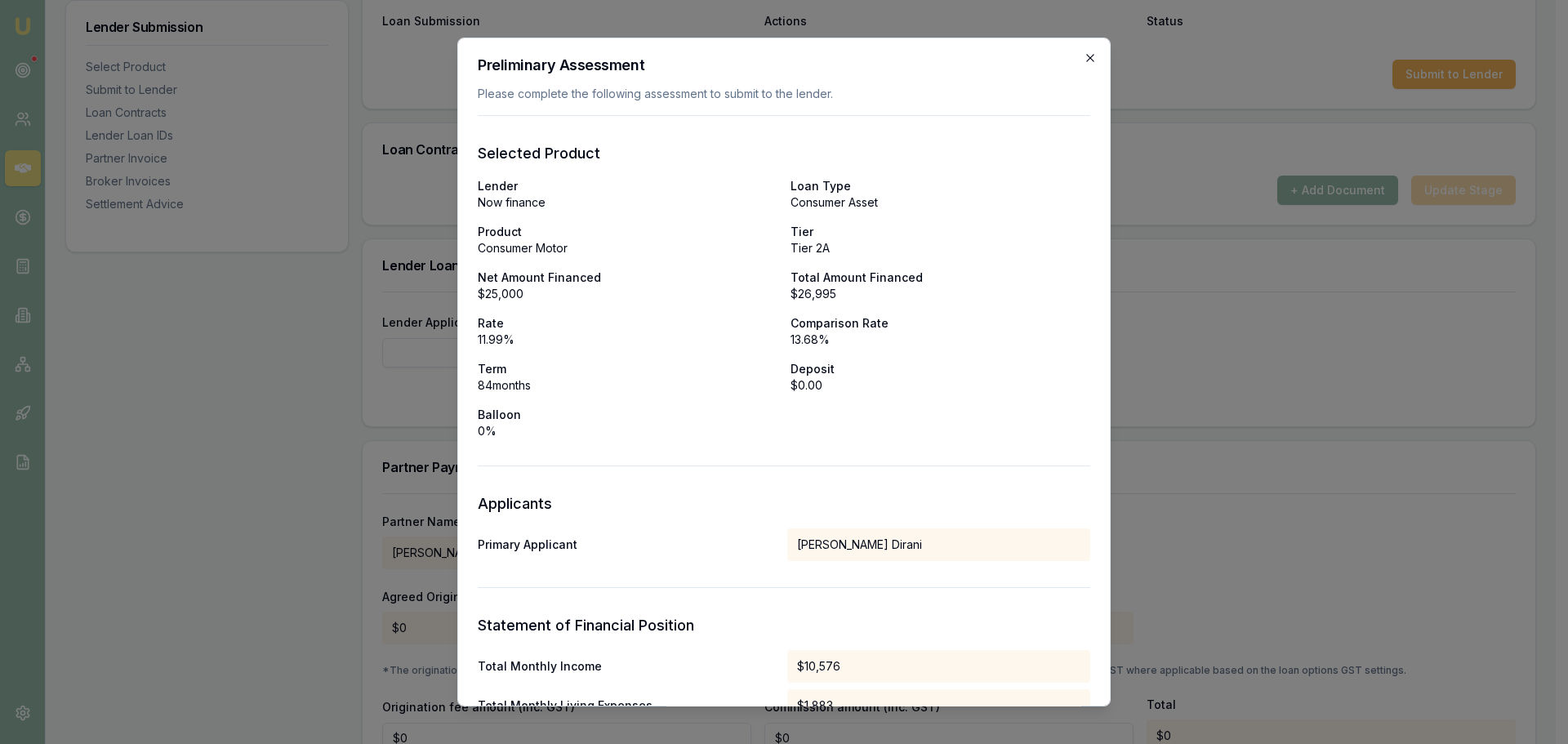
click at [1083, 58] on icon "button" at bounding box center [1090, 58] width 13 height 13
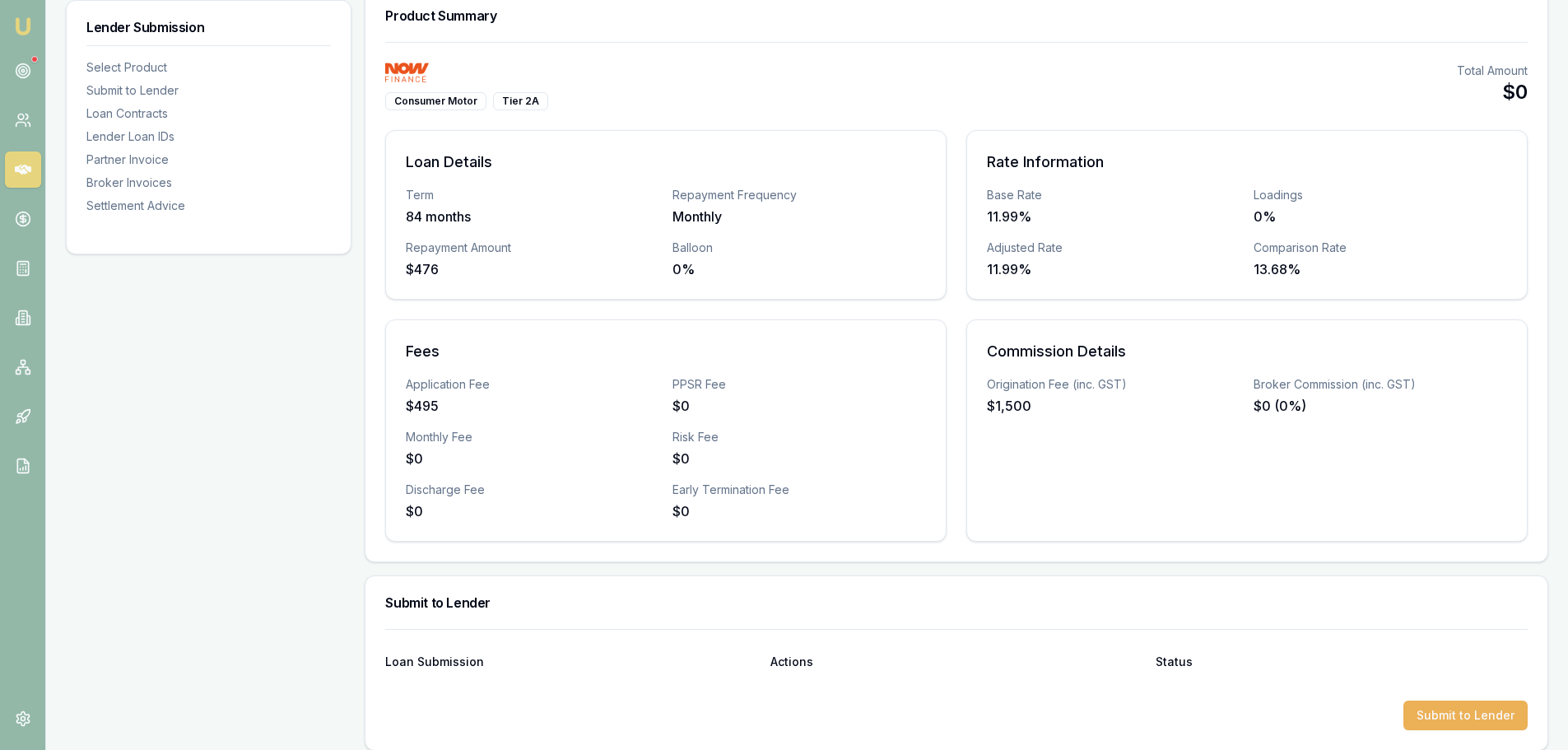
scroll to position [82, 0]
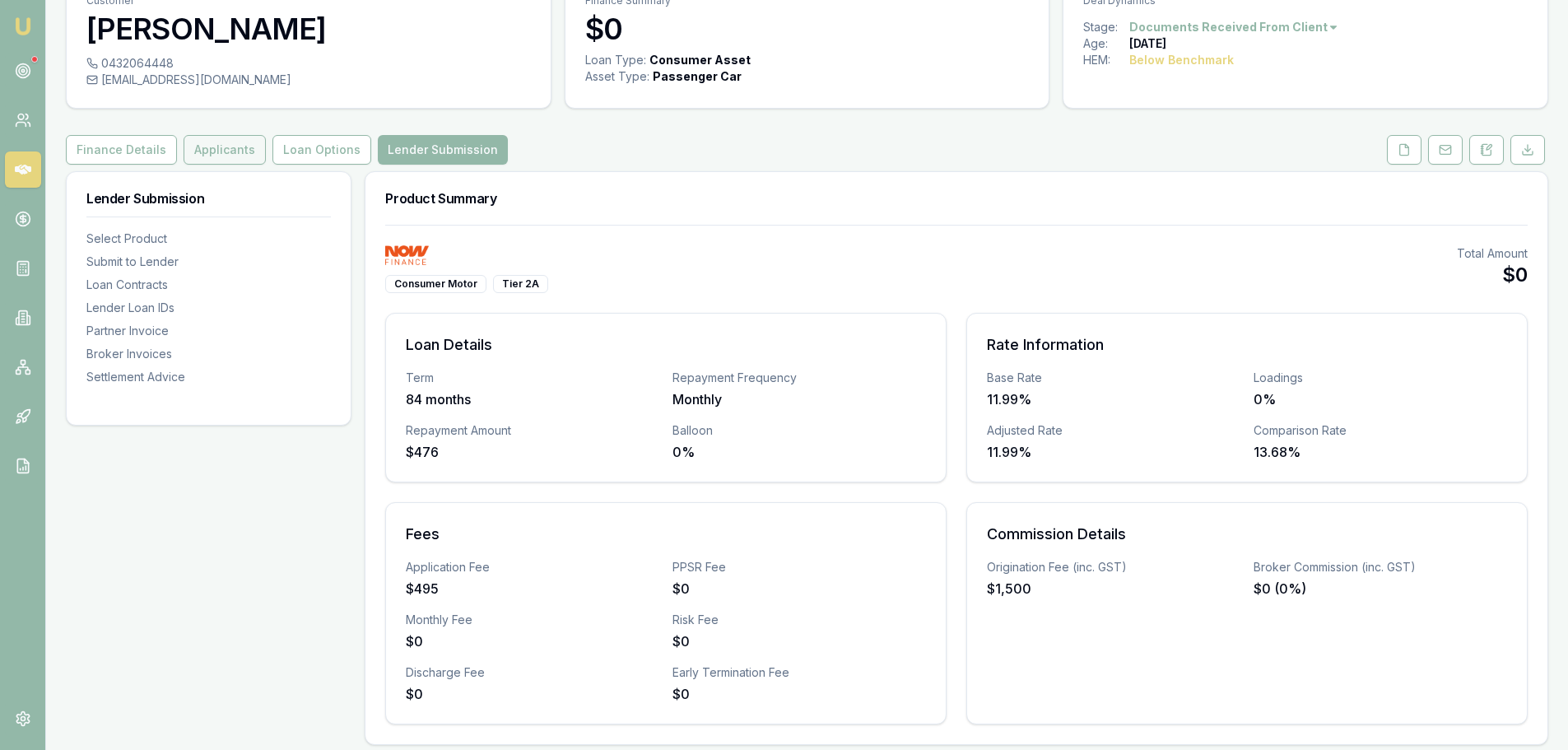
click at [229, 153] on button "Applicants" at bounding box center [225, 149] width 82 height 30
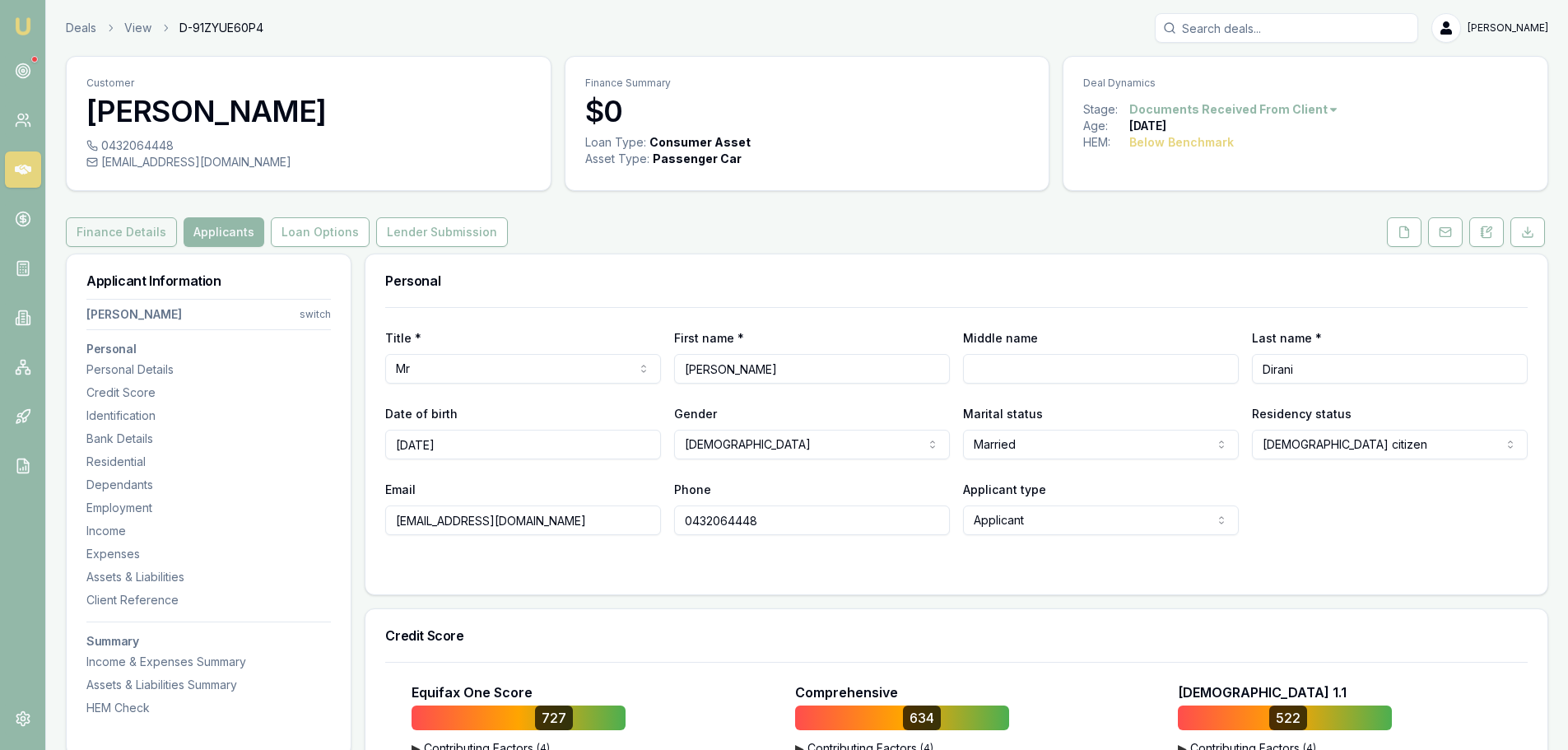
click at [134, 239] on button "Finance Details" at bounding box center [121, 231] width 111 height 30
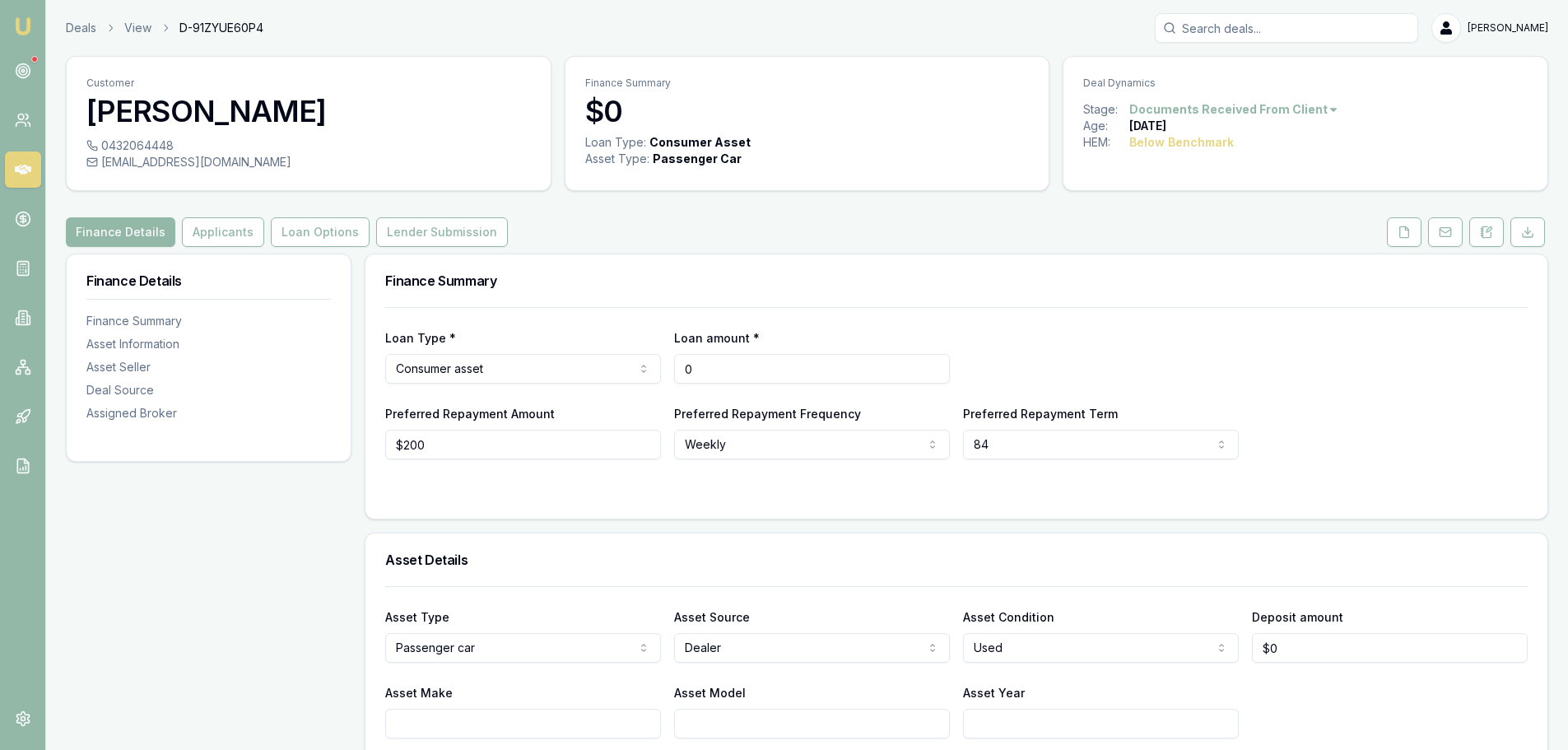
drag, startPoint x: 721, startPoint y: 374, endPoint x: 617, endPoint y: 370, distance: 104.1
click at [617, 370] on div "Loan Type * Consumer asset Consumer loan Consumer asset Commercial loan Commerc…" at bounding box center [957, 355] width 1142 height 56
click at [1080, 365] on div "Loan Type * Consumer asset Consumer loan Consumer asset Commercial loan Commerc…" at bounding box center [957, 355] width 1142 height 56
drag, startPoint x: 758, startPoint y: 363, endPoint x: 611, endPoint y: 374, distance: 147.4
click at [611, 374] on div "Loan Type * Consumer asset Consumer loan Consumer asset Commercial loan Commerc…" at bounding box center [957, 355] width 1142 height 56
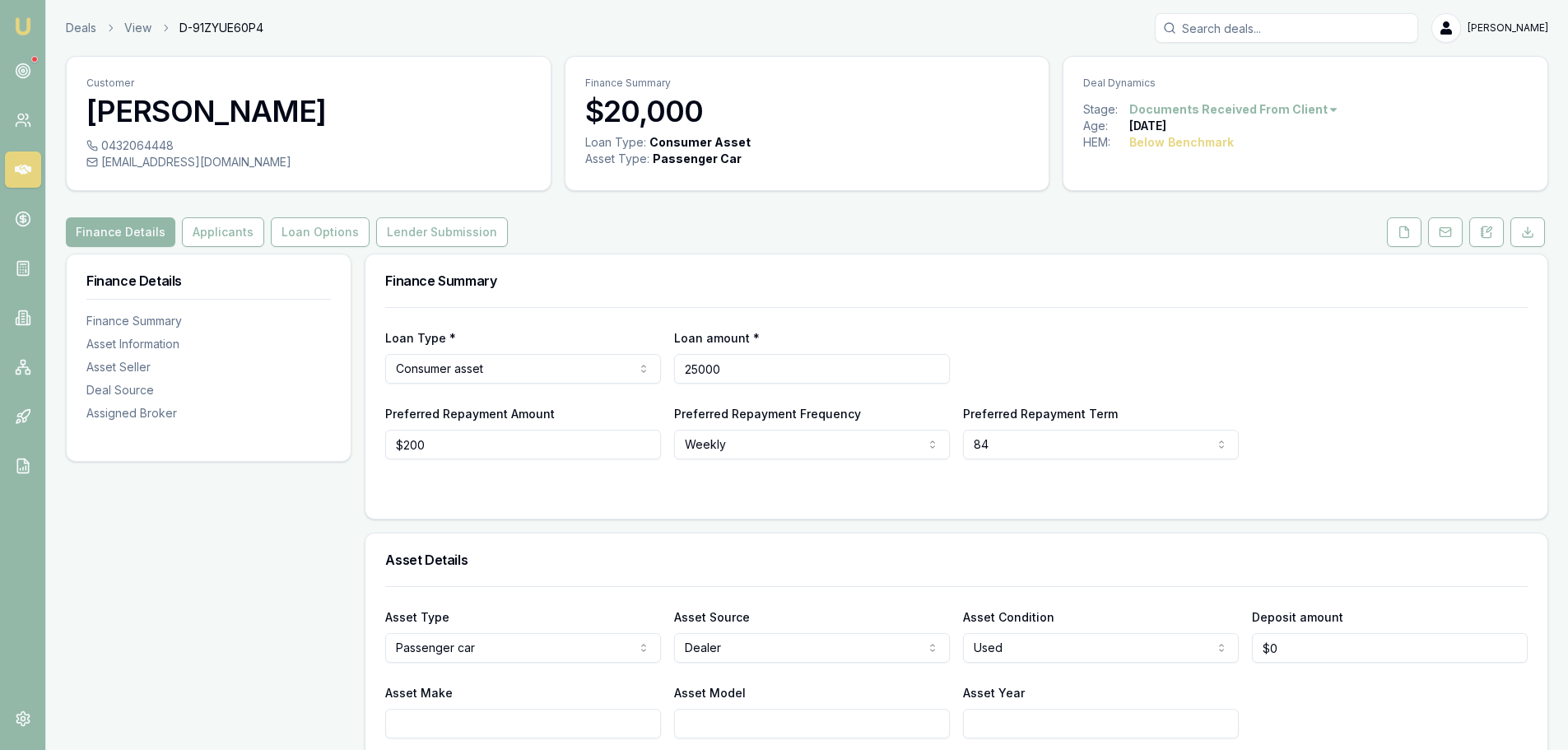
type input "$25,000"
drag, startPoint x: 1072, startPoint y: 368, endPoint x: 1179, endPoint y: 363, distance: 107.1
click at [1073, 367] on div "Loan Type * Consumer asset Consumer loan Consumer asset Commercial loan Commerc…" at bounding box center [957, 355] width 1142 height 56
click at [210, 231] on button "Applicants" at bounding box center [223, 231] width 82 height 30
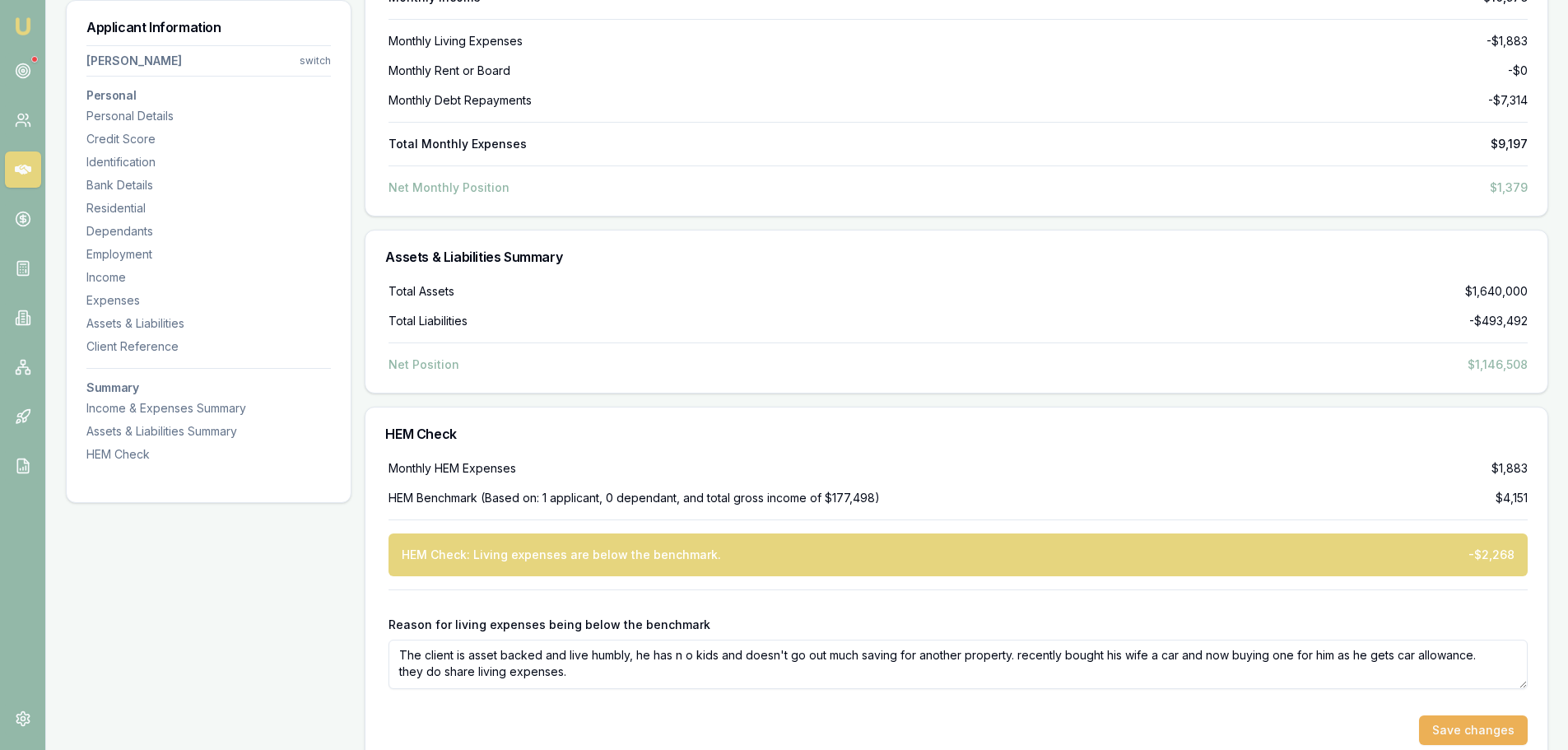
scroll to position [6432, 0]
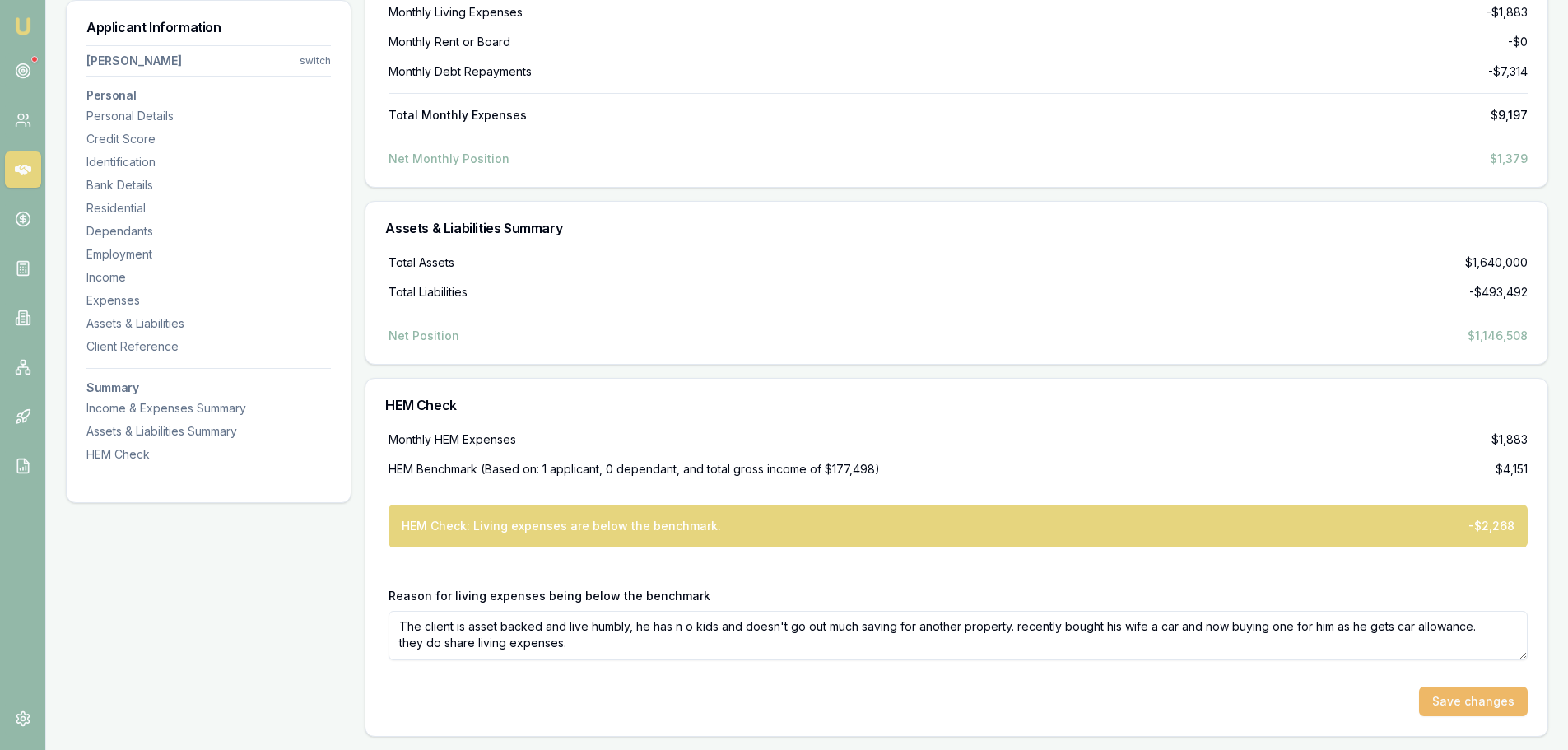
click at [1491, 705] on button "Save changes" at bounding box center [1474, 701] width 109 height 30
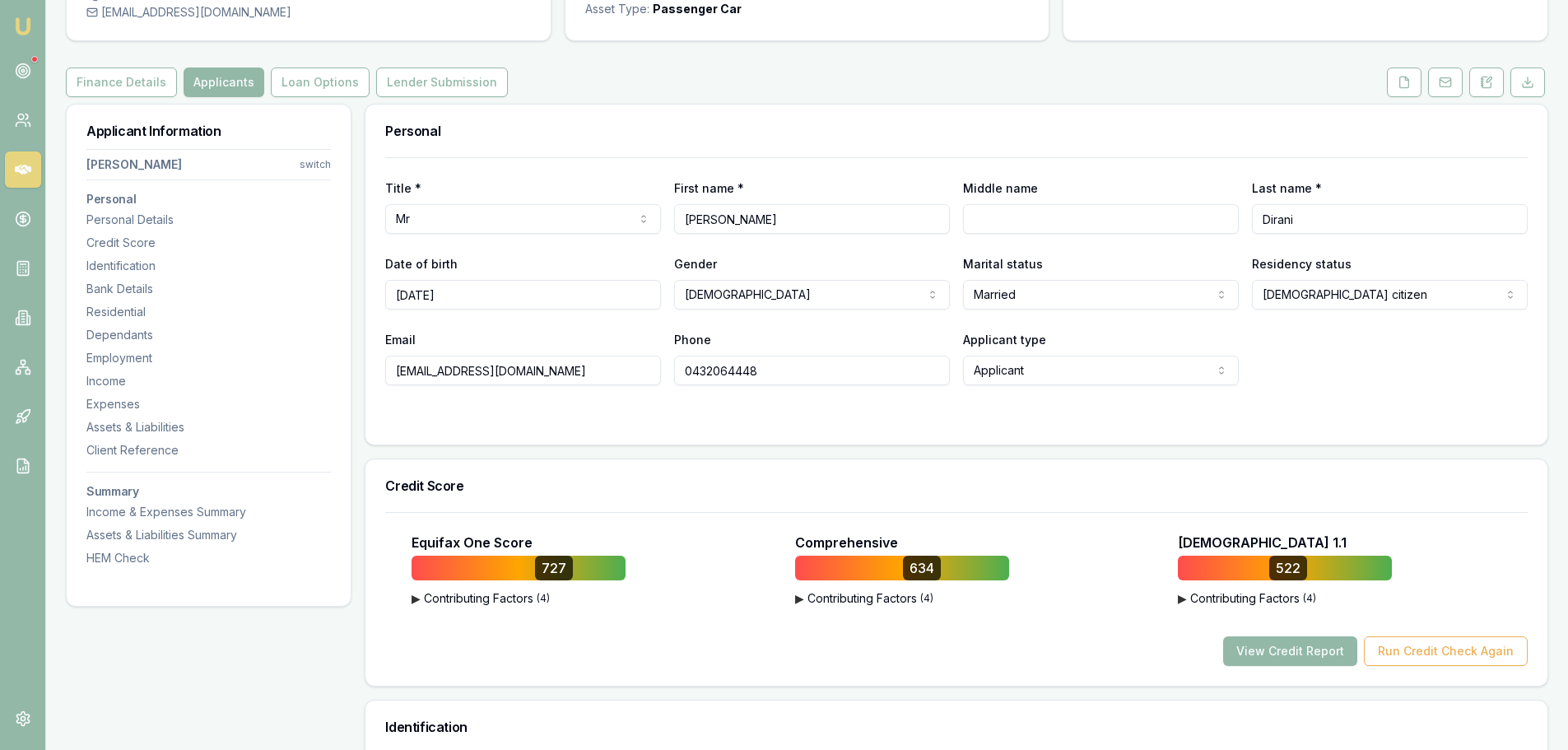
scroll to position [0, 0]
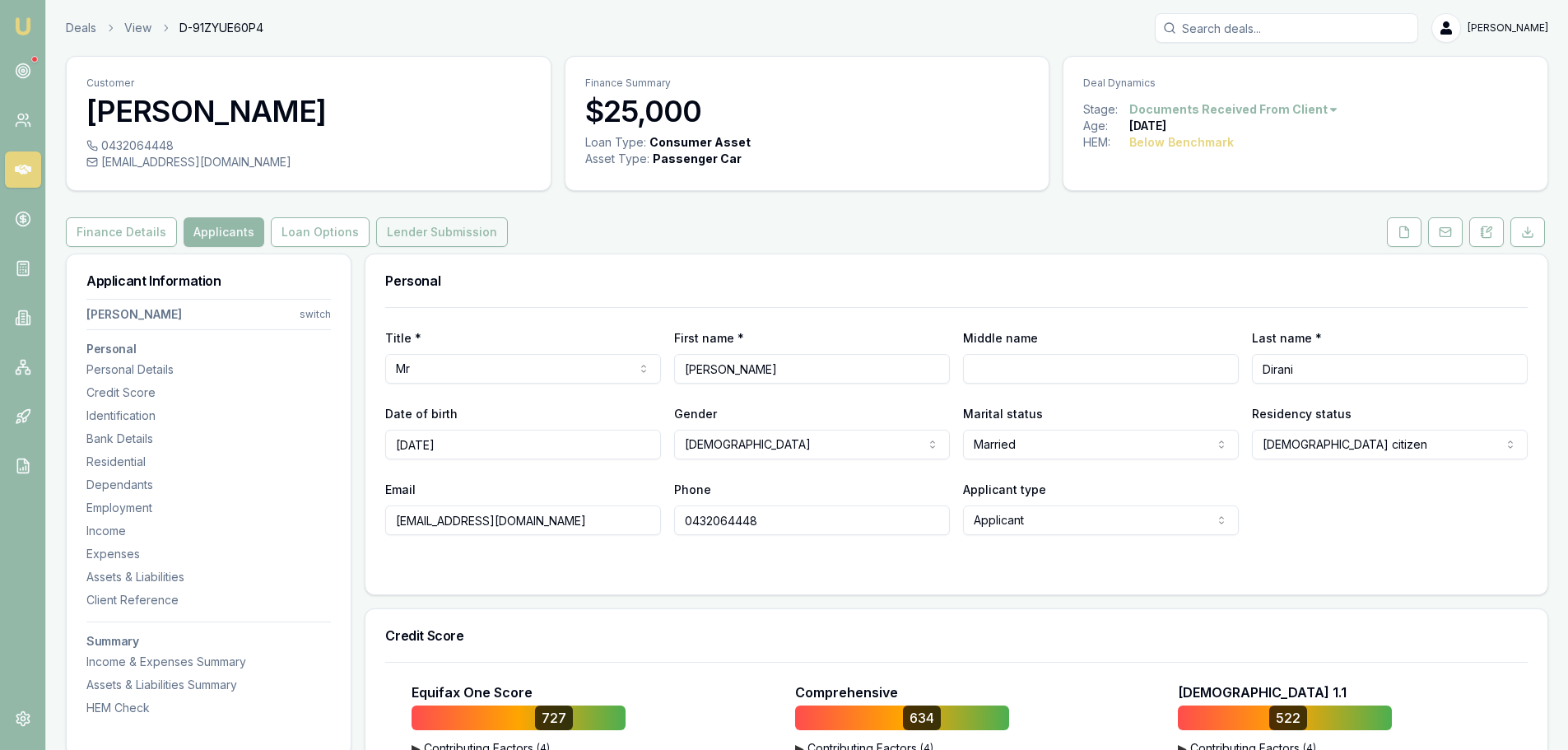
click at [434, 234] on button "Lender Submission" at bounding box center [442, 231] width 131 height 30
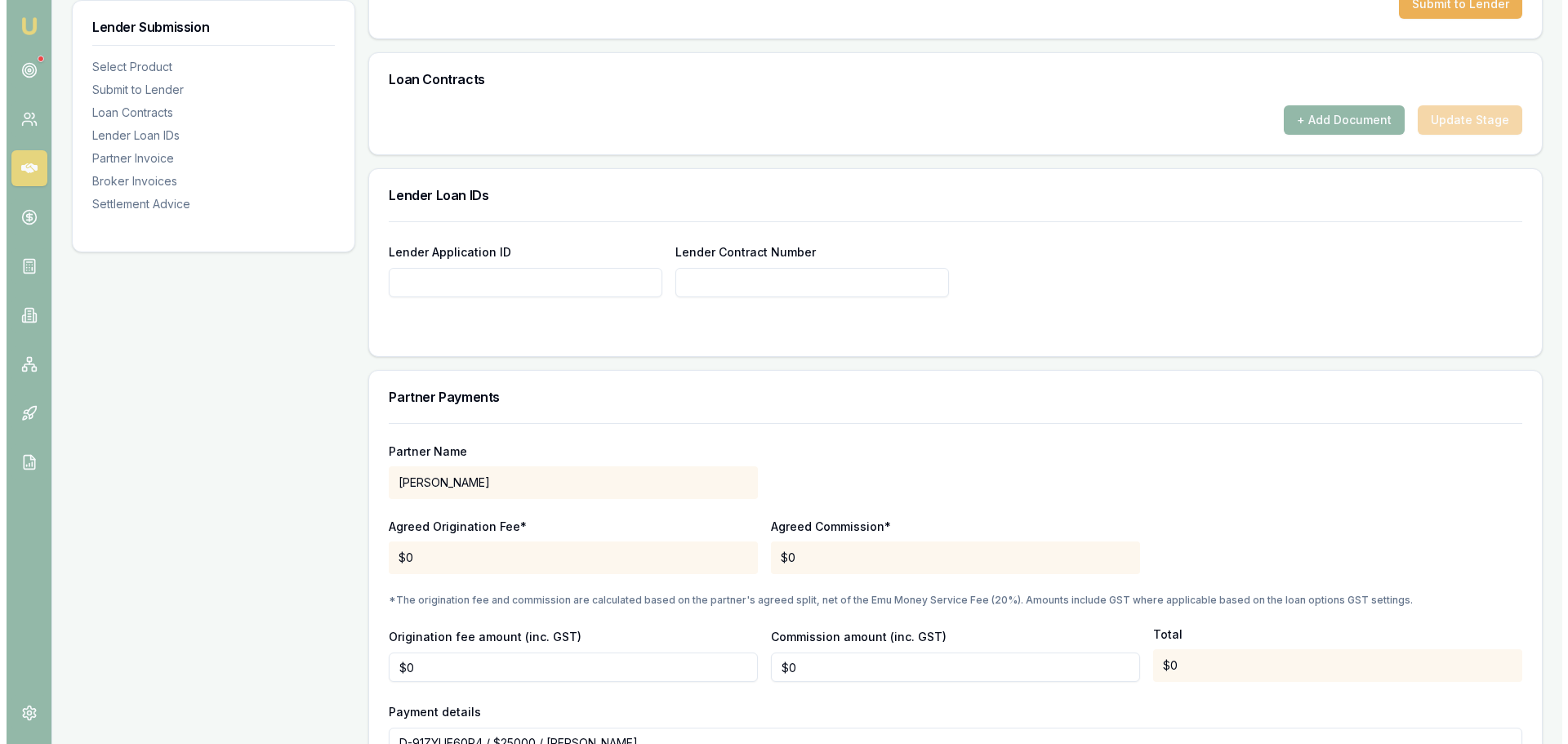
scroll to position [769, 0]
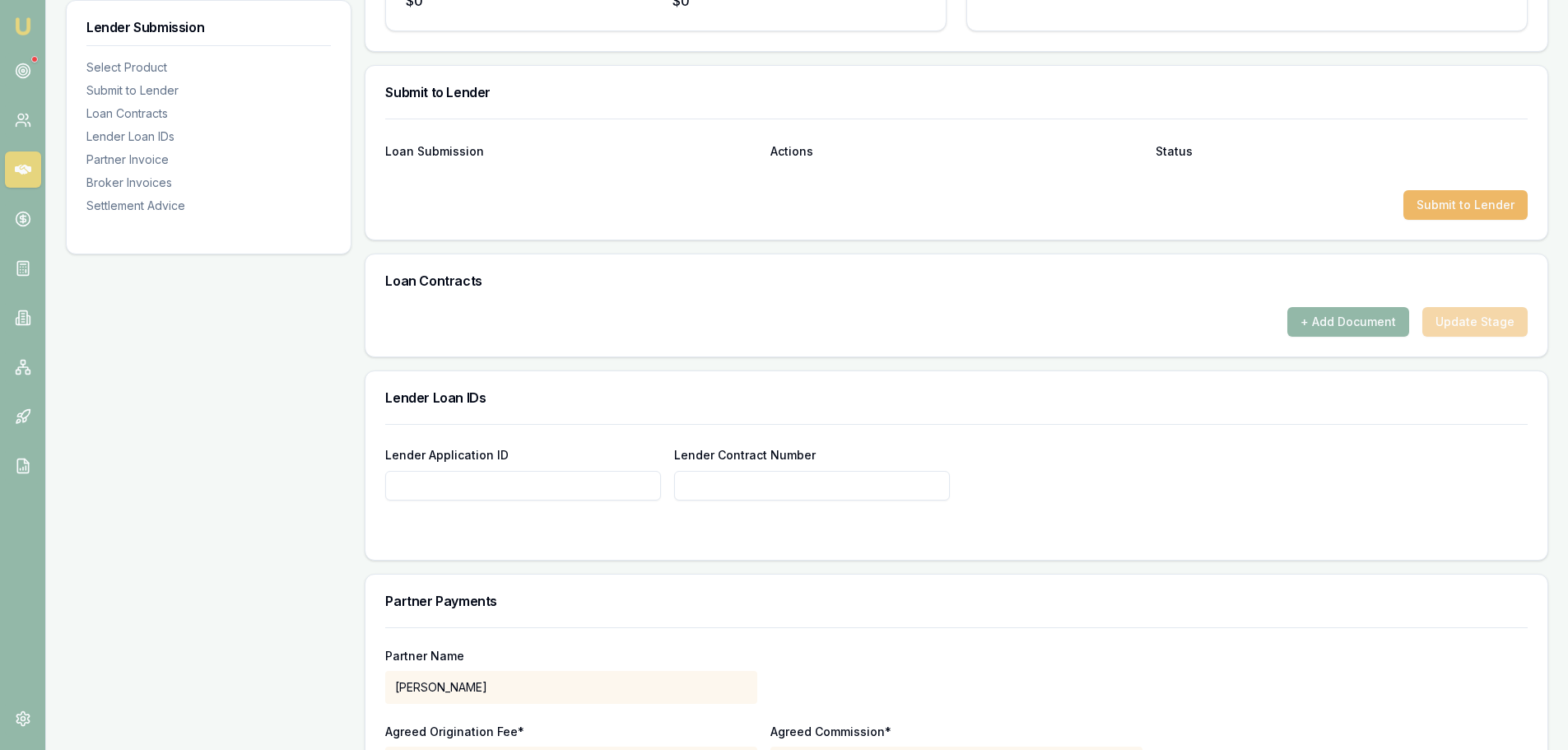
click at [1455, 209] on button "Submit to Lender" at bounding box center [1465, 205] width 125 height 30
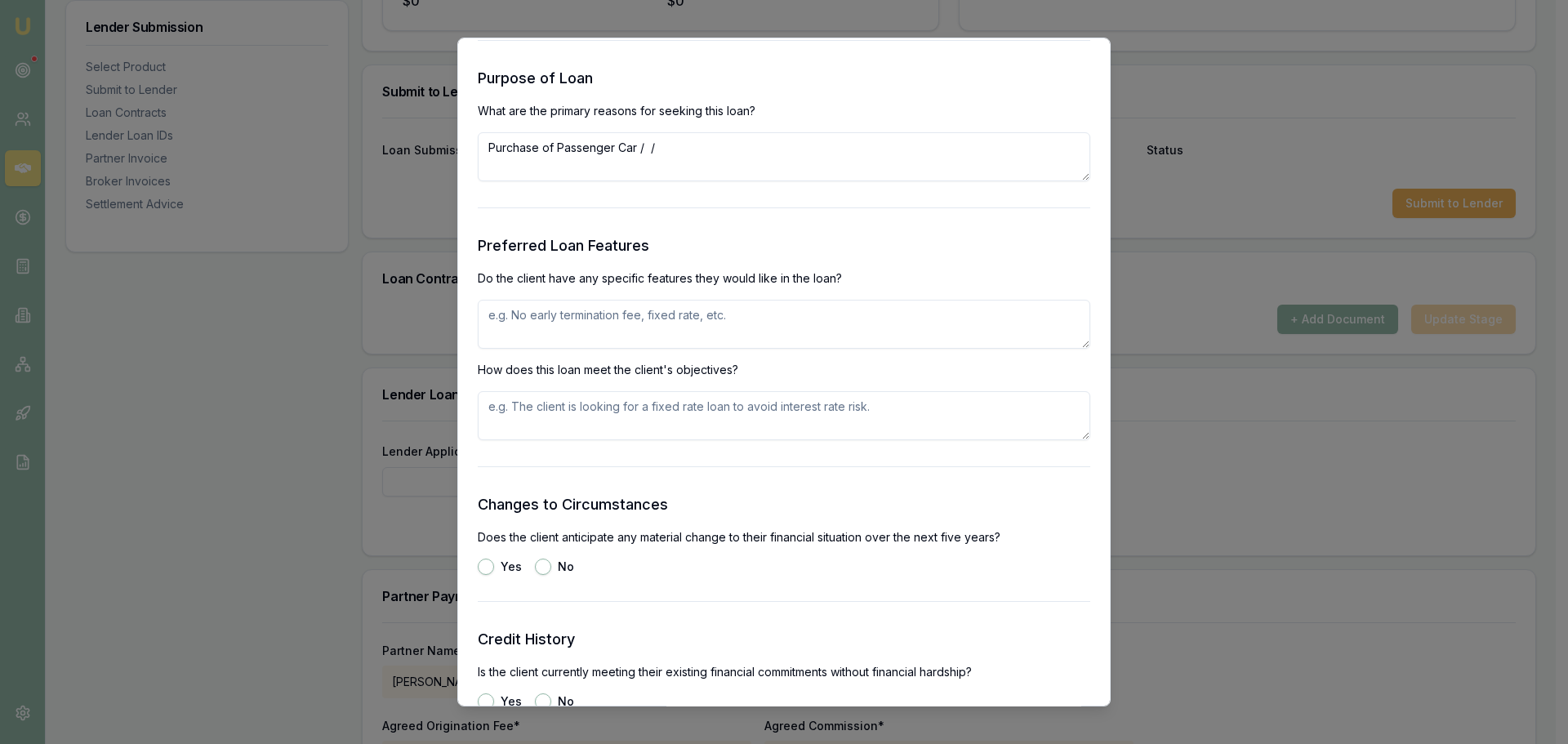
scroll to position [1796, 0]
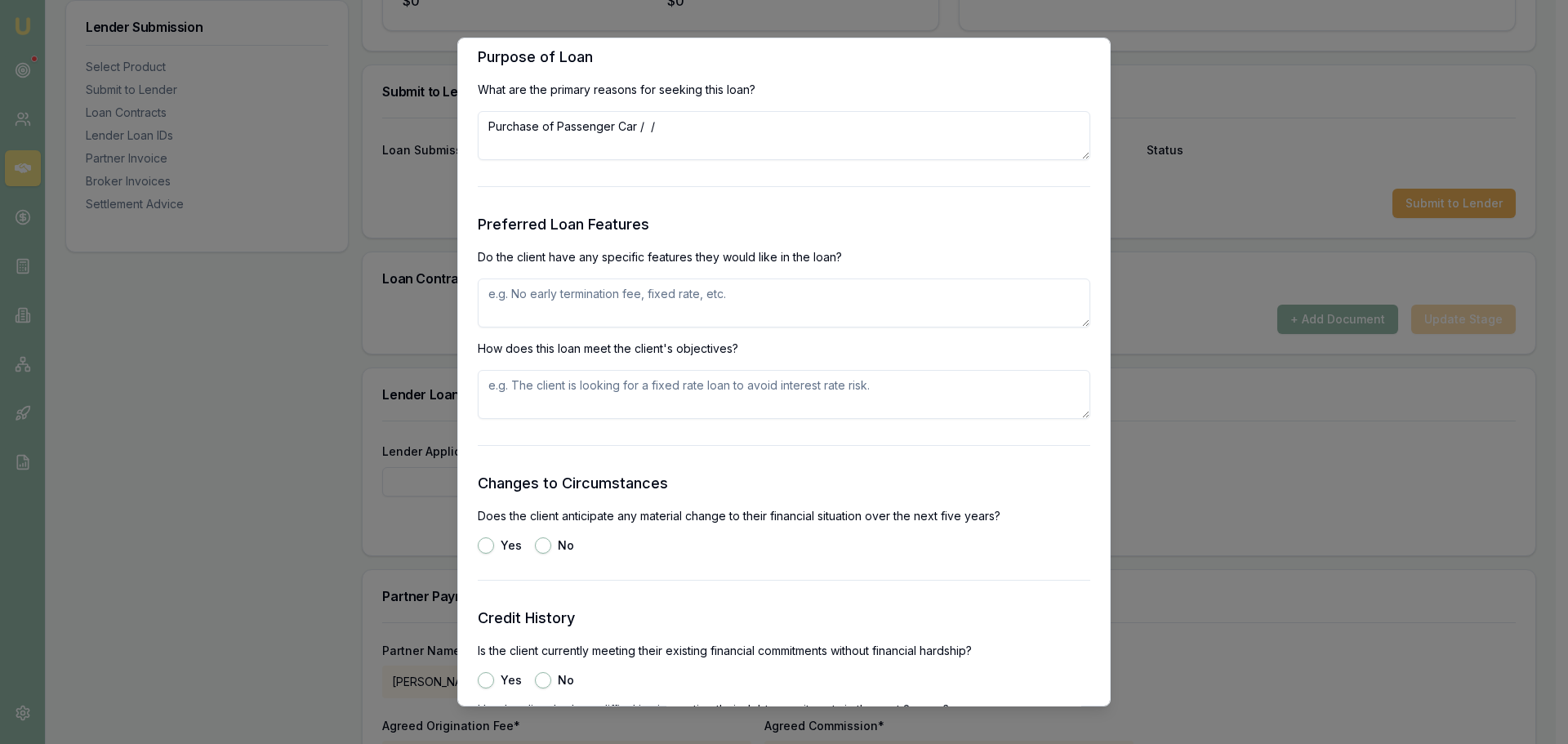
click at [544, 294] on textarea at bounding box center [784, 303] width 613 height 49
type textarea "rate"
click at [518, 387] on textarea at bounding box center [784, 395] width 613 height 49
type textarea "rate"
click at [540, 547] on button "No" at bounding box center [542, 545] width 16 height 16
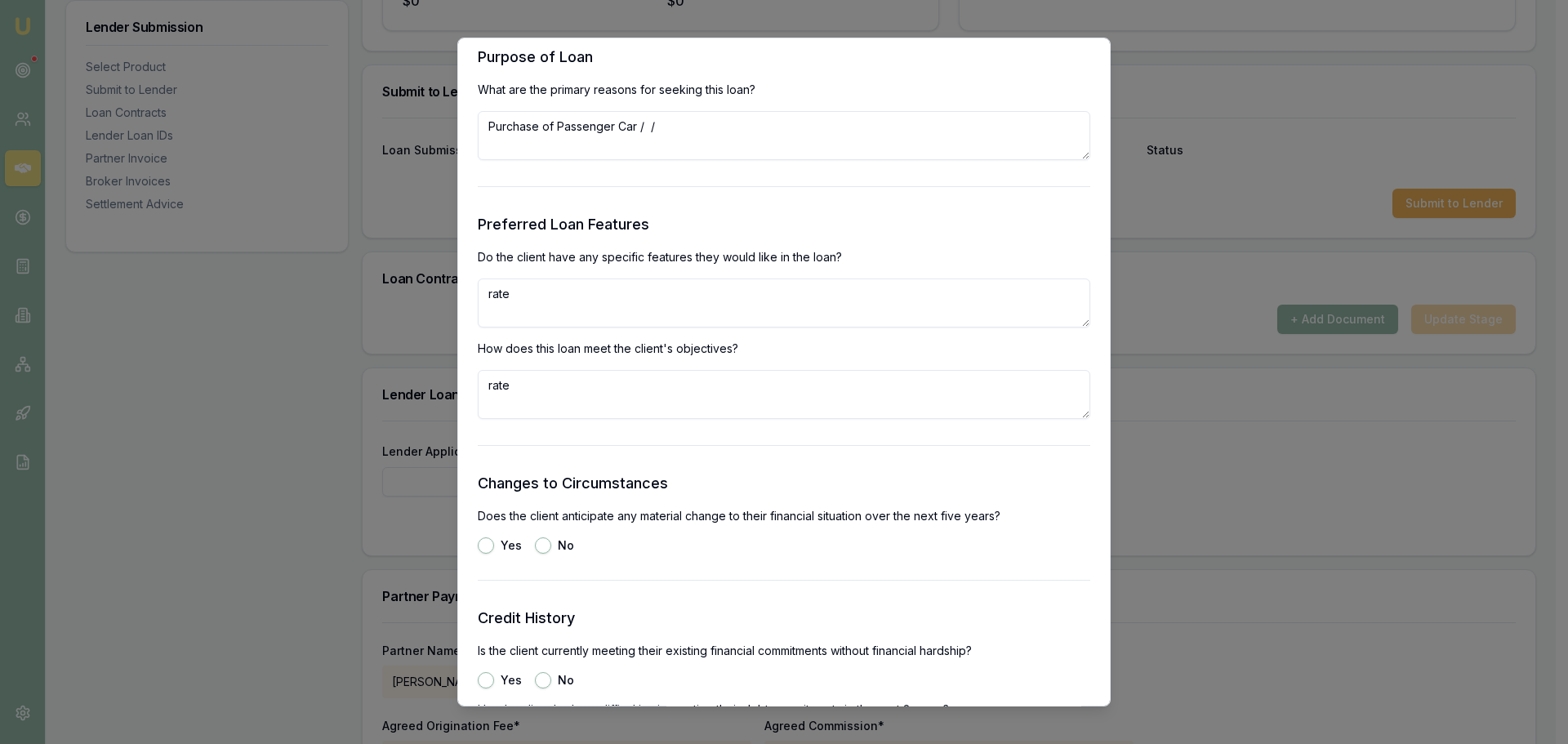
radio input "true"
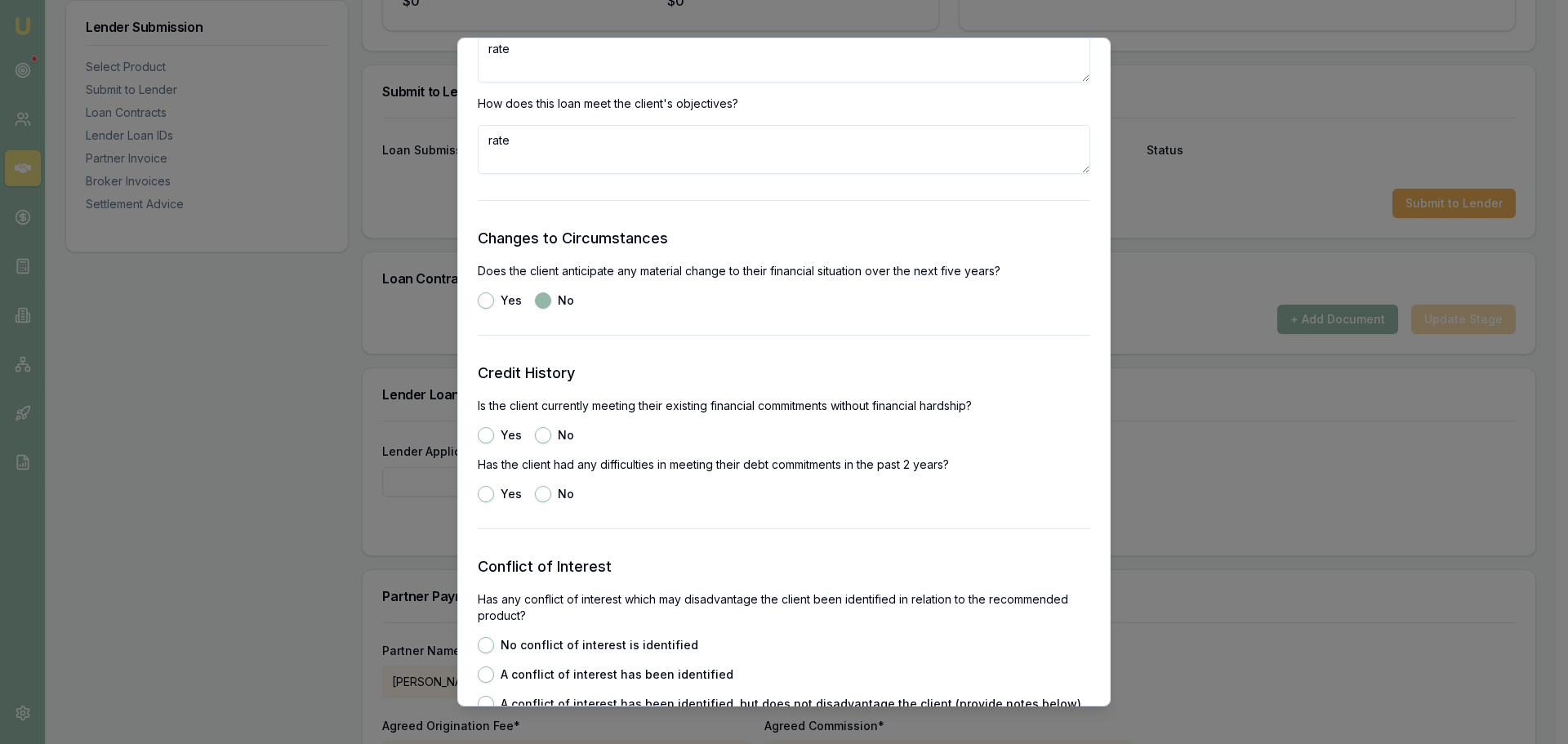
click at [491, 434] on button "Yes" at bounding box center [486, 434] width 16 height 16
radio input "true"
click at [542, 497] on button "No" at bounding box center [542, 494] width 16 height 16
radio input "true"
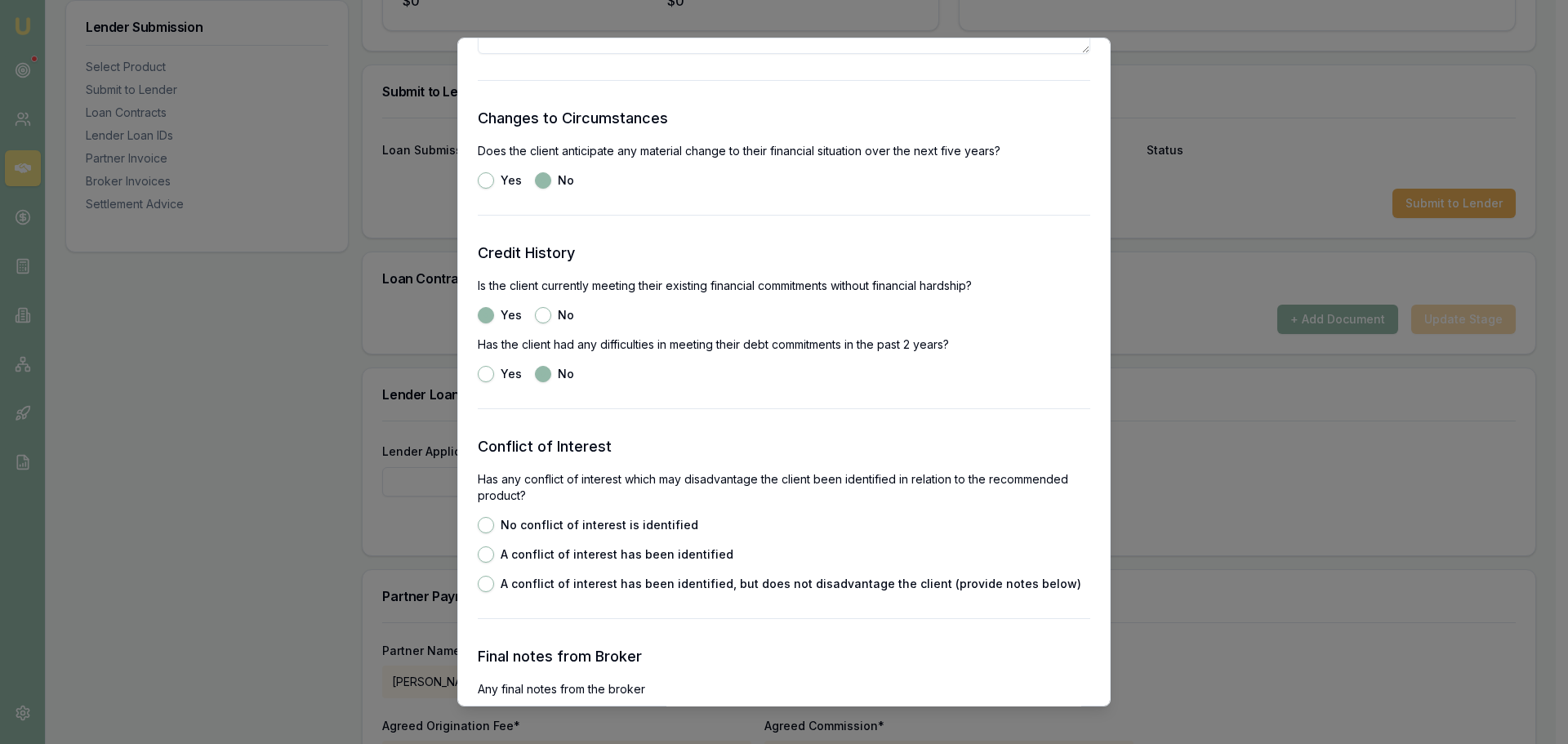
scroll to position [2368, 0]
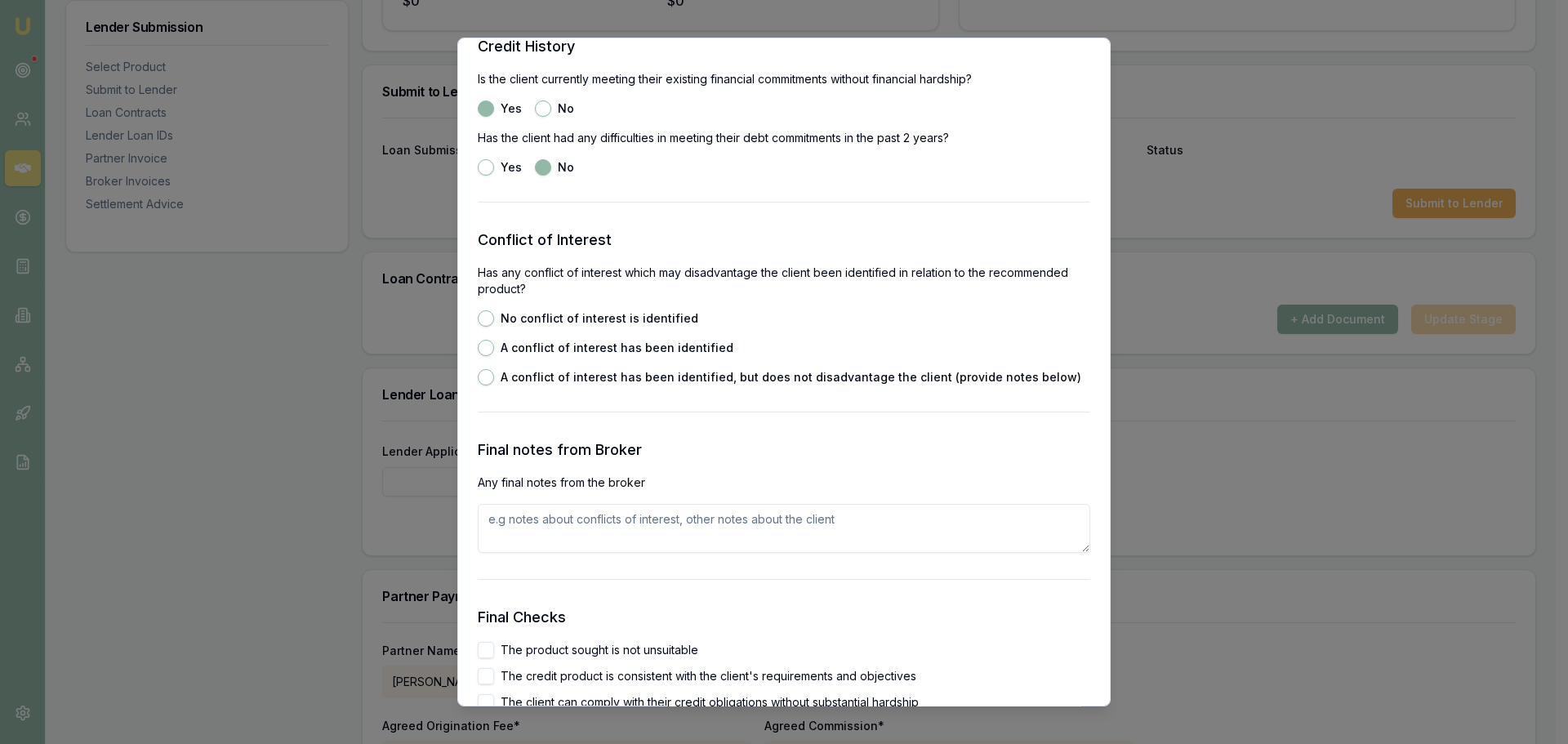
click at [484, 316] on button "No conflict of interest is identified" at bounding box center [486, 318] width 16 height 16
radio input "true"
click at [504, 524] on textarea at bounding box center [784, 529] width 613 height 49
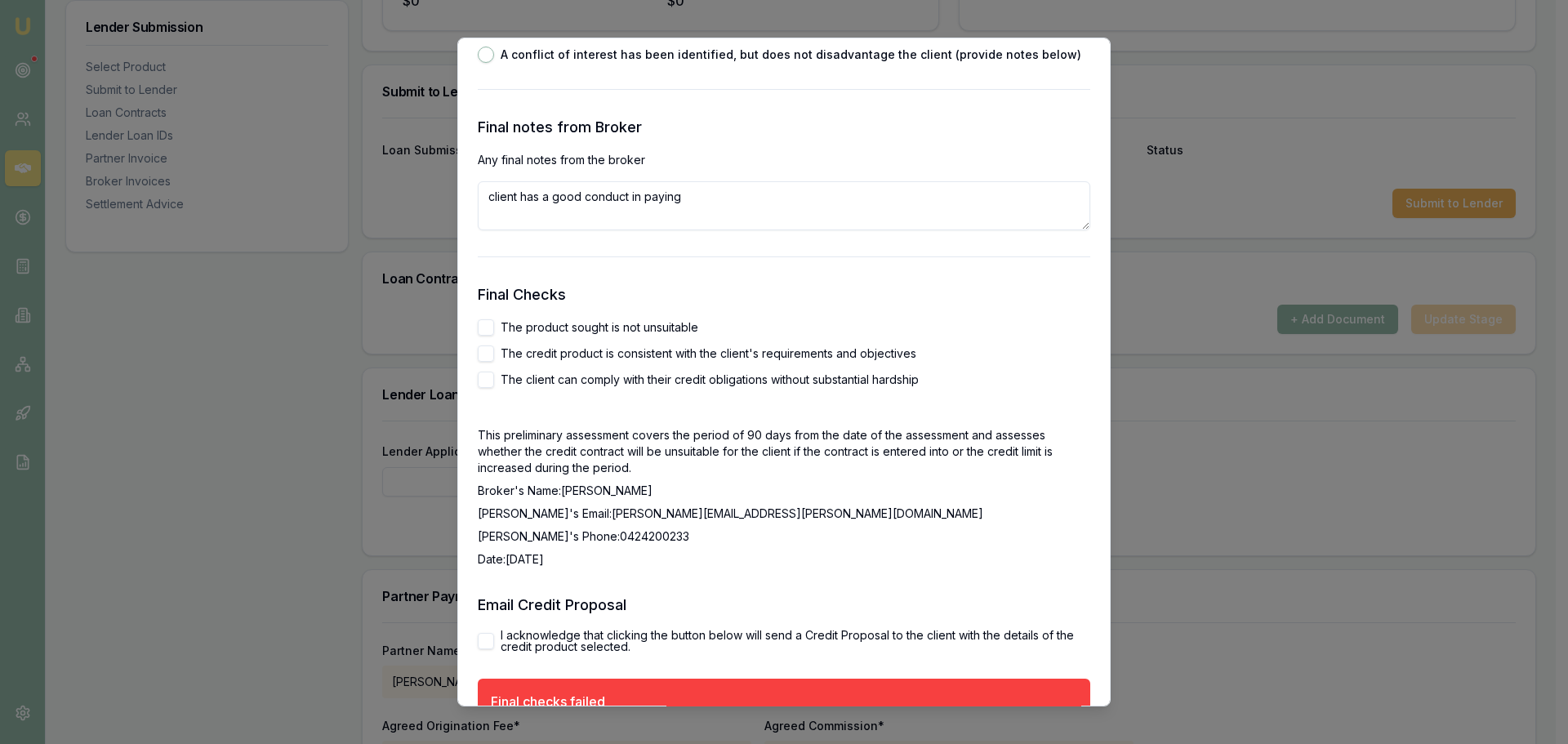
scroll to position [2695, 0]
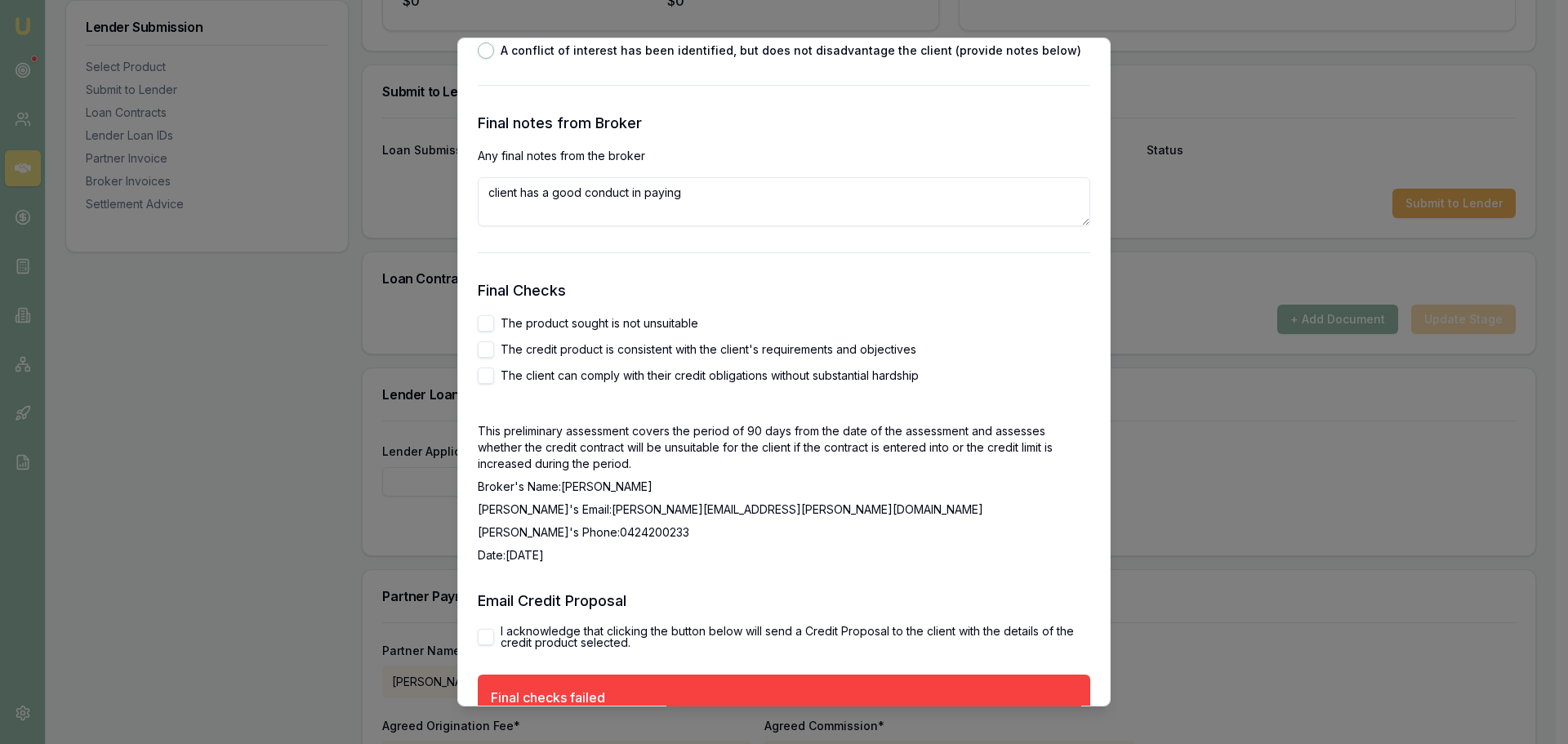
type textarea "client has a good conduct in paying"
click at [489, 322] on button "The product sought is not unsuitable" at bounding box center [486, 323] width 16 height 16
checkbox input "true"
click at [486, 348] on button "The credit product is consistent with the client's requirements and objectives" at bounding box center [486, 348] width 16 height 16
checkbox input "true"
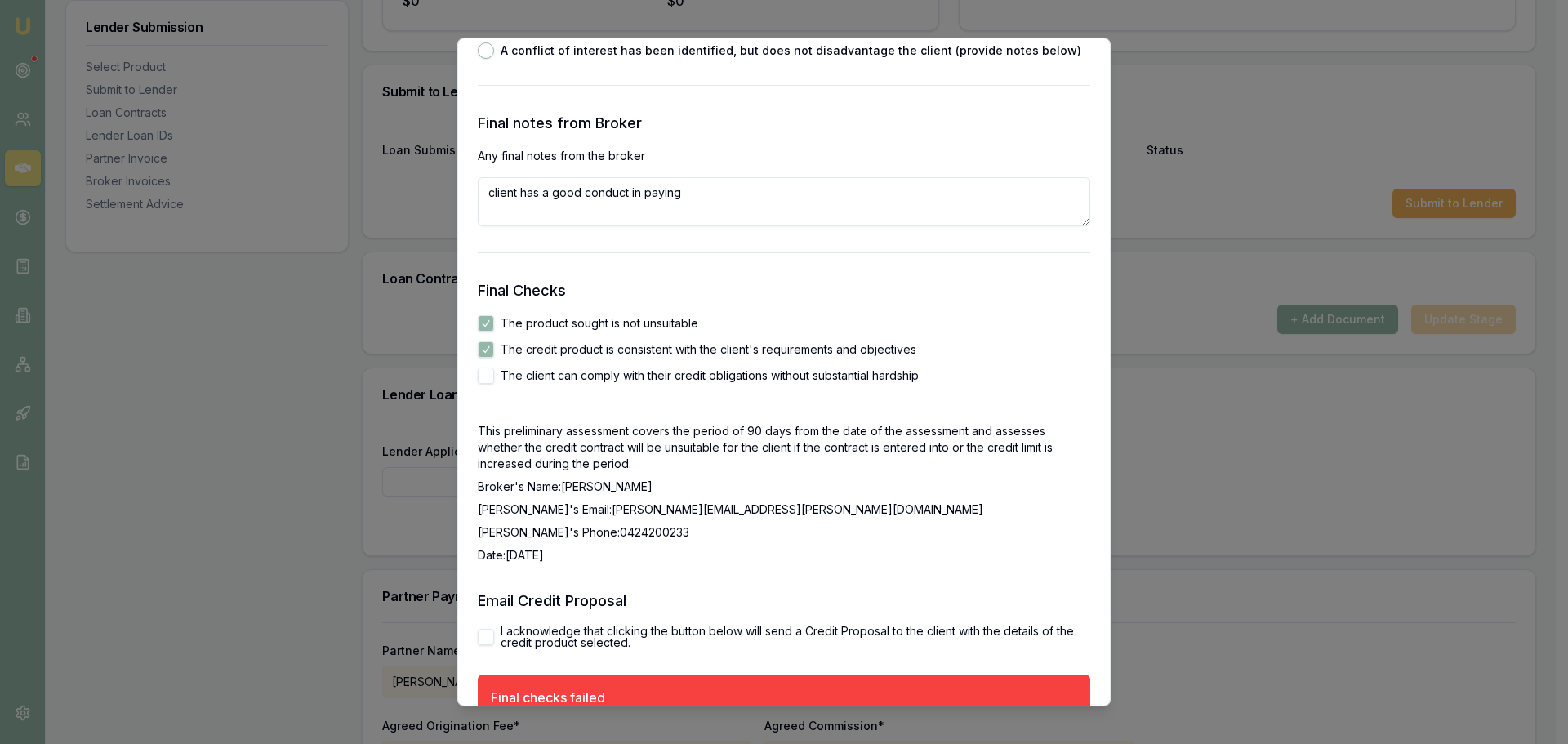
click at [486, 372] on button "The client can comply with their credit obligations without substantial hardship" at bounding box center [486, 375] width 16 height 16
checkbox input "true"
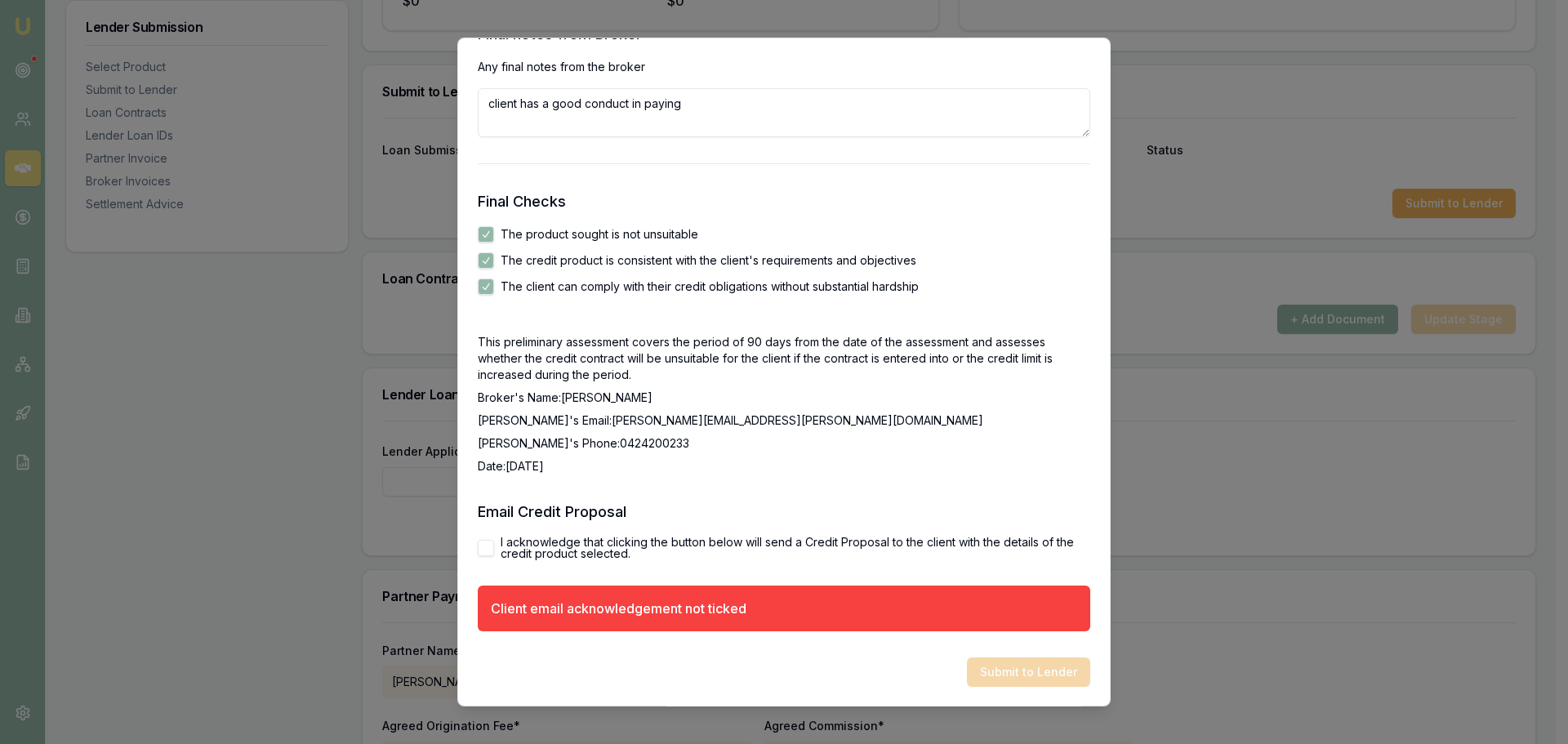
click at [486, 543] on button "I acknowledge that clicking the button below will send a Credit Proposal to the…" at bounding box center [486, 548] width 16 height 16
checkbox input "true"
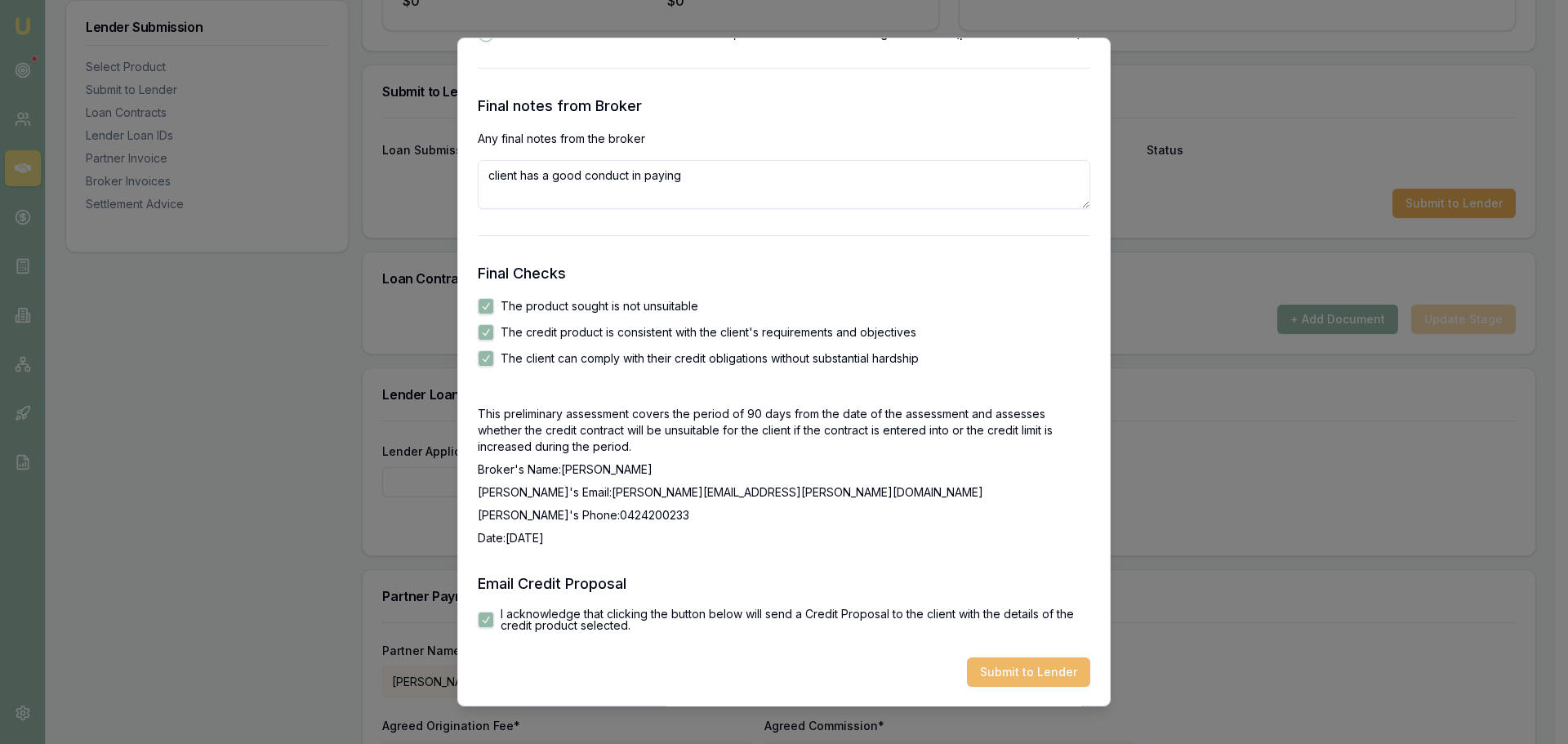
click at [1030, 664] on button "Submit to Lender" at bounding box center [1029, 671] width 124 height 29
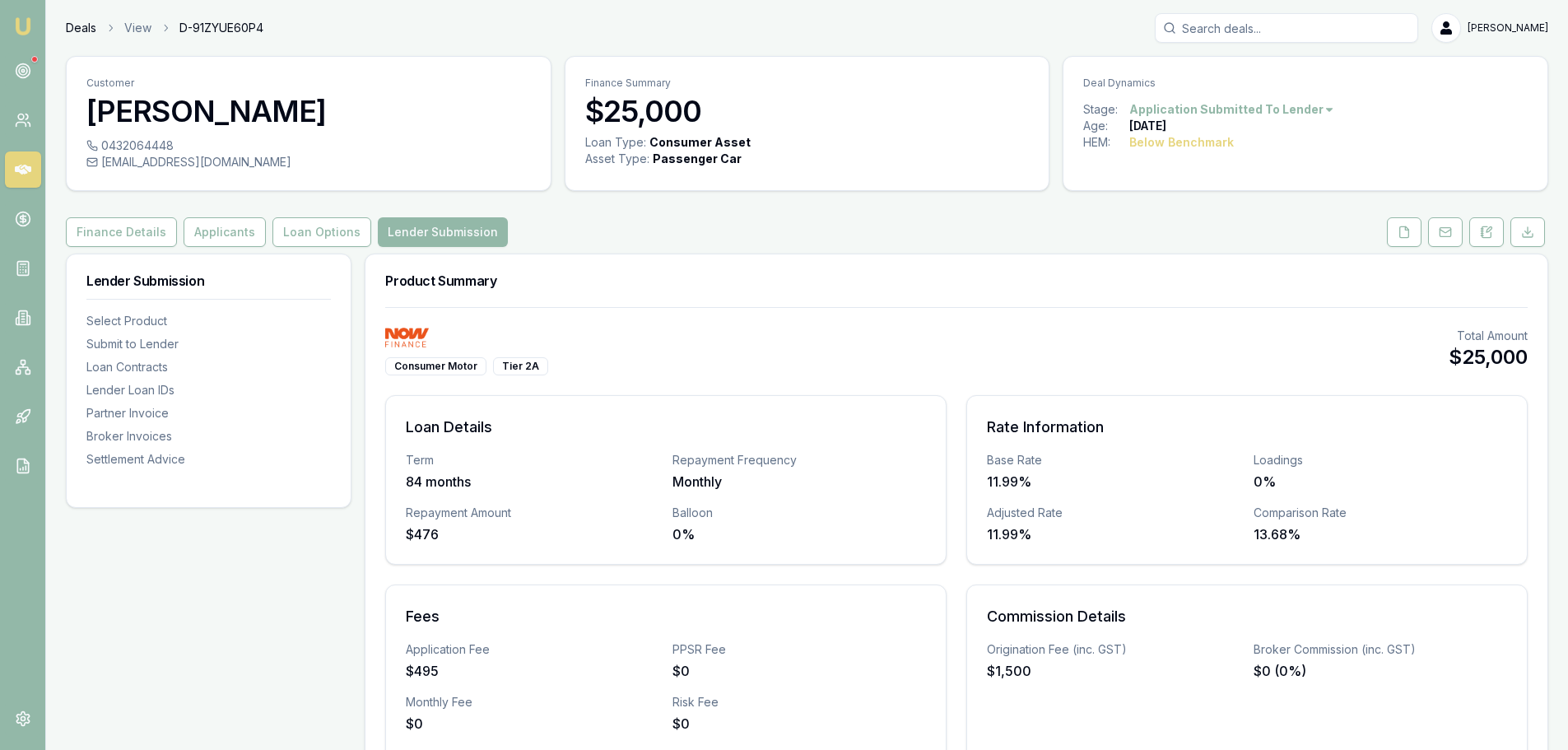
click at [82, 25] on link "Deals" at bounding box center [81, 28] width 30 height 16
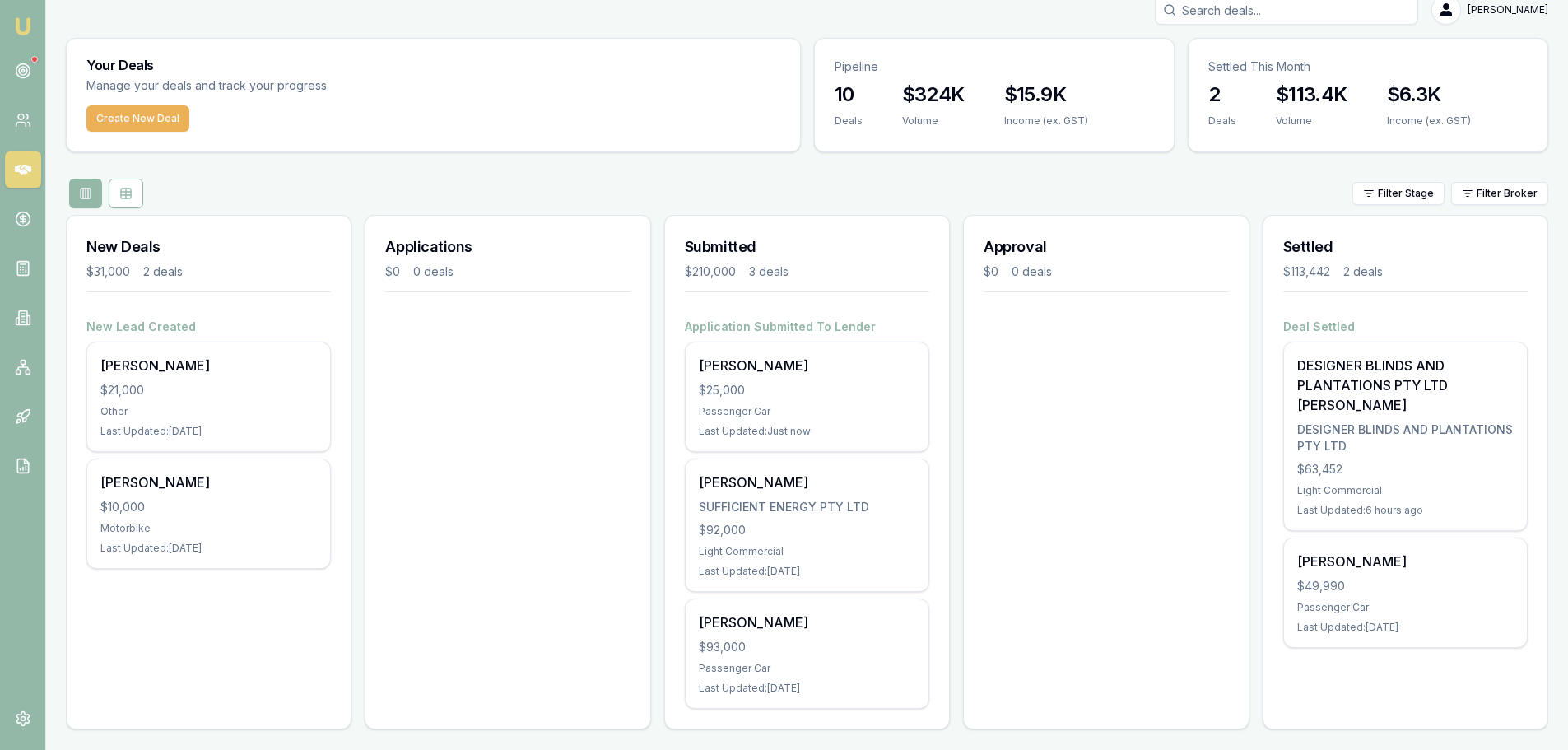
scroll to position [24, 0]
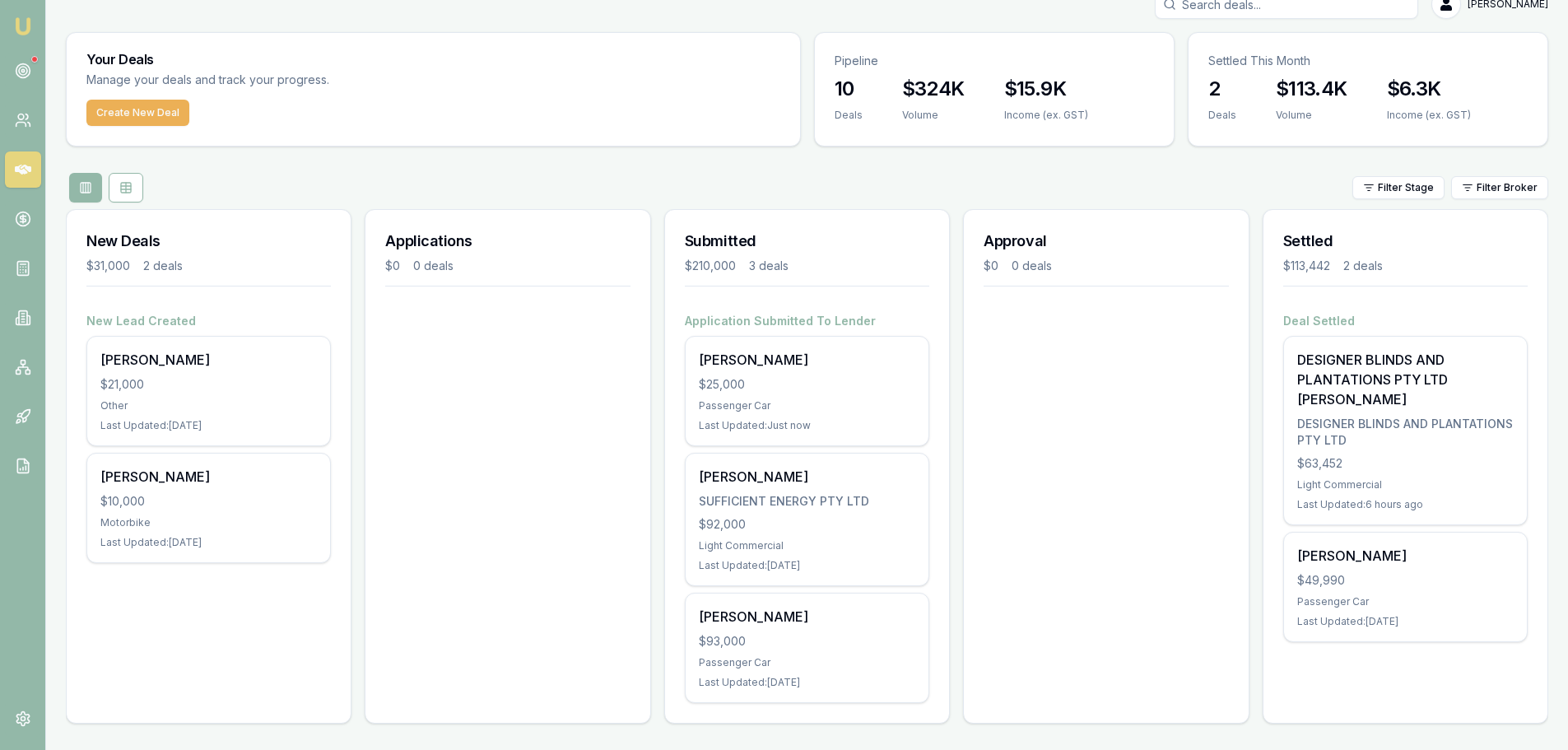
click at [1125, 457] on div "Approval $0 0 deals" at bounding box center [1106, 466] width 286 height 514
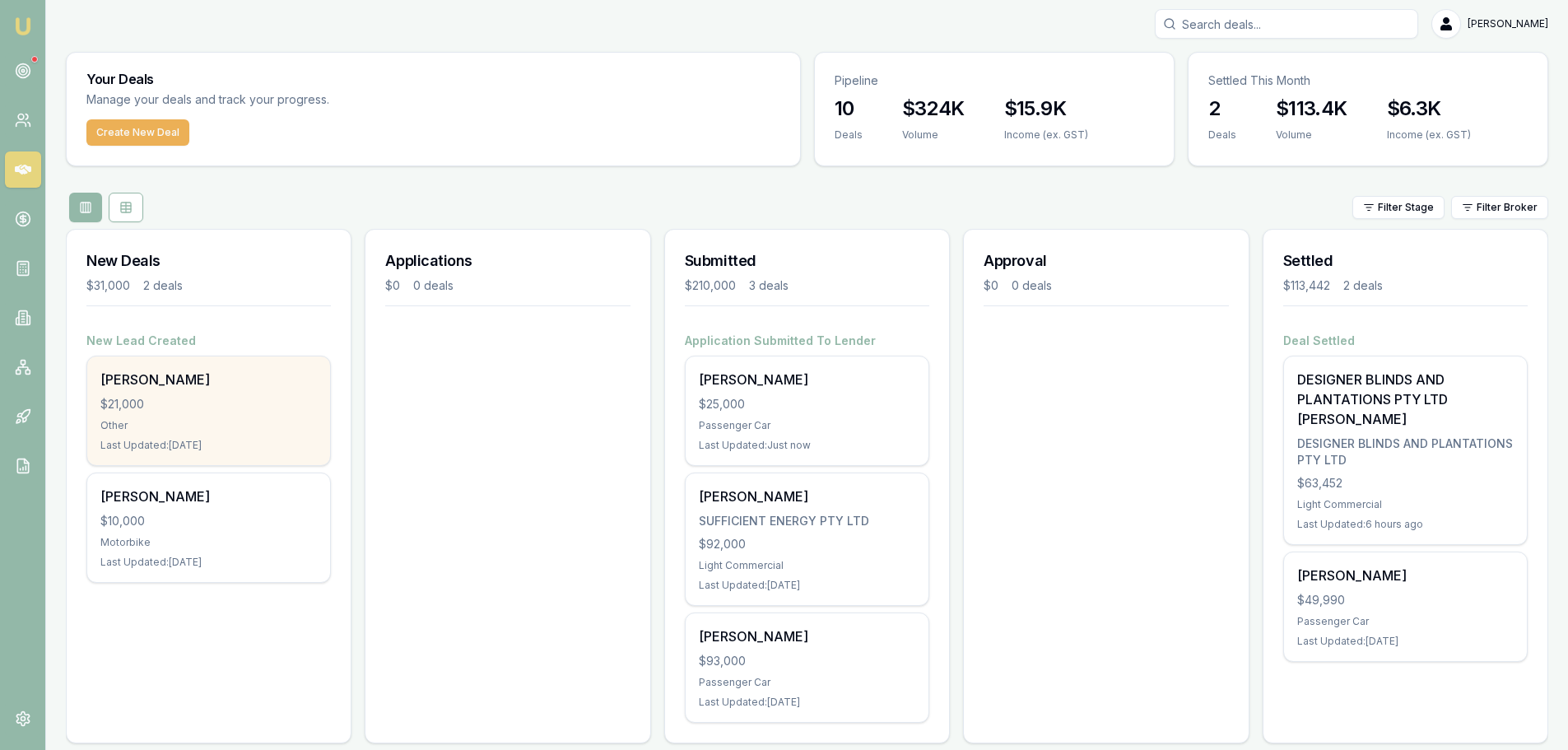
scroll to position [0, 0]
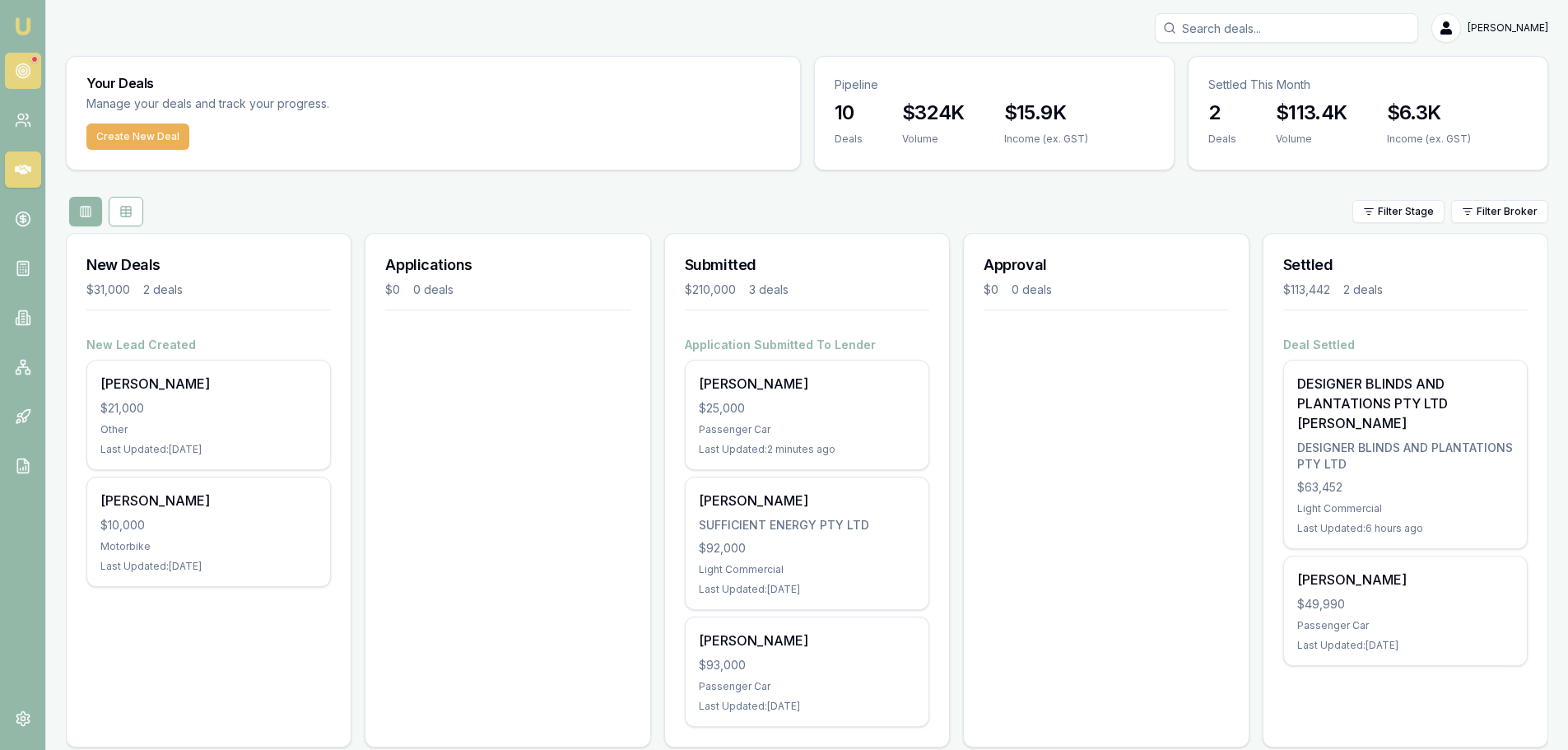
click at [24, 71] on circle at bounding box center [22, 70] width 3 height 3
